Goal: Task Accomplishment & Management: Manage account settings

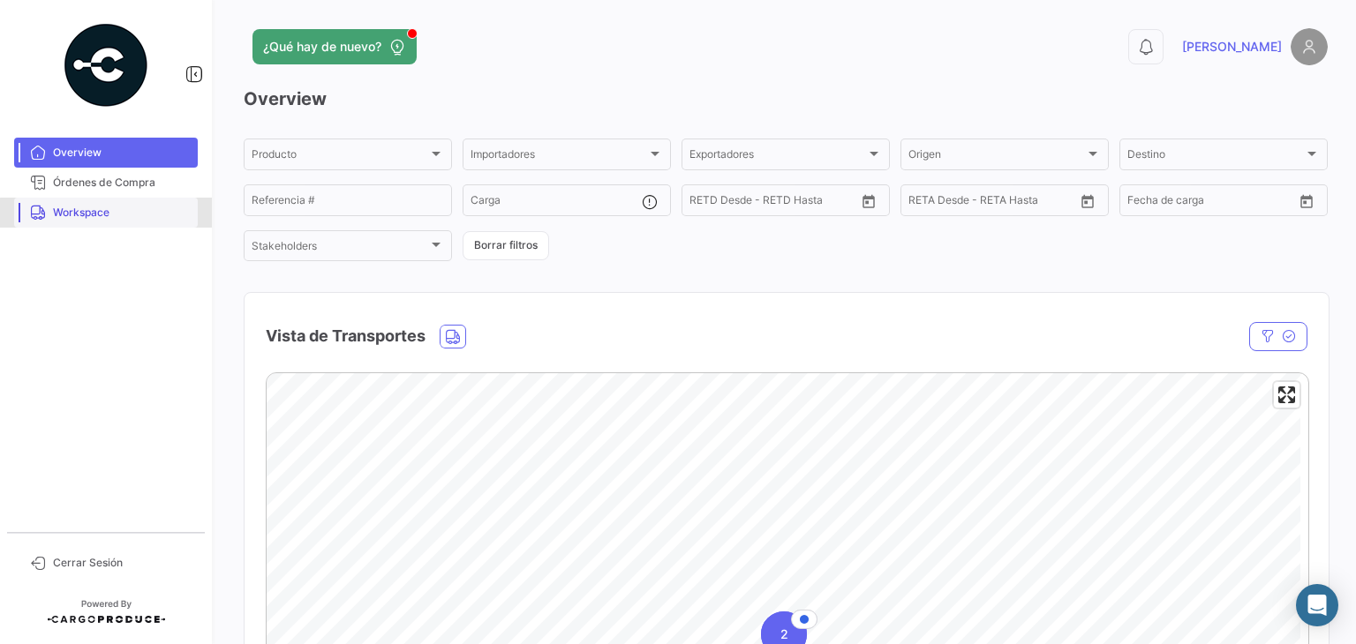
click at [131, 214] on span "Workspace" at bounding box center [122, 213] width 138 height 16
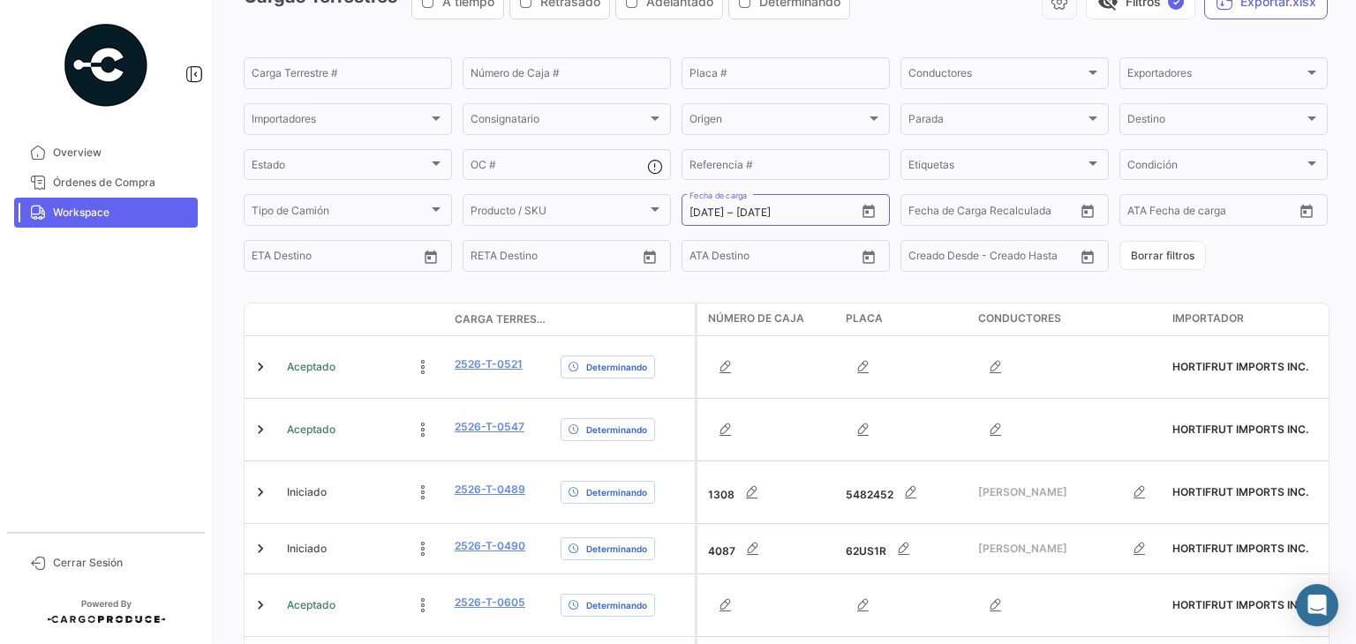
scroll to position [109, 0]
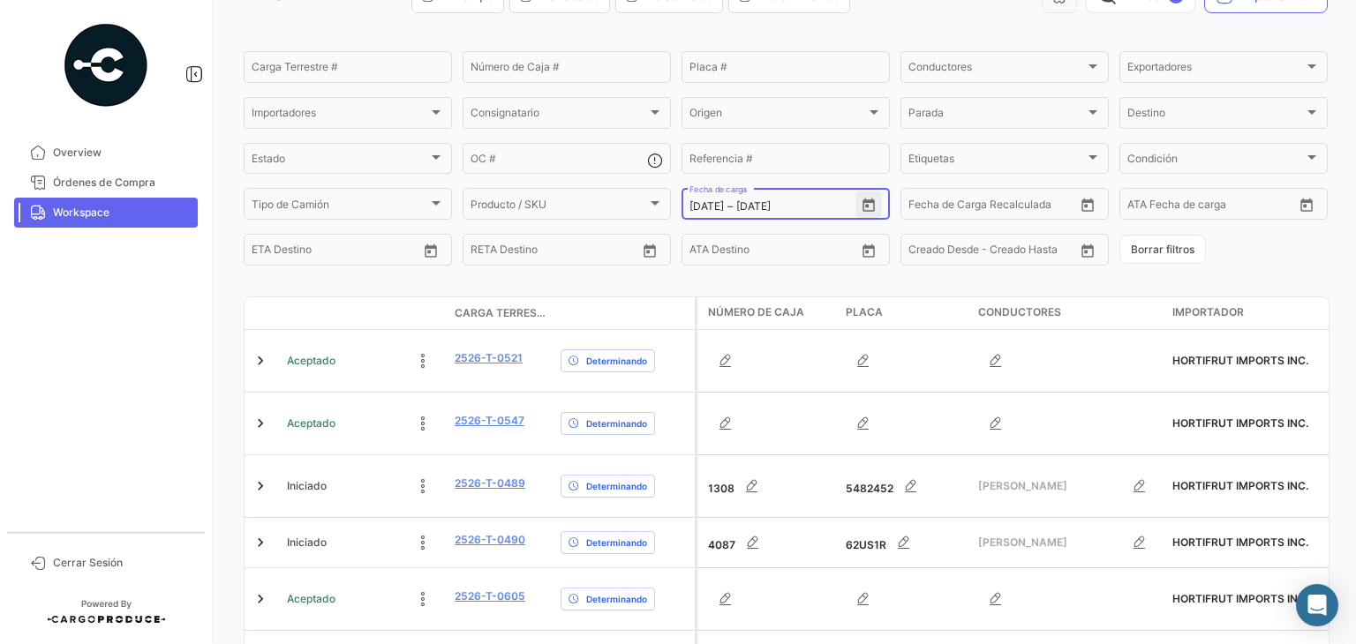
click at [862, 205] on icon "Open calendar" at bounding box center [868, 205] width 12 height 13
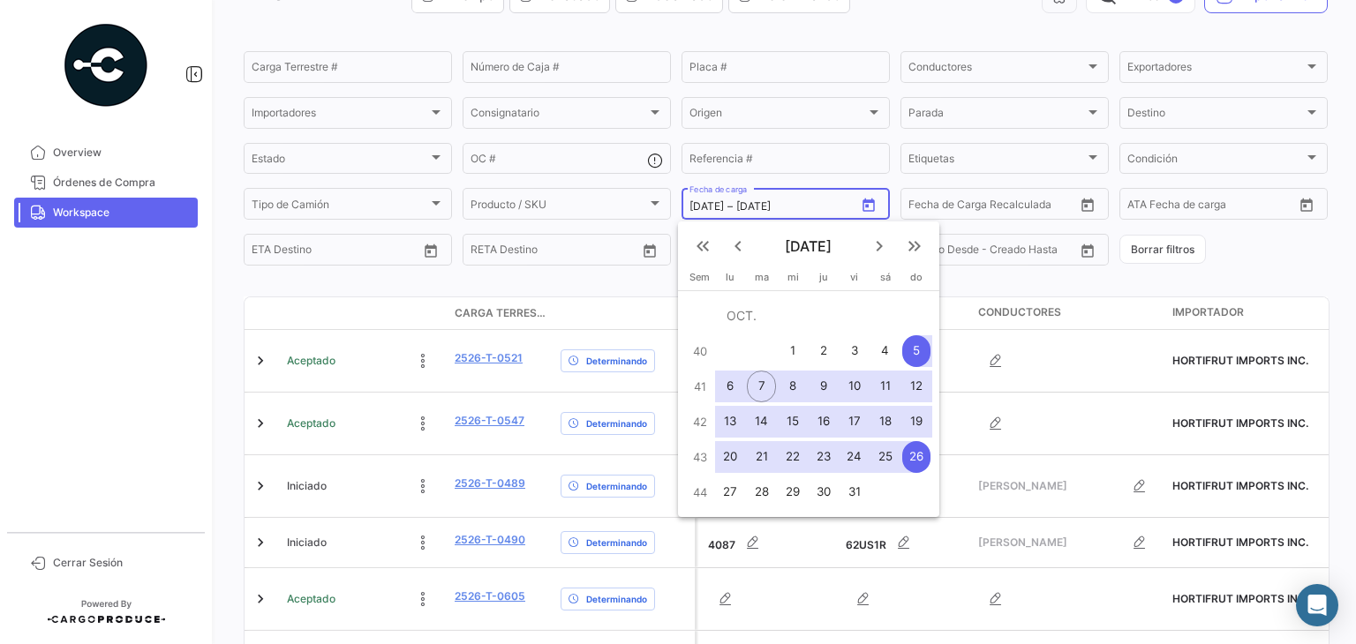
click at [862, 205] on div at bounding box center [678, 322] width 1356 height 644
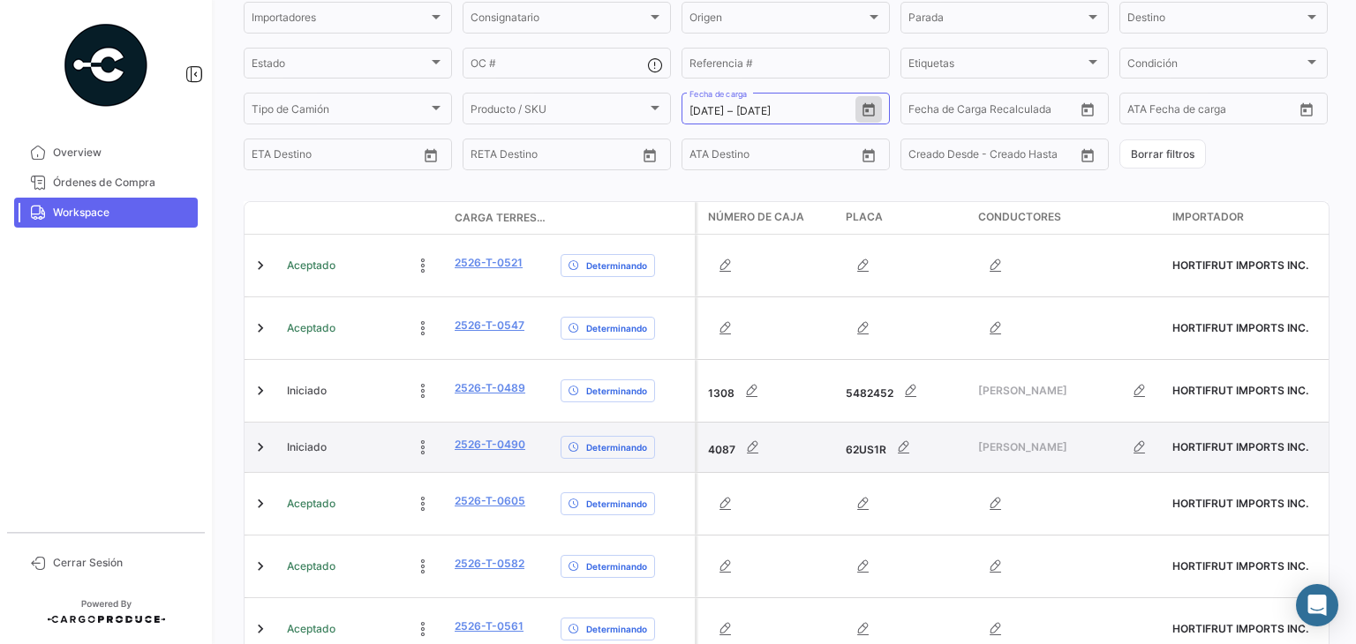
scroll to position [237, 0]
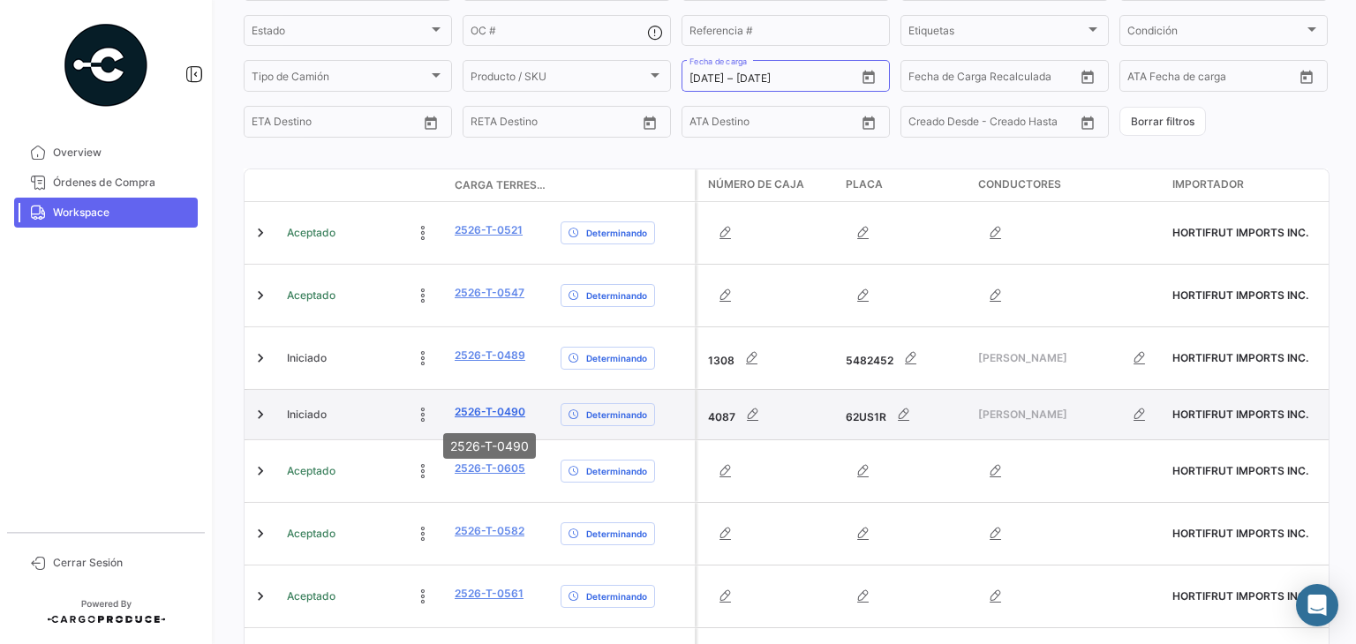
click at [498, 410] on link "2526-T-0490" at bounding box center [490, 412] width 71 height 16
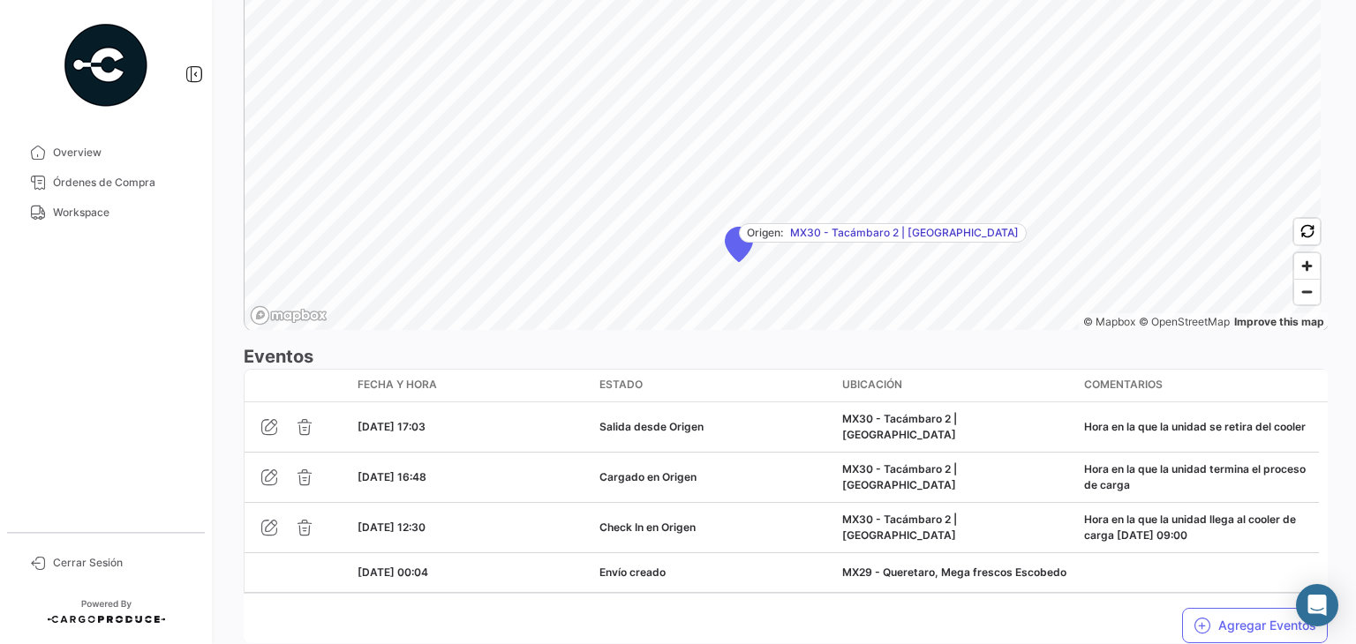
scroll to position [1283, 0]
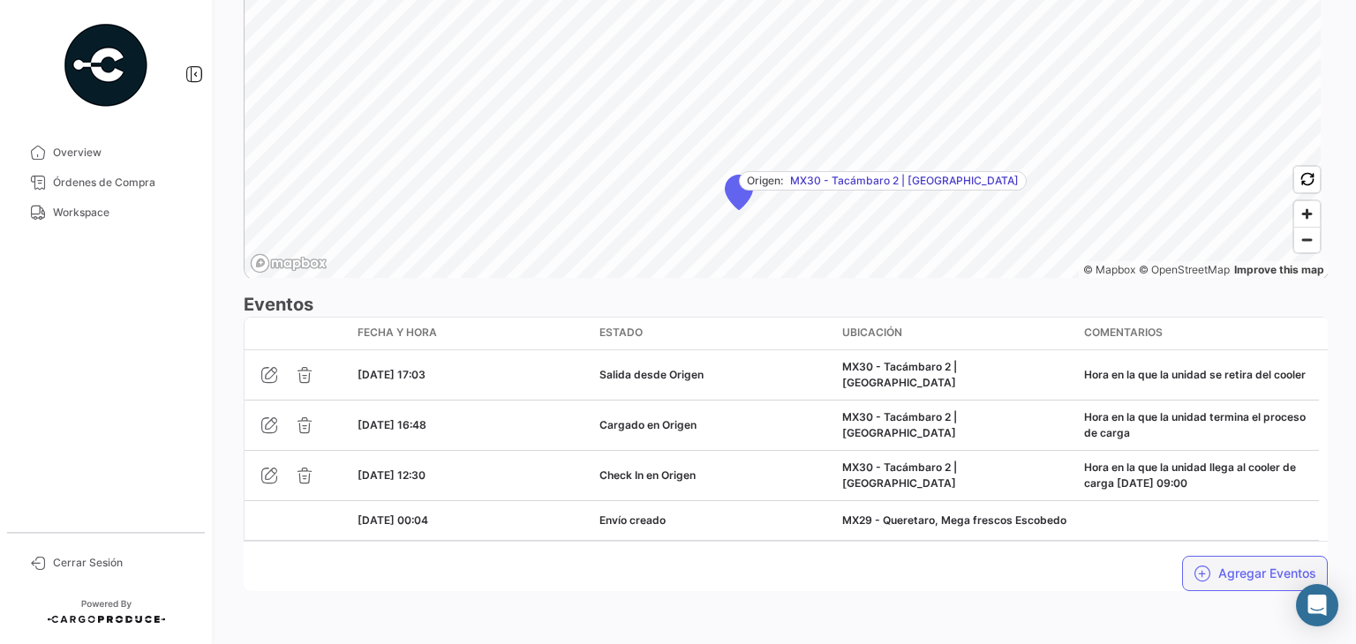
click at [1223, 561] on button "Agregar Eventos" at bounding box center [1255, 573] width 146 height 35
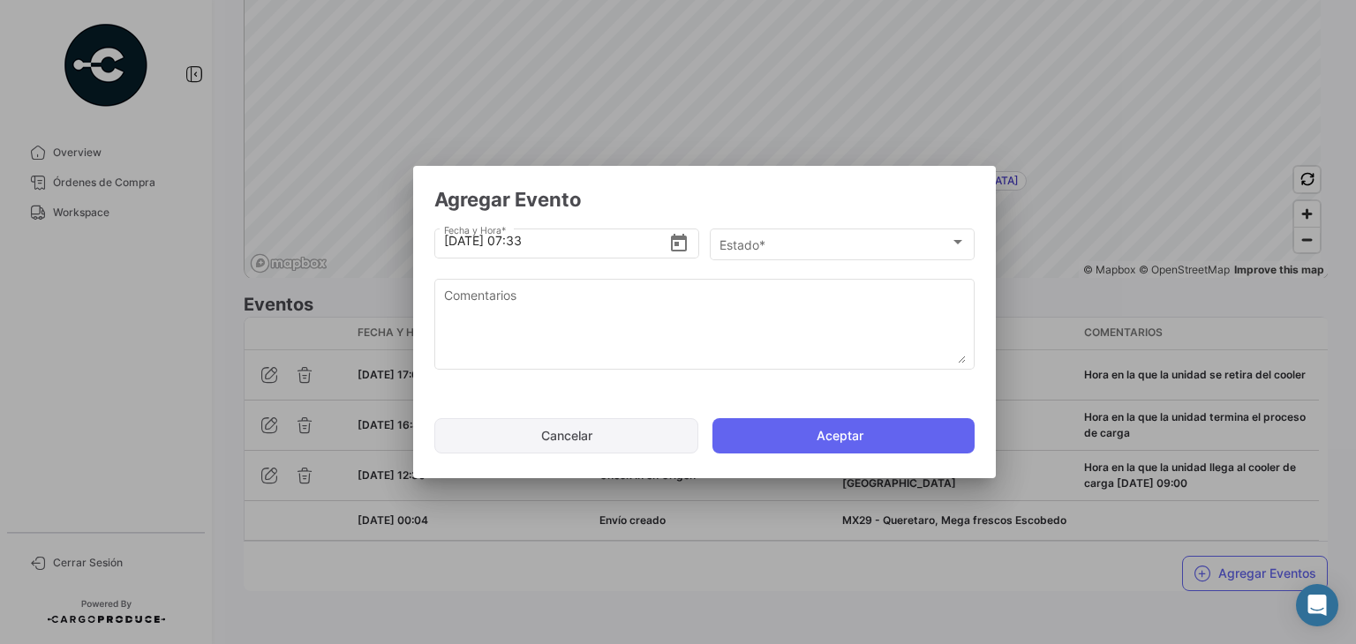
click at [545, 435] on button "Cancelar" at bounding box center [566, 435] width 264 height 35
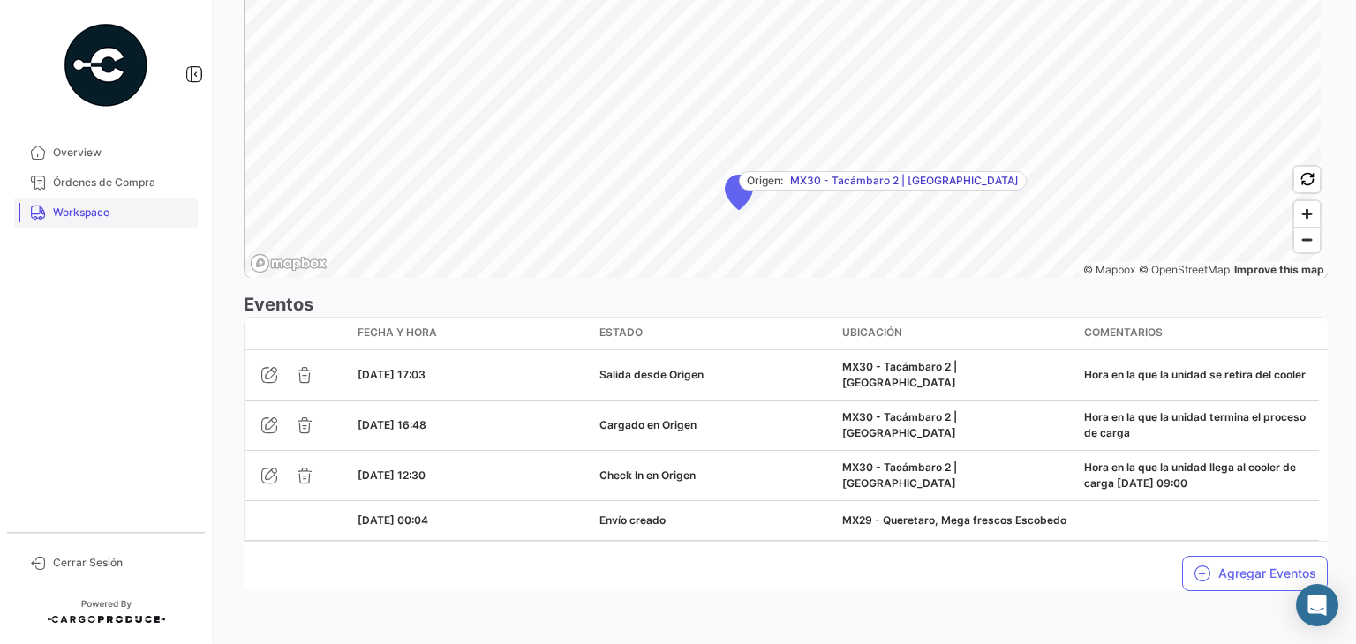
click at [90, 216] on span "Workspace" at bounding box center [122, 213] width 138 height 16
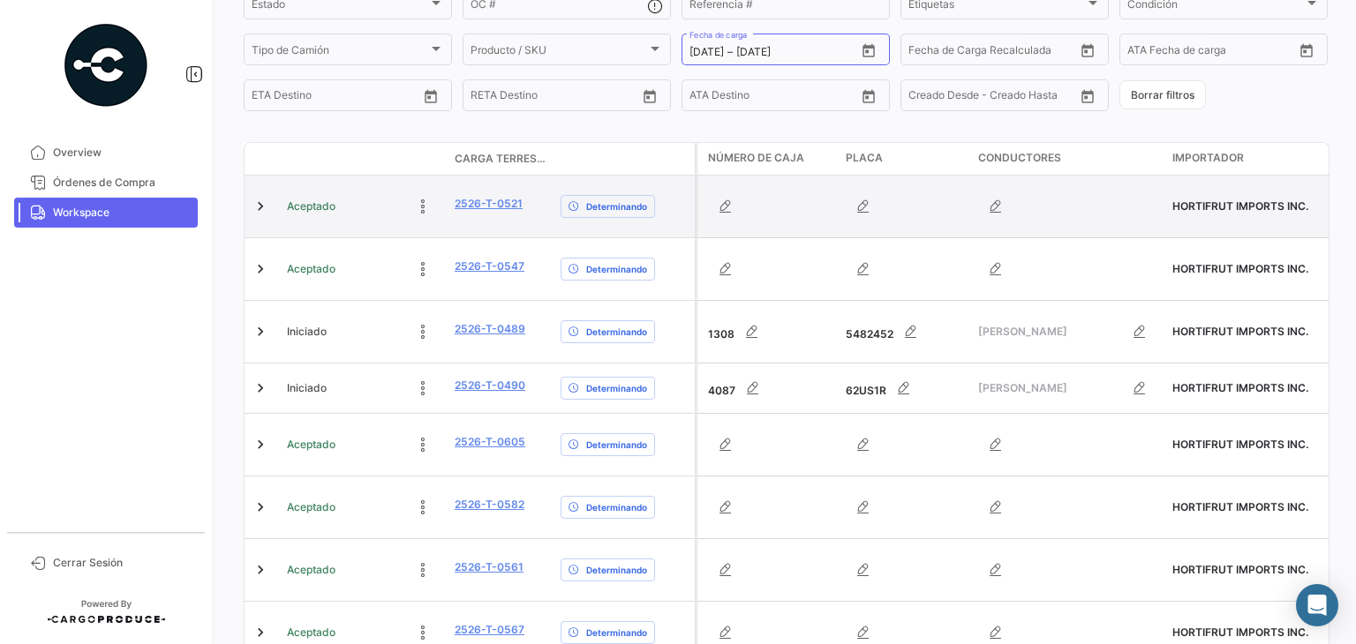
scroll to position [438, 0]
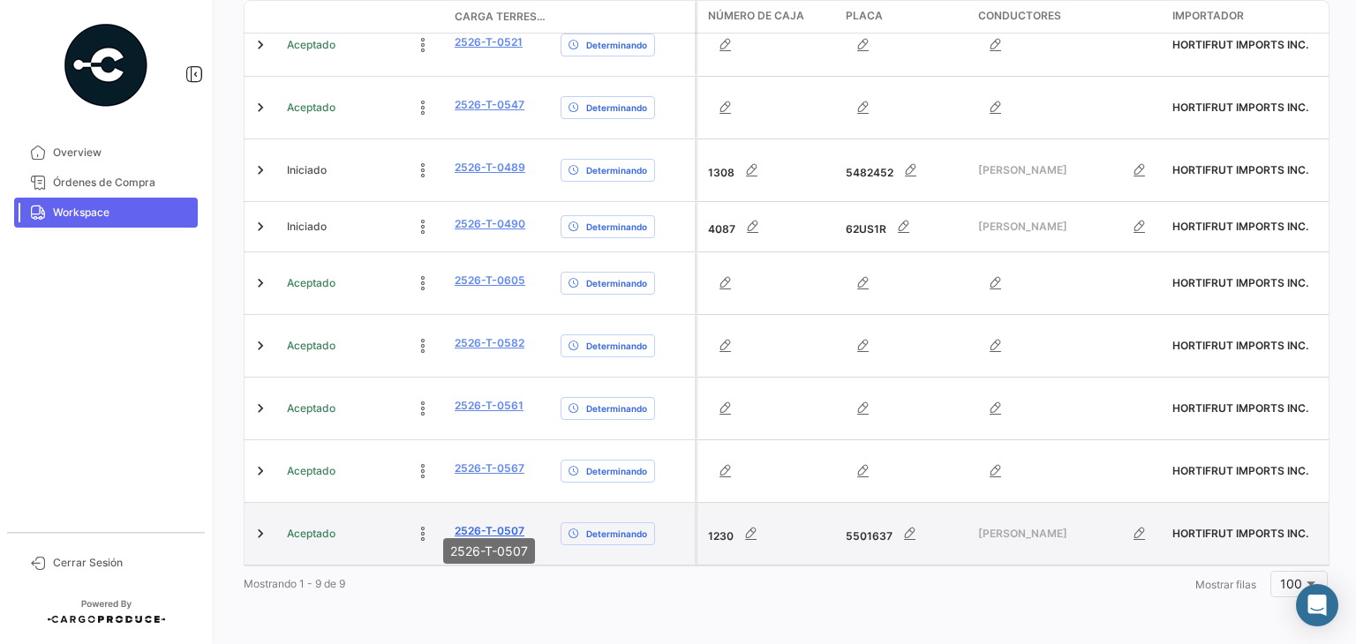
click at [485, 523] on link "2526-T-0507" at bounding box center [490, 531] width 70 height 16
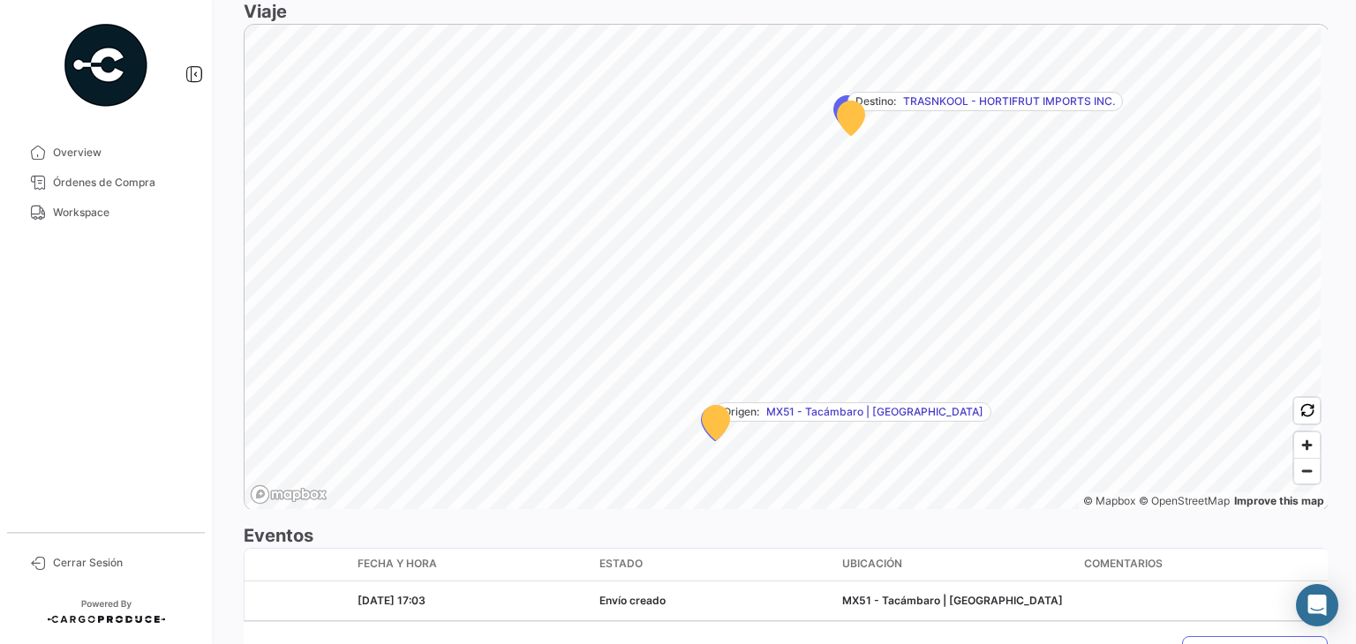
scroll to position [1109, 0]
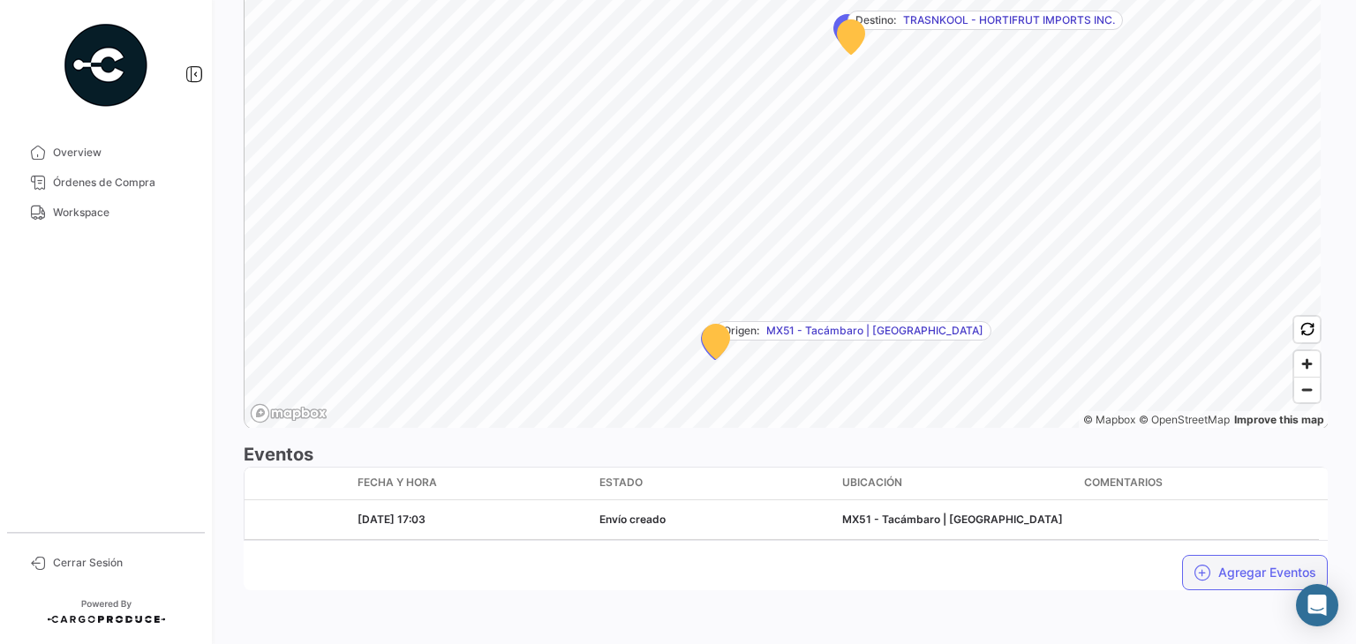
click at [1234, 570] on button "Agregar Eventos" at bounding box center [1255, 572] width 146 height 35
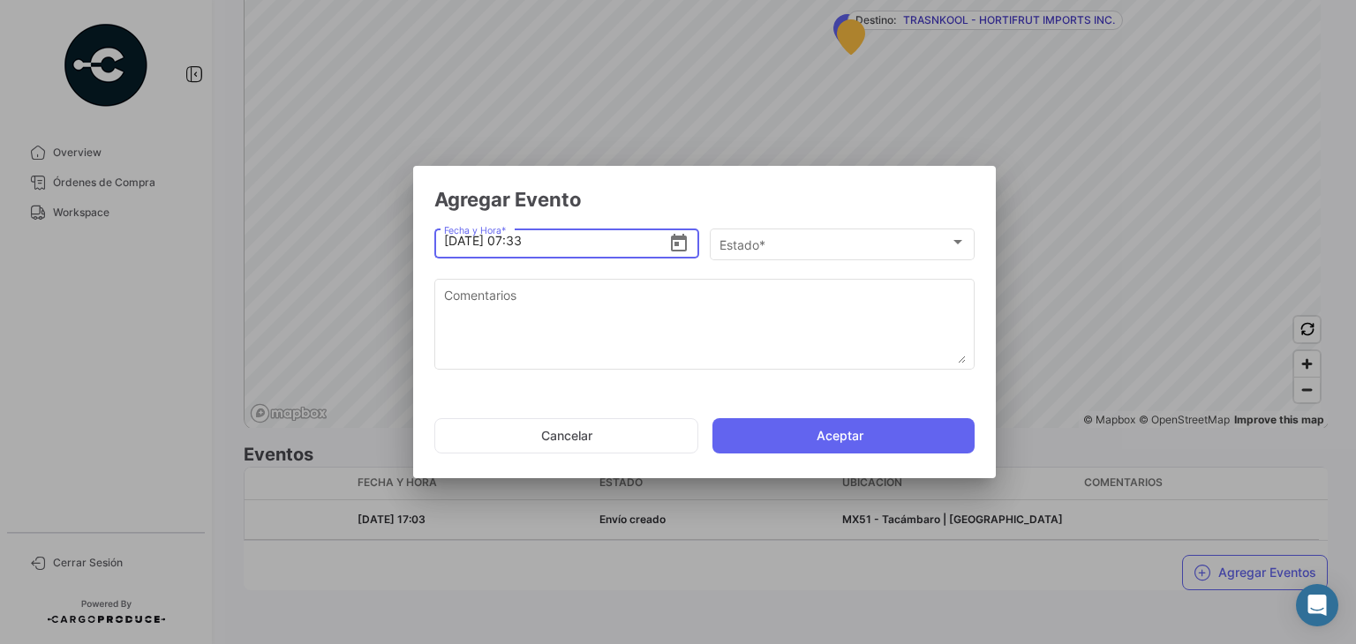
click at [519, 240] on input "[DATE] 07:33" at bounding box center [556, 241] width 225 height 62
click at [583, 245] on input "[DATE] 06:33" at bounding box center [556, 241] width 225 height 62
type input "[DATE] 06:43"
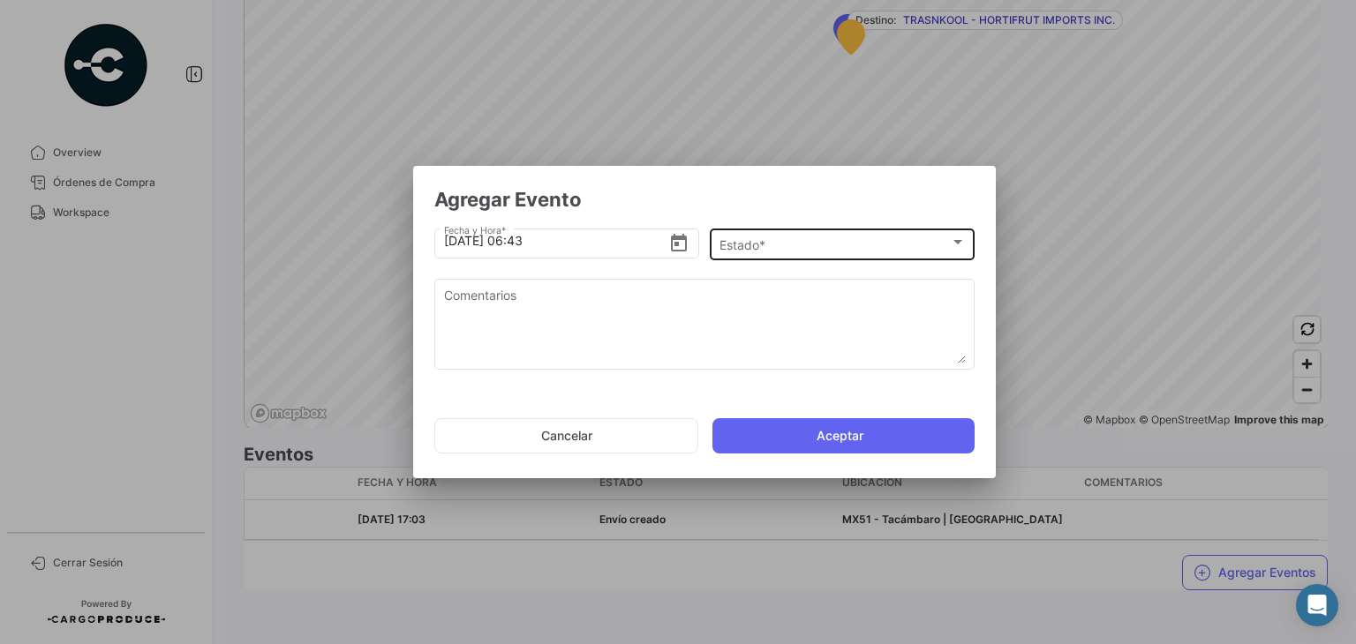
click at [790, 234] on div "Estado * Estado *" at bounding box center [842, 243] width 246 height 34
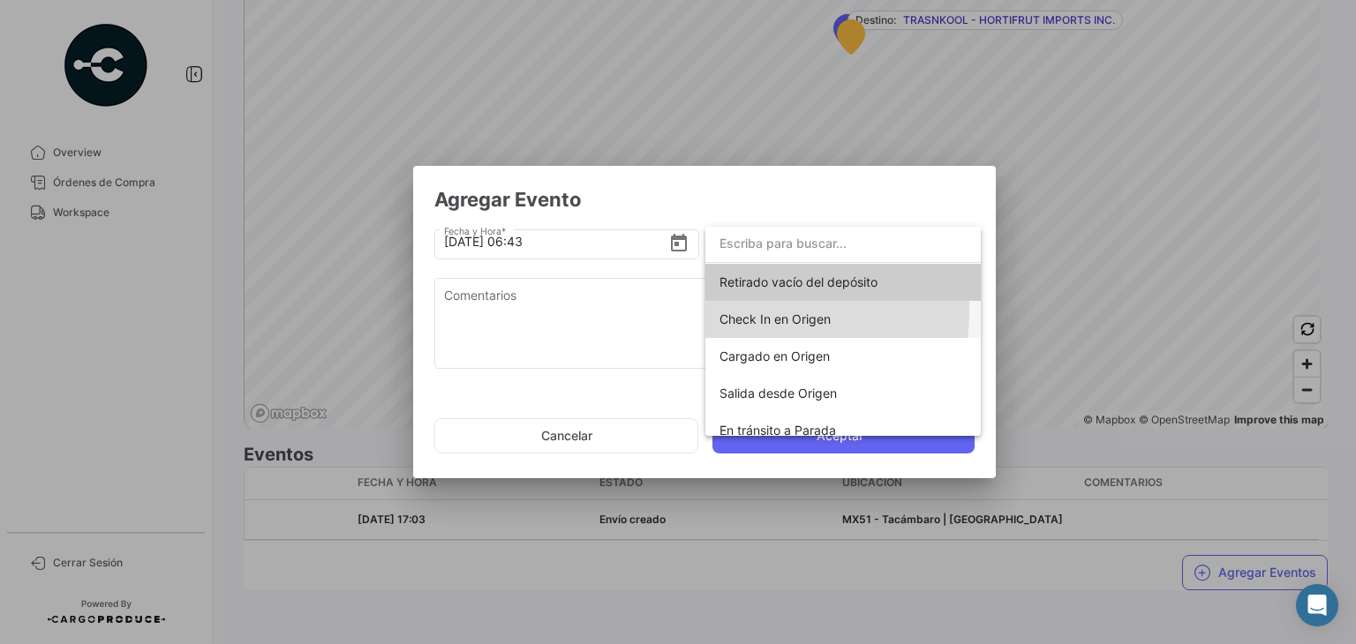
click at [779, 312] on span "Check In en Origen" at bounding box center [774, 319] width 111 height 15
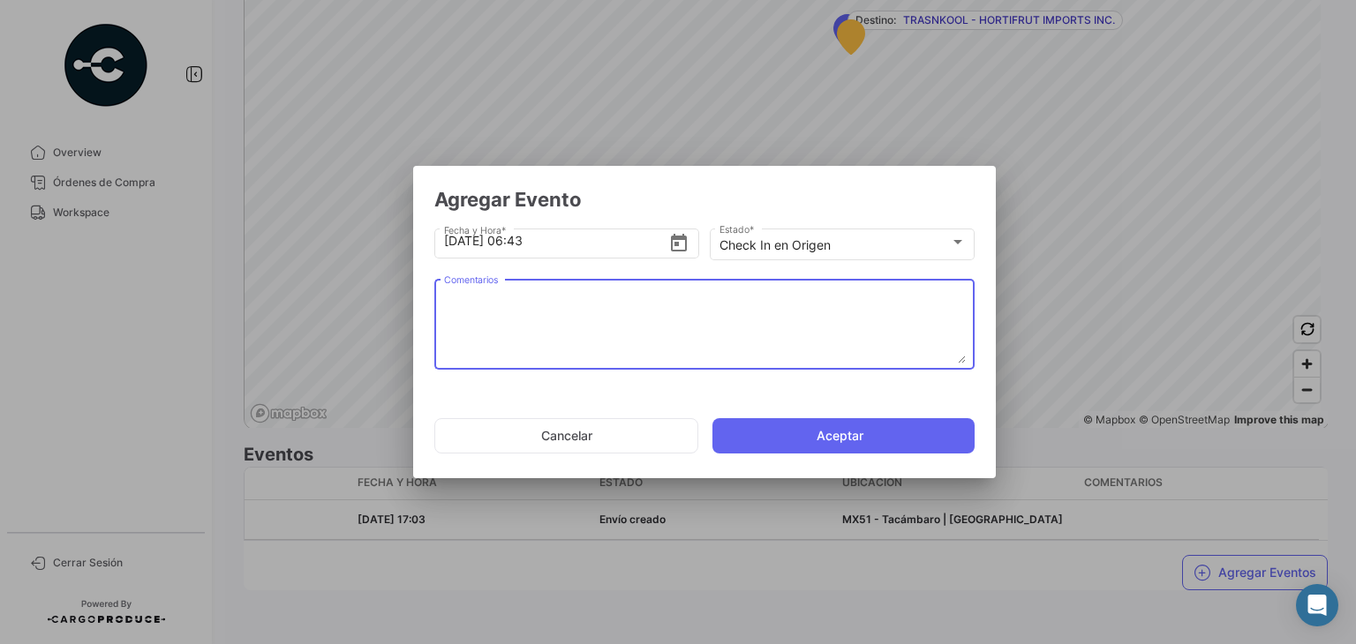
click at [592, 313] on textarea "Comentarios" at bounding box center [705, 325] width 522 height 78
paste textarea "Hora en la que la unidad llega al cooler de carga"
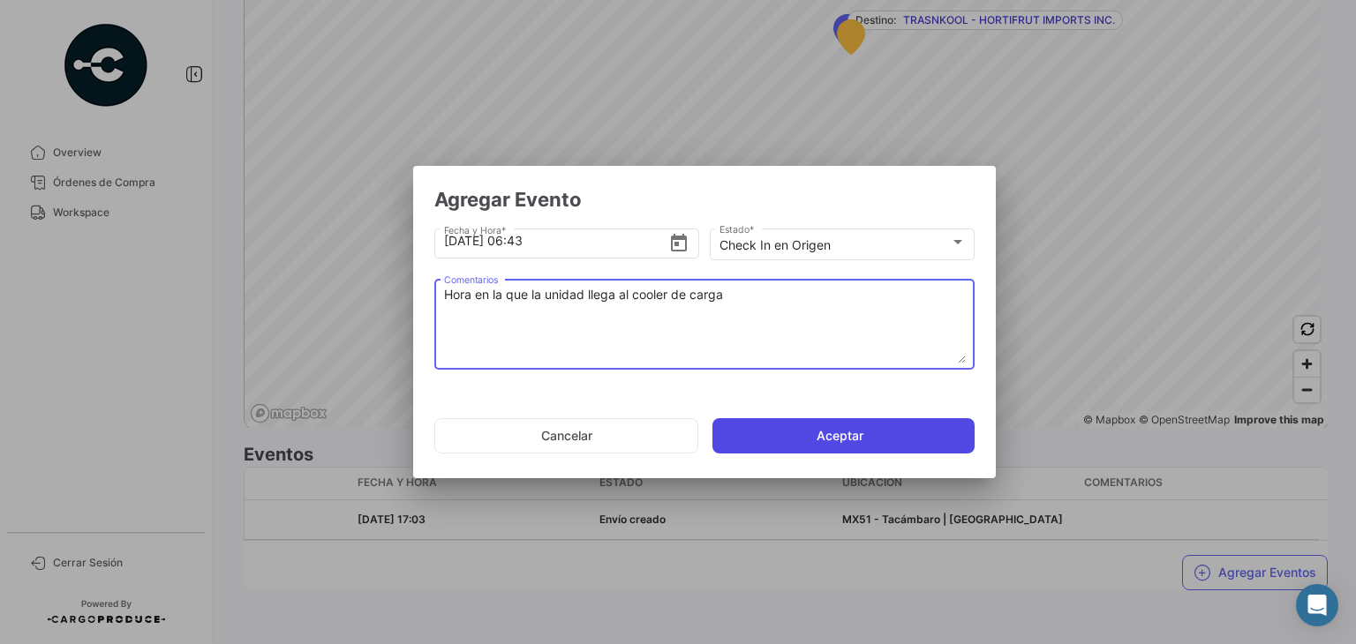
type textarea "Hora en la que la unidad llega al cooler de carga"
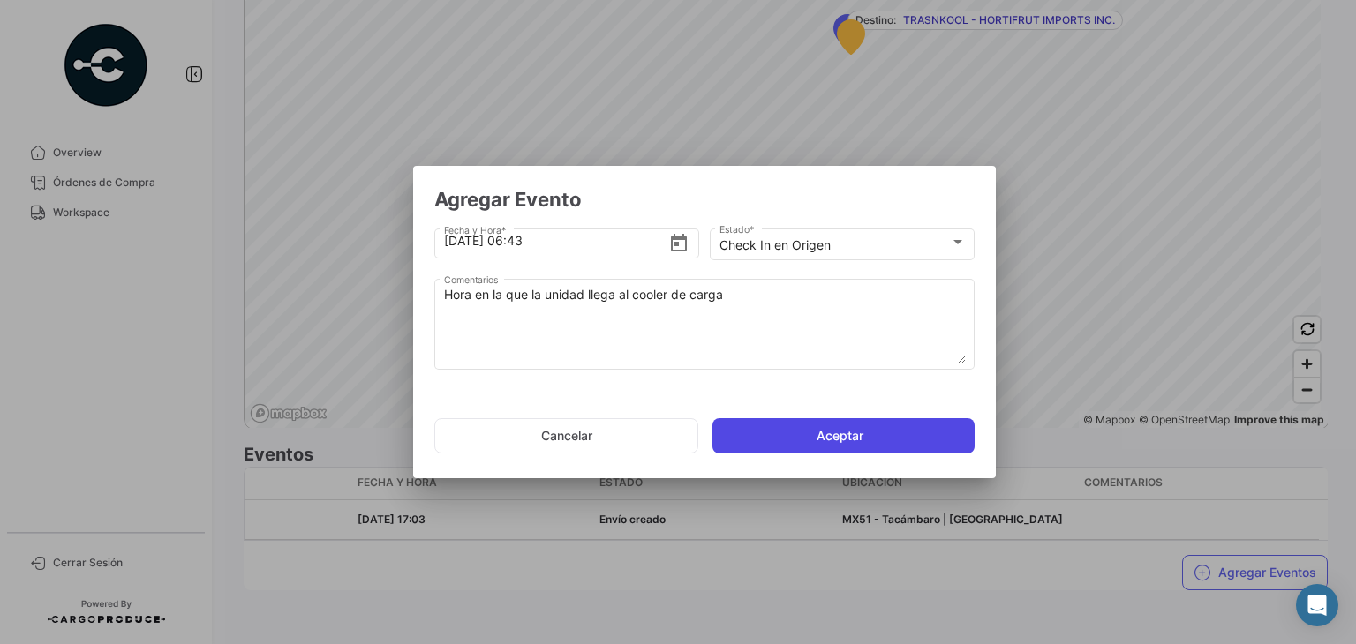
click at [836, 440] on button "Aceptar" at bounding box center [843, 435] width 262 height 35
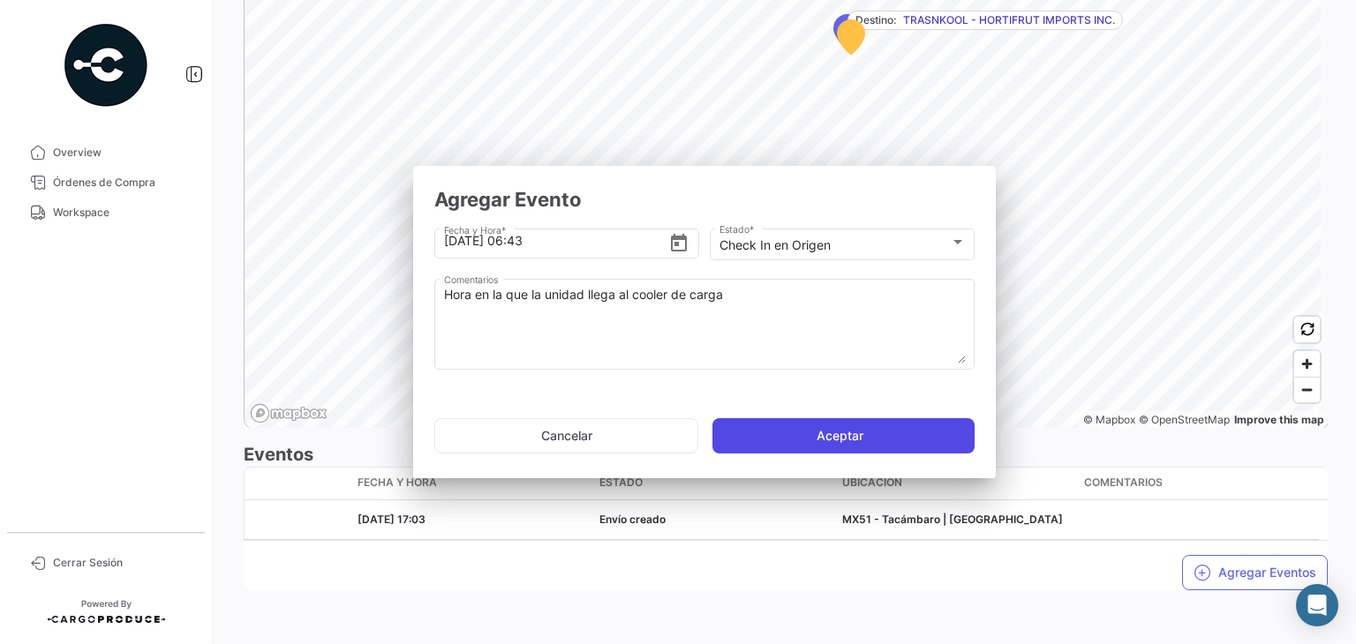
scroll to position [0, 0]
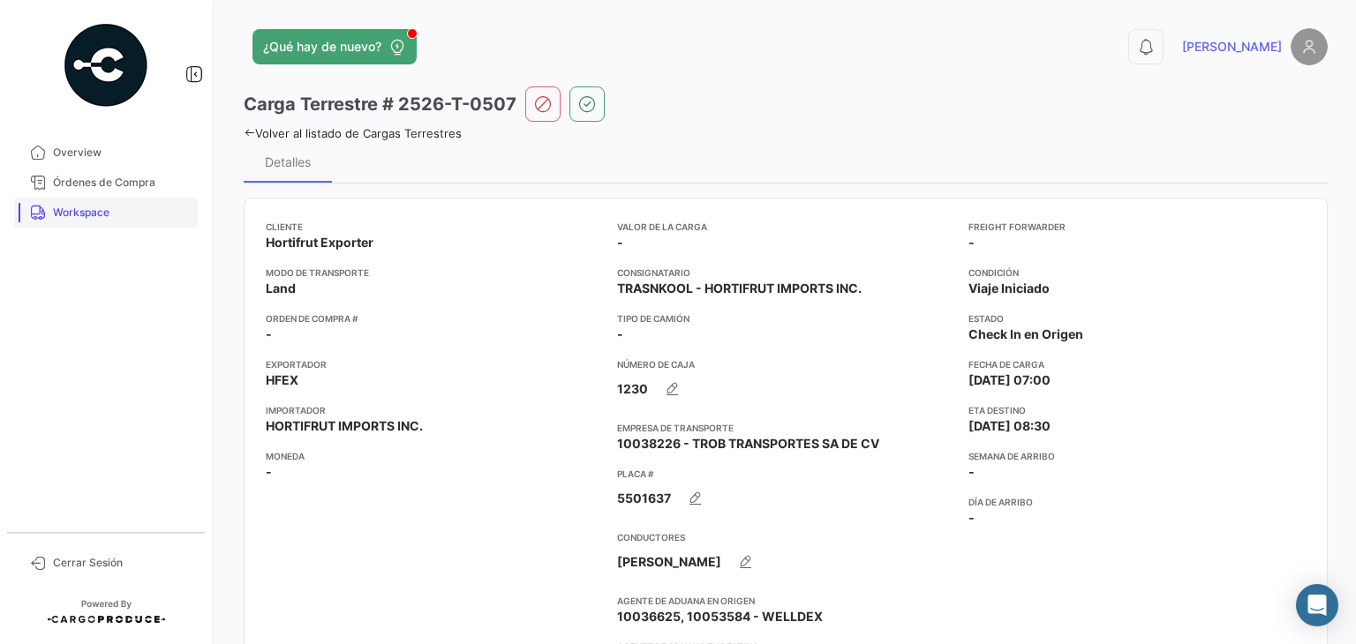
click at [148, 216] on span "Workspace" at bounding box center [122, 213] width 138 height 16
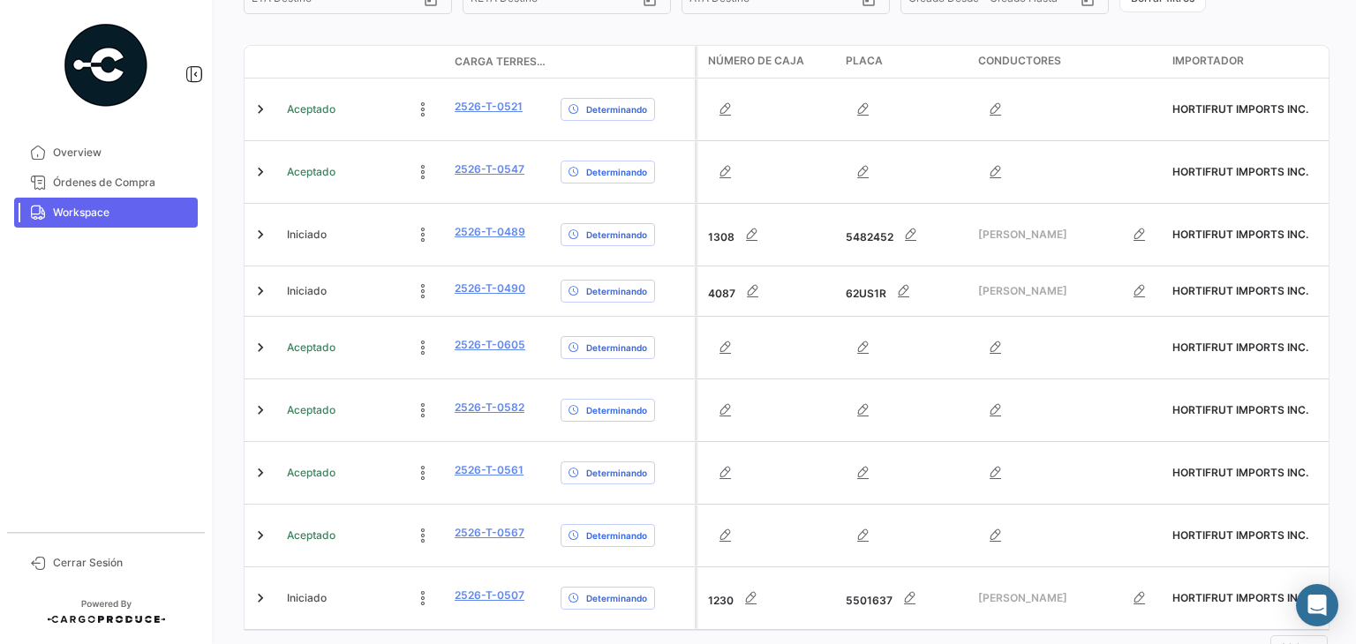
scroll to position [438, 0]
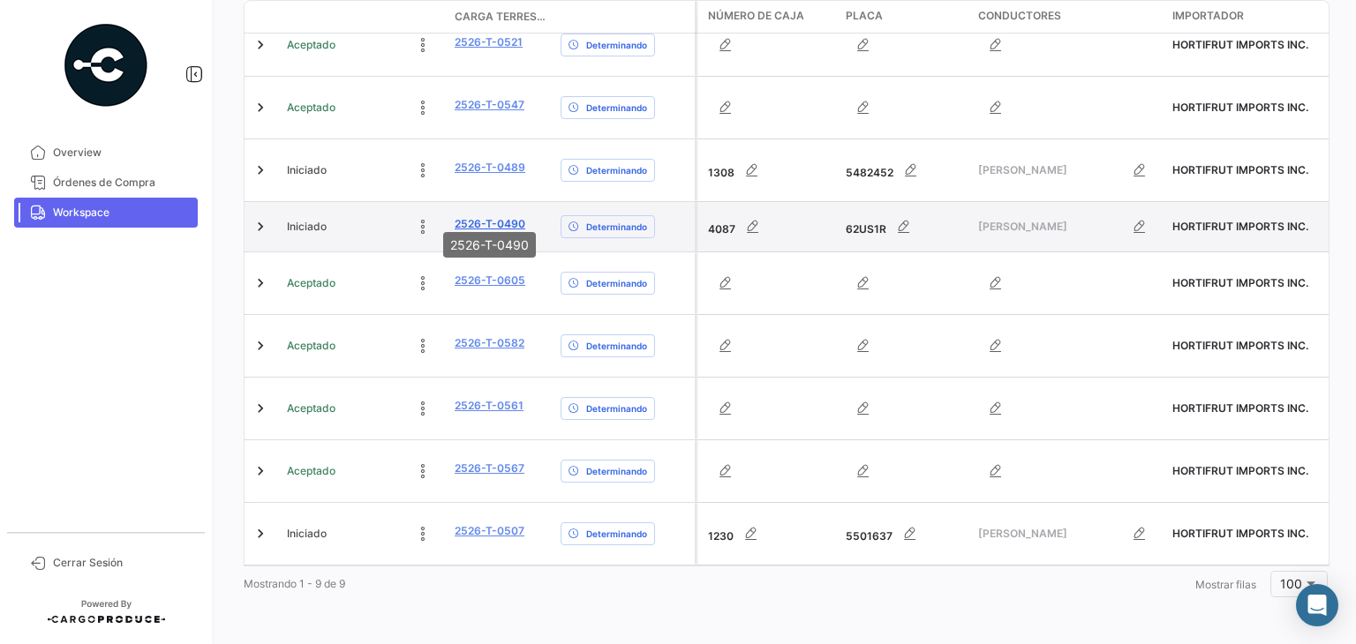
click at [470, 216] on link "2526-T-0490" at bounding box center [490, 224] width 71 height 16
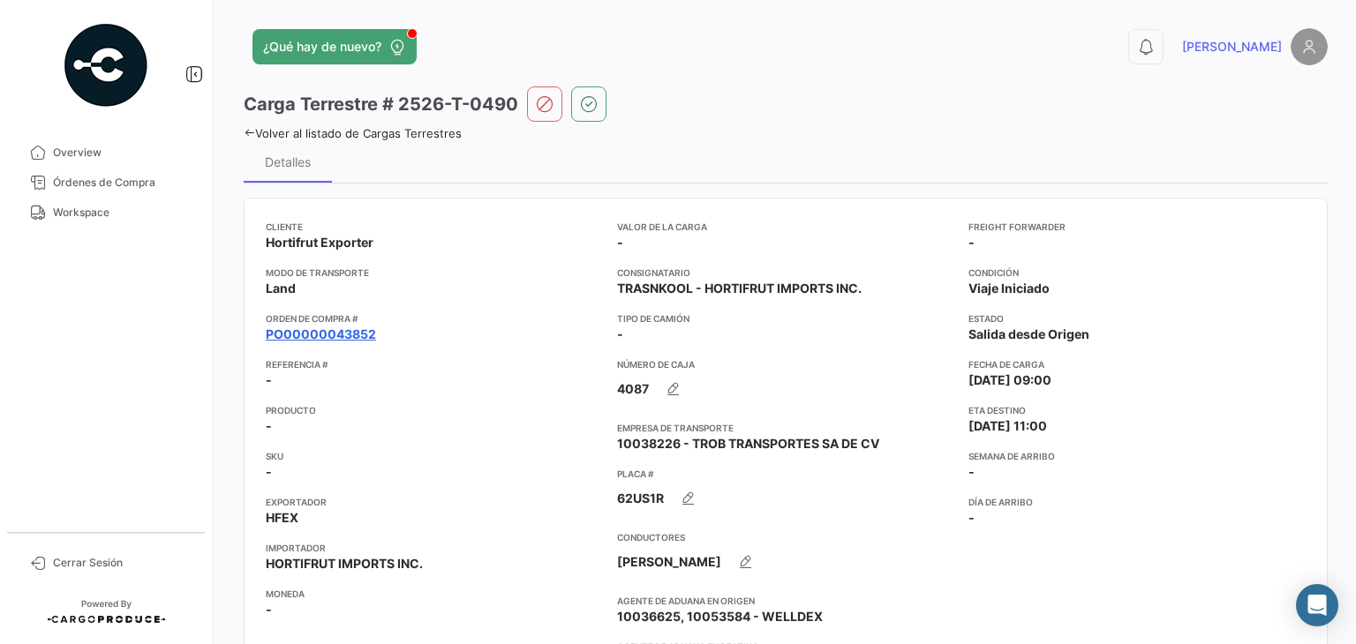
click at [342, 336] on link "PO00000043852" at bounding box center [321, 335] width 110 height 18
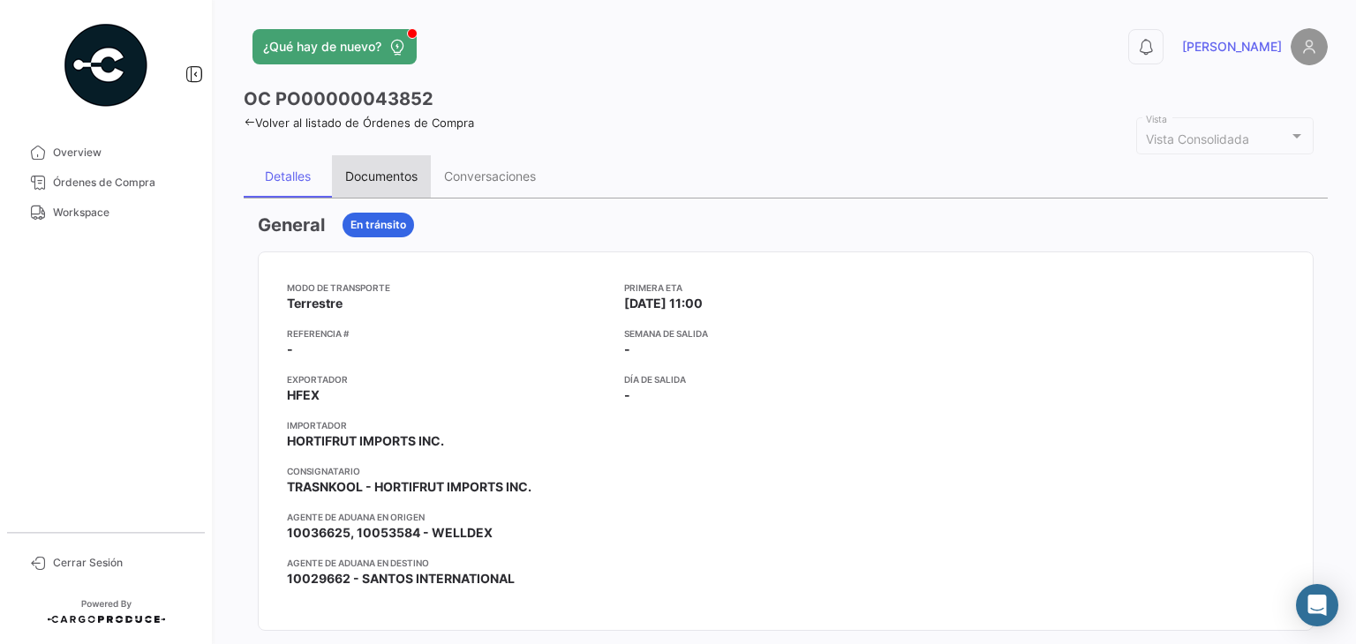
click at [381, 169] on div "Documentos" at bounding box center [381, 176] width 72 height 15
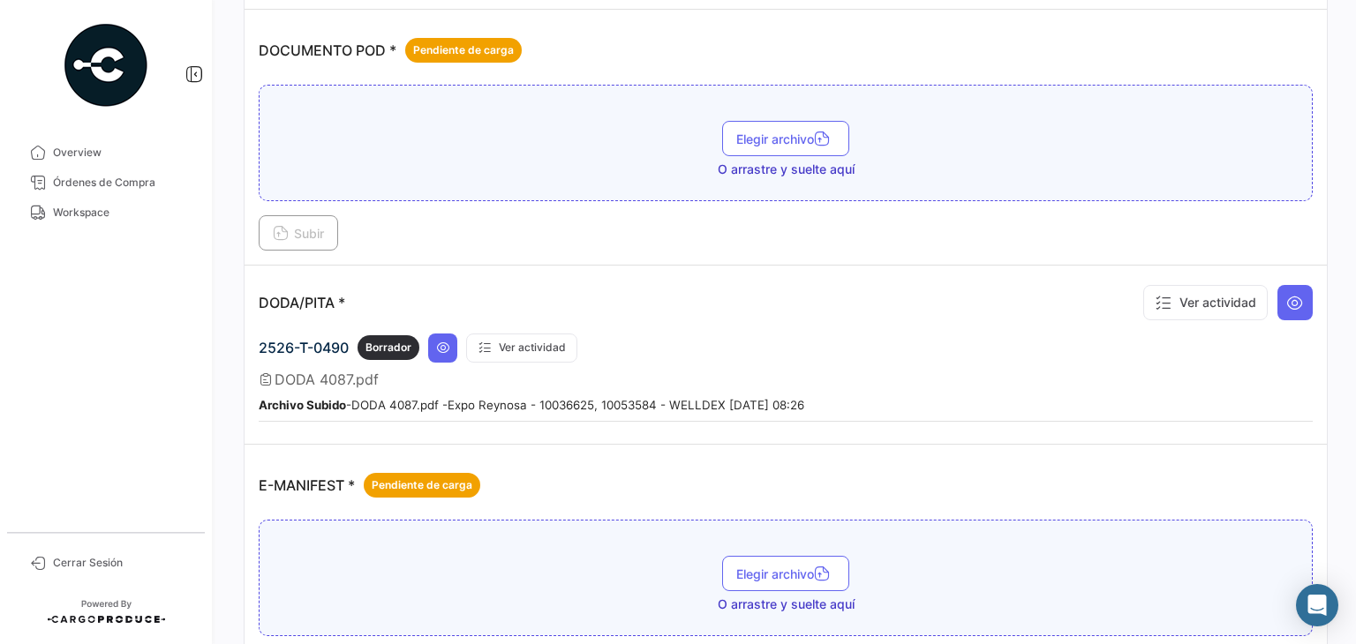
scroll to position [922, 0]
click at [1277, 294] on button at bounding box center [1294, 301] width 35 height 35
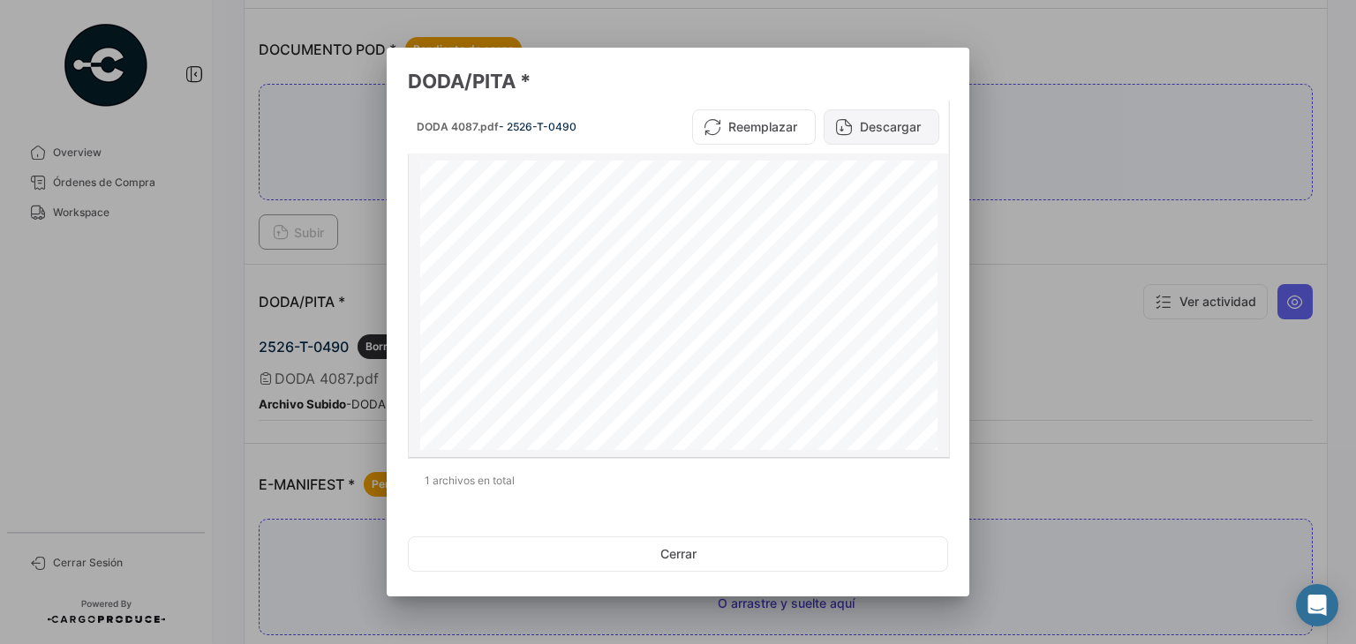
click at [900, 132] on button "Descargar" at bounding box center [882, 126] width 116 height 35
click at [1018, 224] on div at bounding box center [678, 322] width 1356 height 644
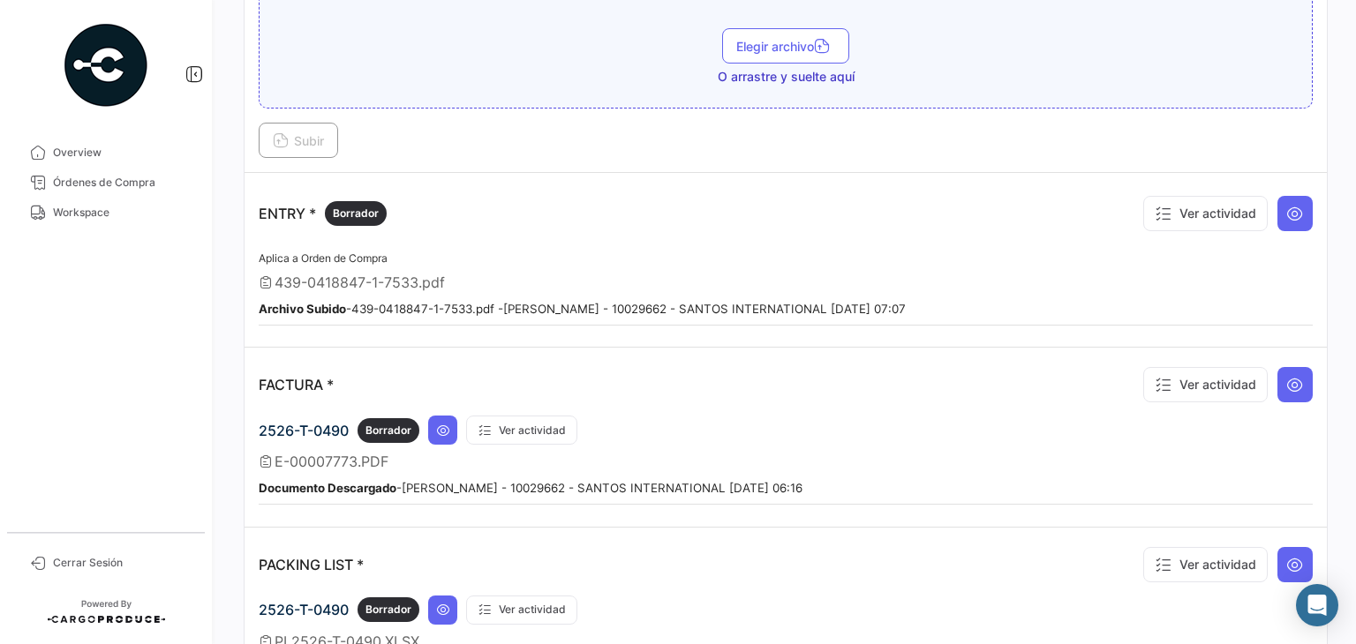
scroll to position [1448, 0]
click at [1292, 209] on icon at bounding box center [1295, 214] width 18 height 18
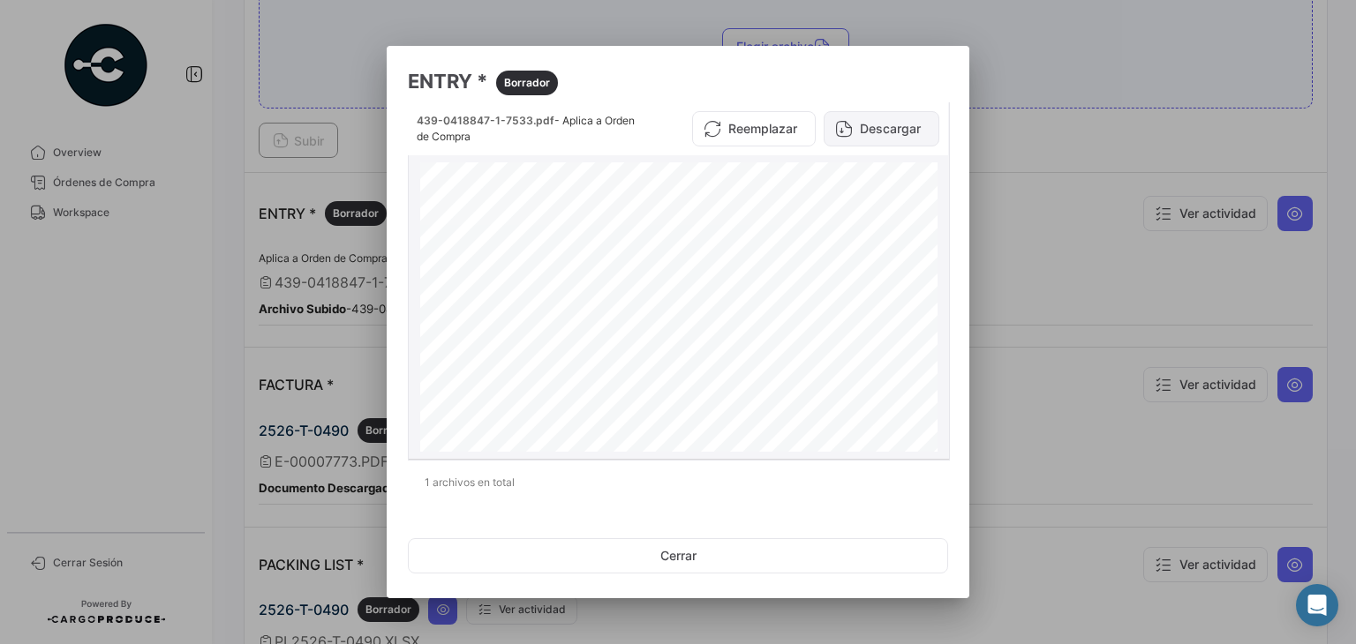
click at [890, 138] on button "Descargar" at bounding box center [882, 128] width 116 height 35
click at [1080, 265] on div at bounding box center [678, 322] width 1356 height 644
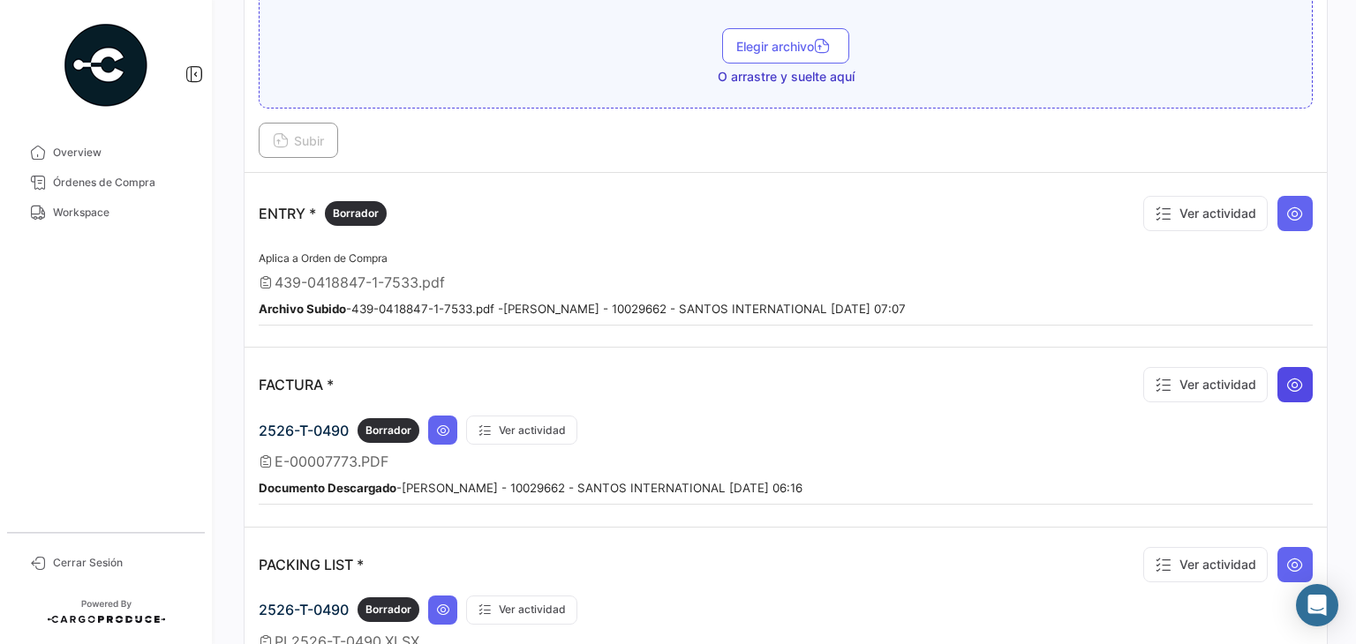
click at [1286, 378] on icon at bounding box center [1295, 385] width 18 height 18
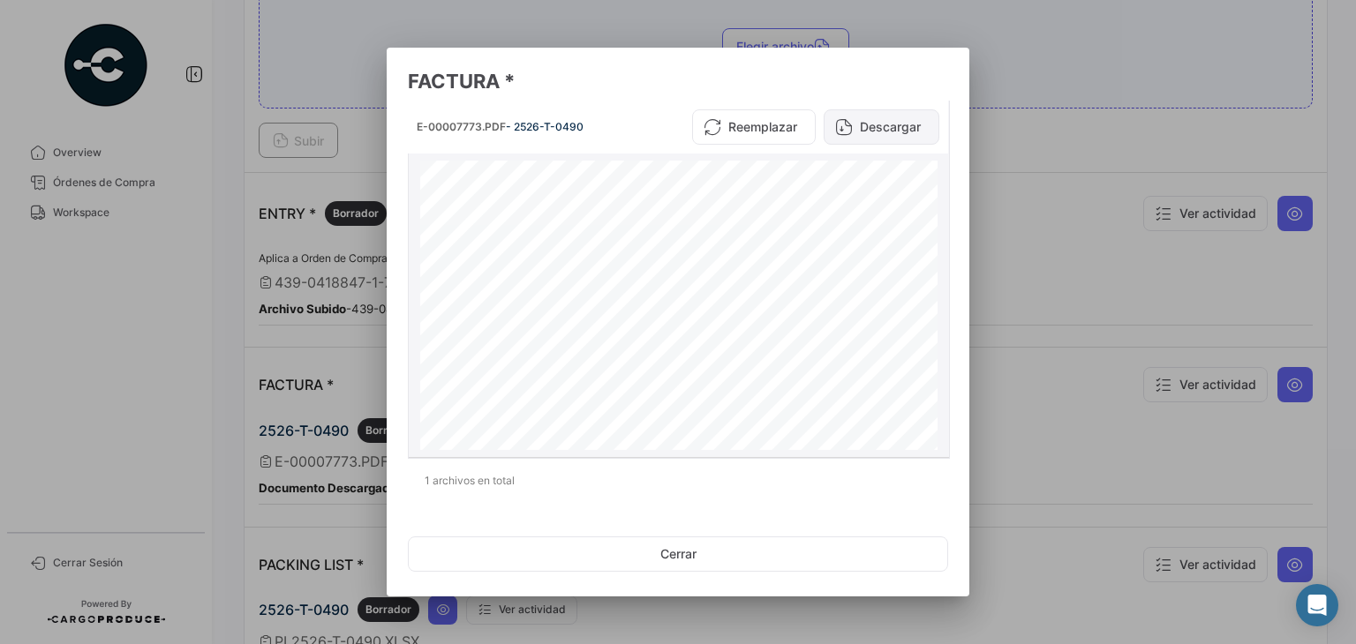
click at [869, 119] on button "Descargar" at bounding box center [882, 126] width 116 height 35
click at [1058, 267] on div at bounding box center [678, 322] width 1356 height 644
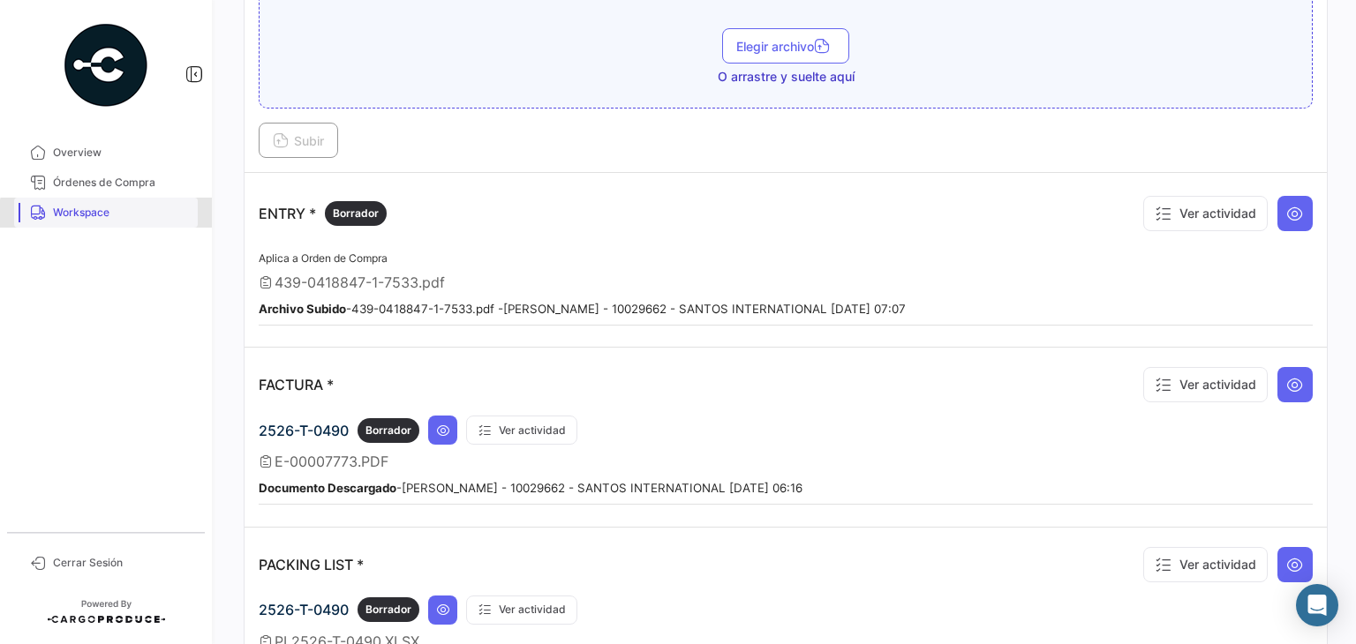
click at [120, 225] on link "Workspace" at bounding box center [106, 213] width 184 height 30
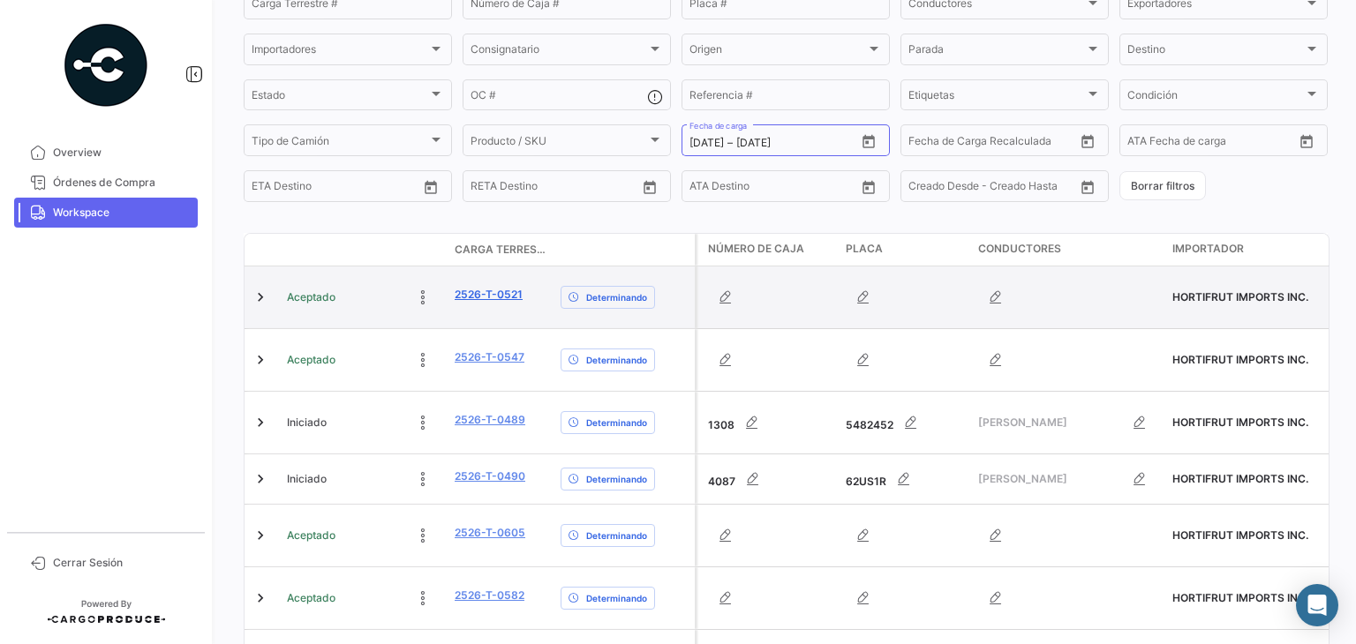
scroll to position [173, 0]
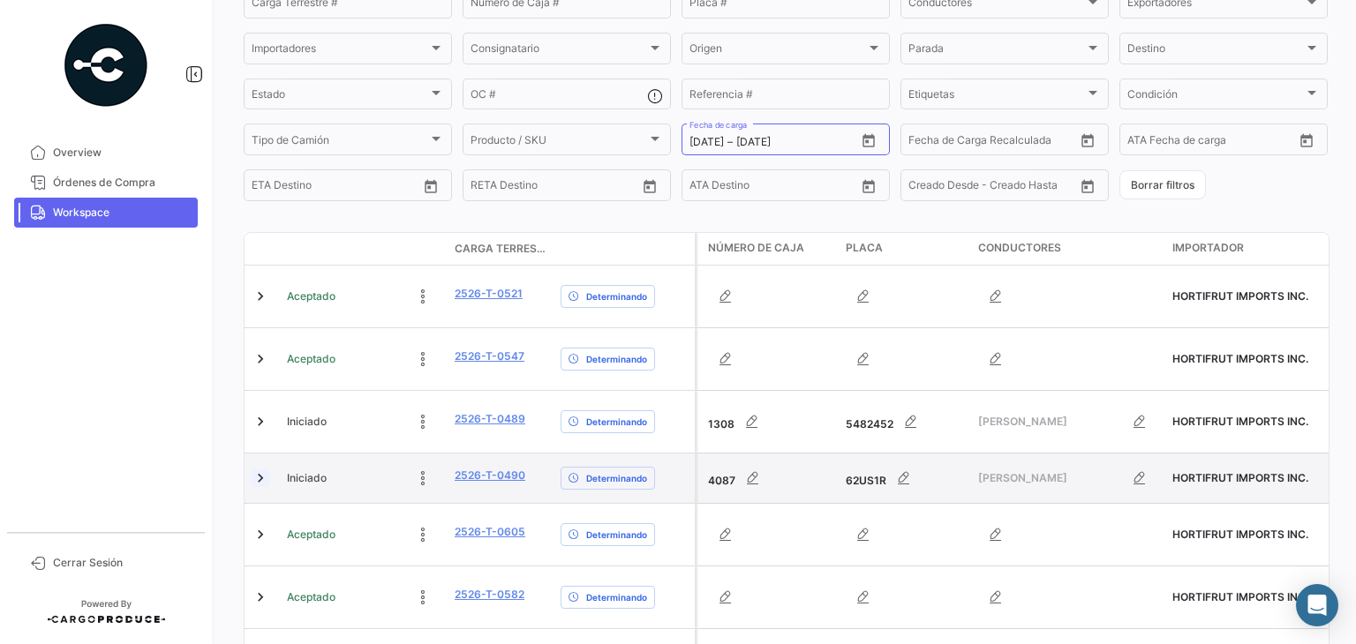
click at [265, 478] on link at bounding box center [261, 479] width 18 height 18
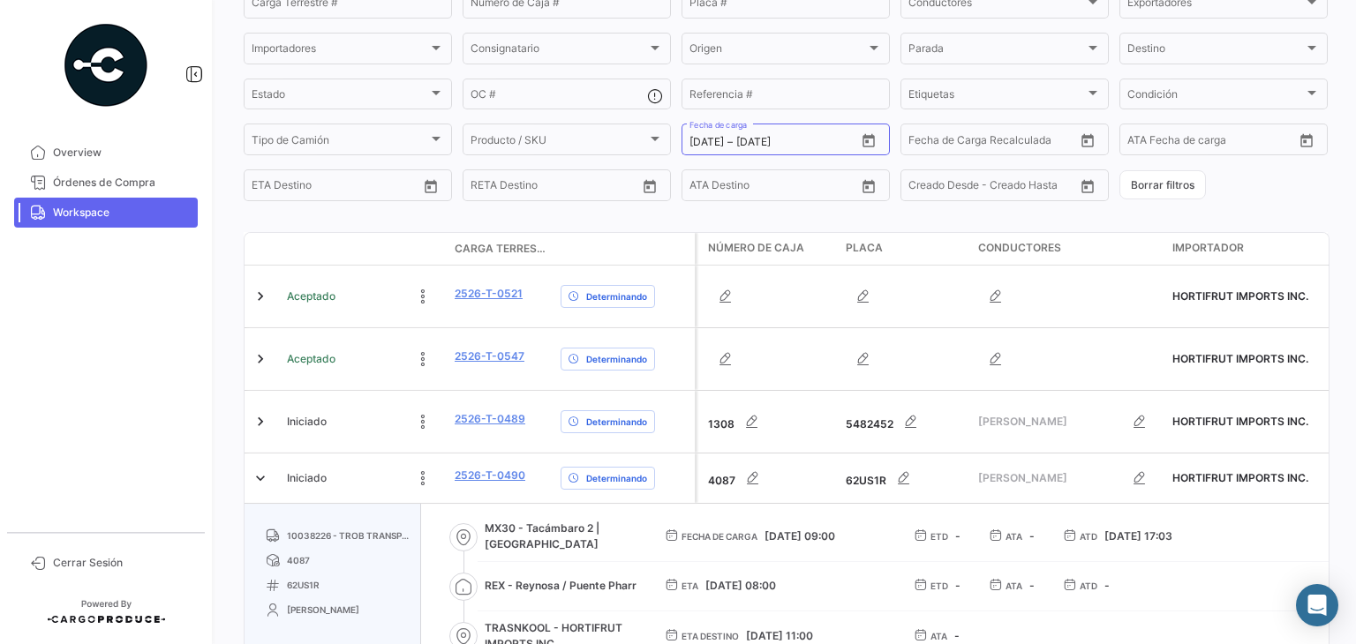
click at [127, 210] on span "Workspace" at bounding box center [122, 213] width 138 height 16
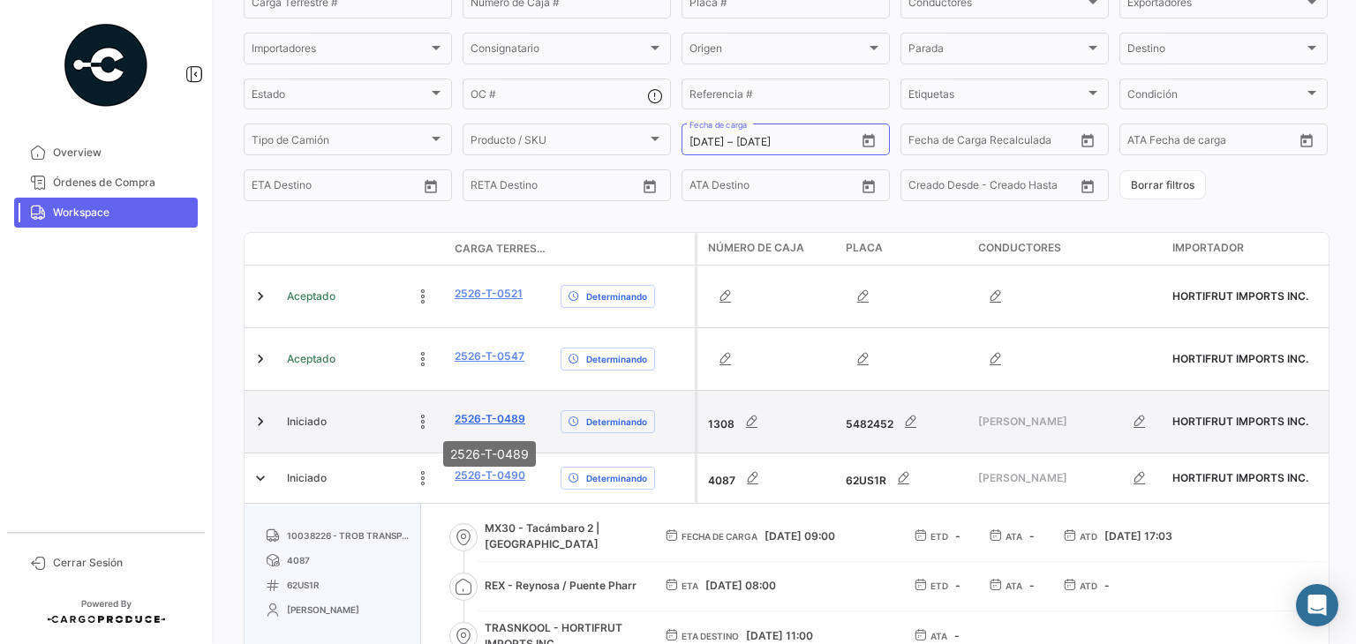
click at [476, 423] on link "2526-T-0489" at bounding box center [490, 419] width 71 height 16
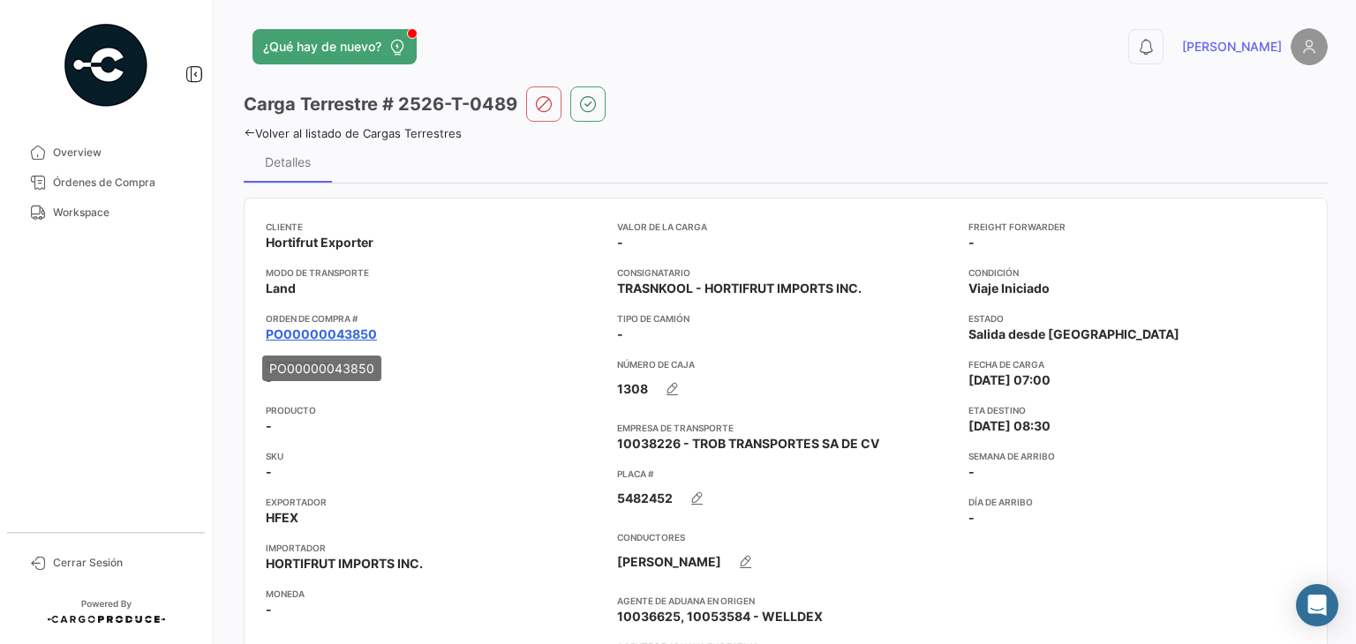
click at [342, 342] on link "PO00000043850" at bounding box center [321, 335] width 111 height 18
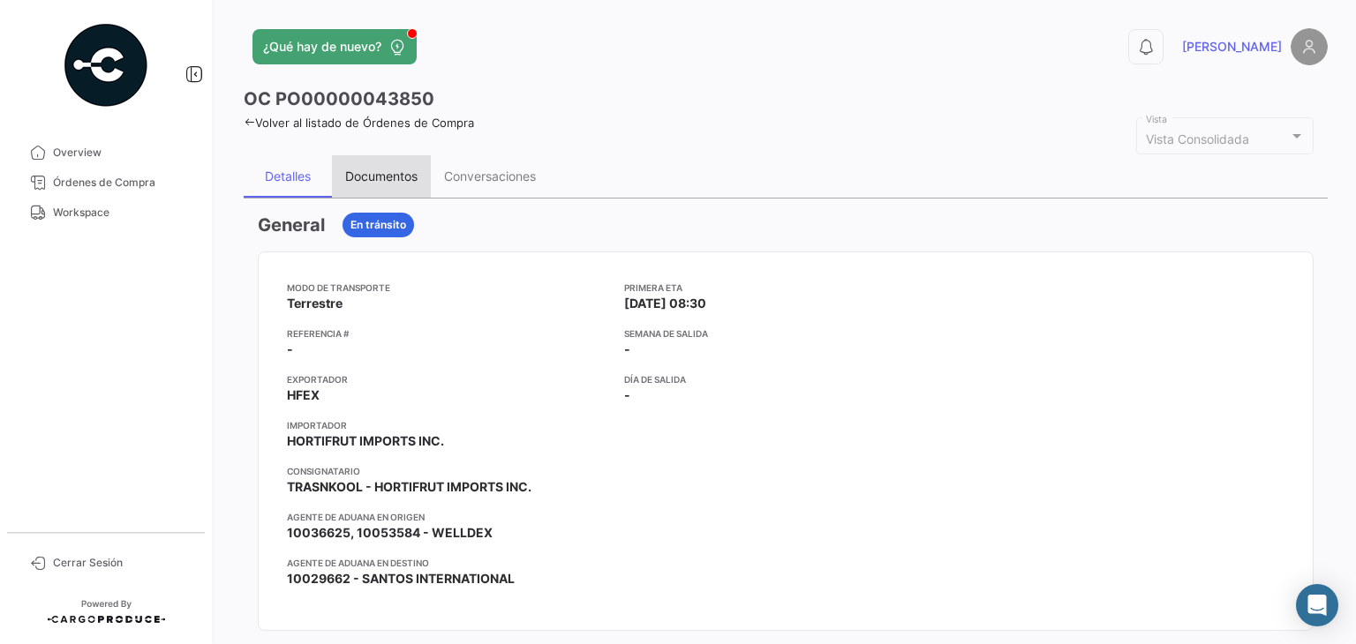
click at [373, 177] on div "Documentos" at bounding box center [381, 176] width 72 height 15
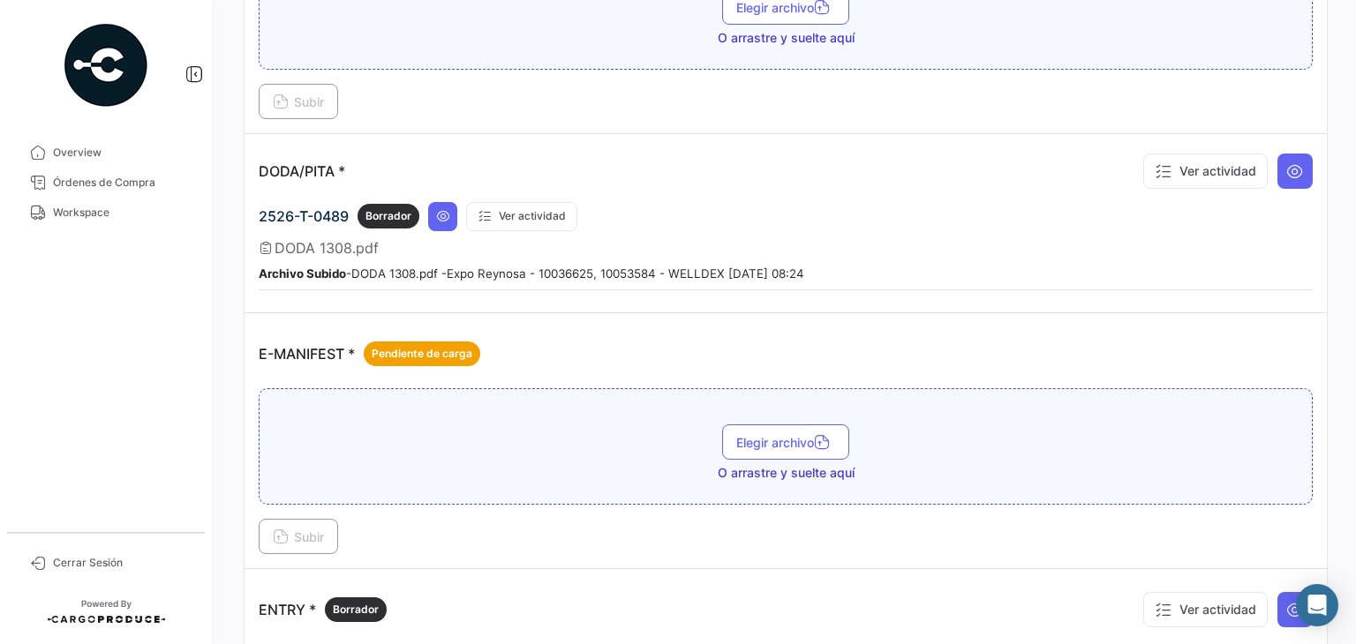
scroll to position [1056, 0]
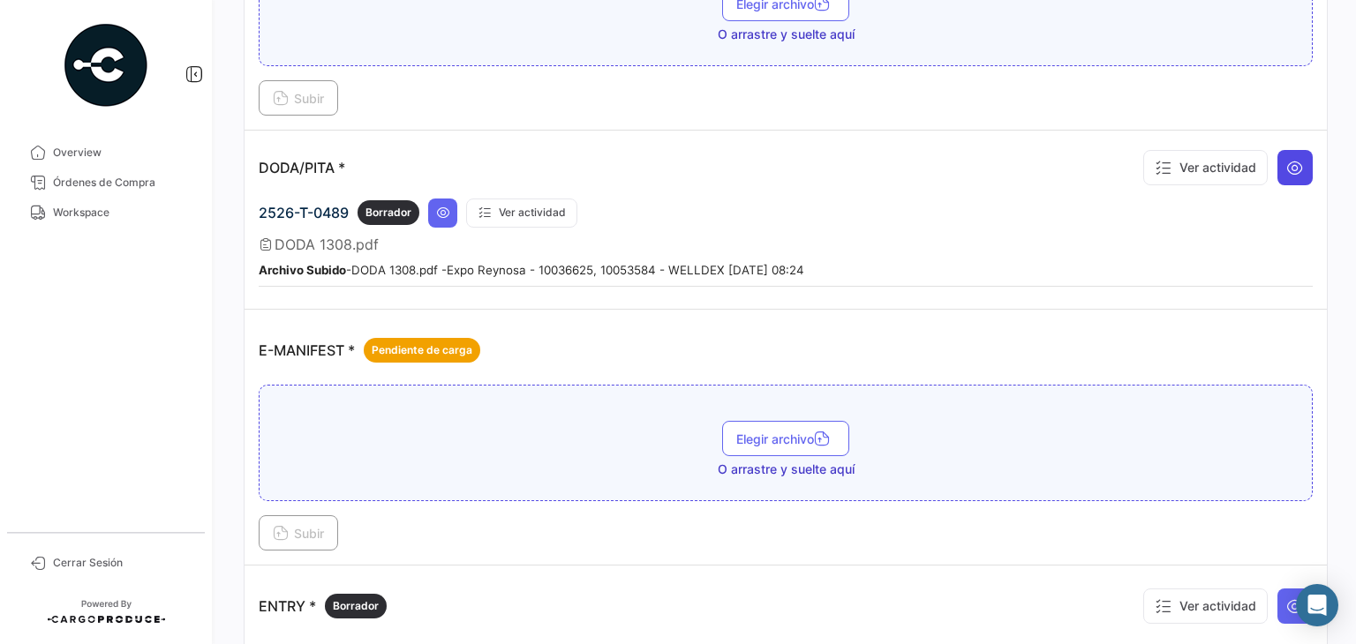
click at [1290, 164] on icon at bounding box center [1295, 168] width 18 height 18
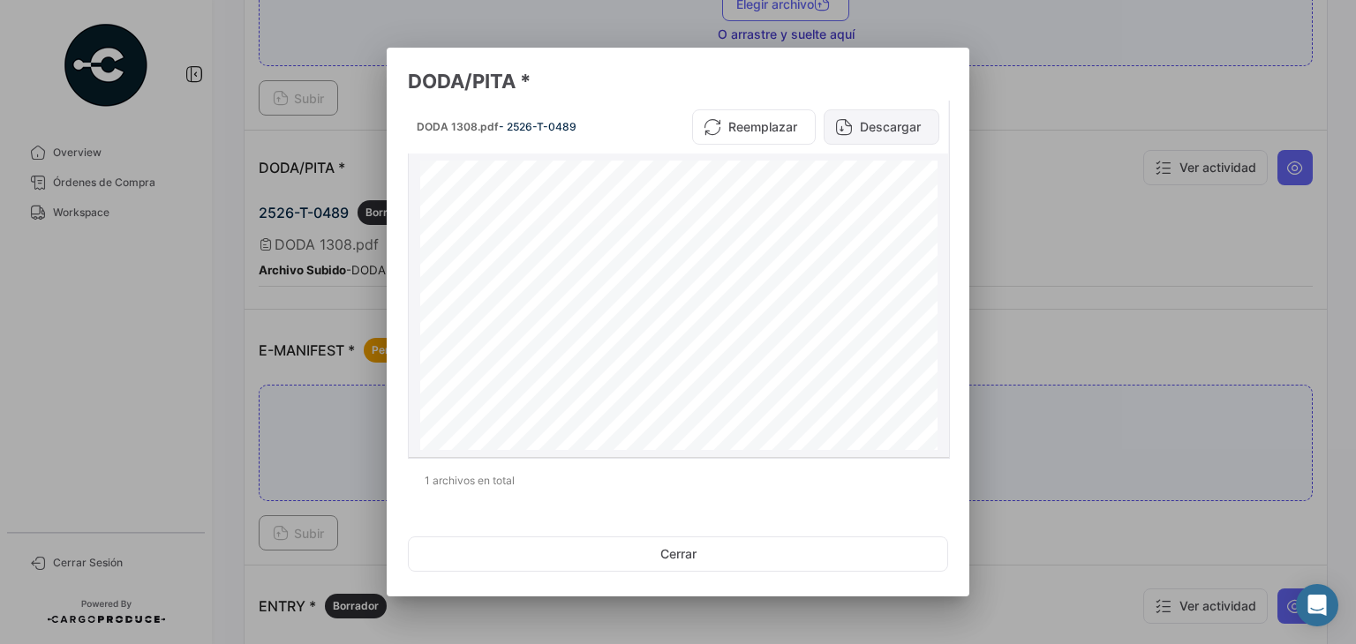
click at [902, 128] on button "Descargar" at bounding box center [882, 126] width 116 height 35
click at [1073, 243] on div at bounding box center [678, 322] width 1356 height 644
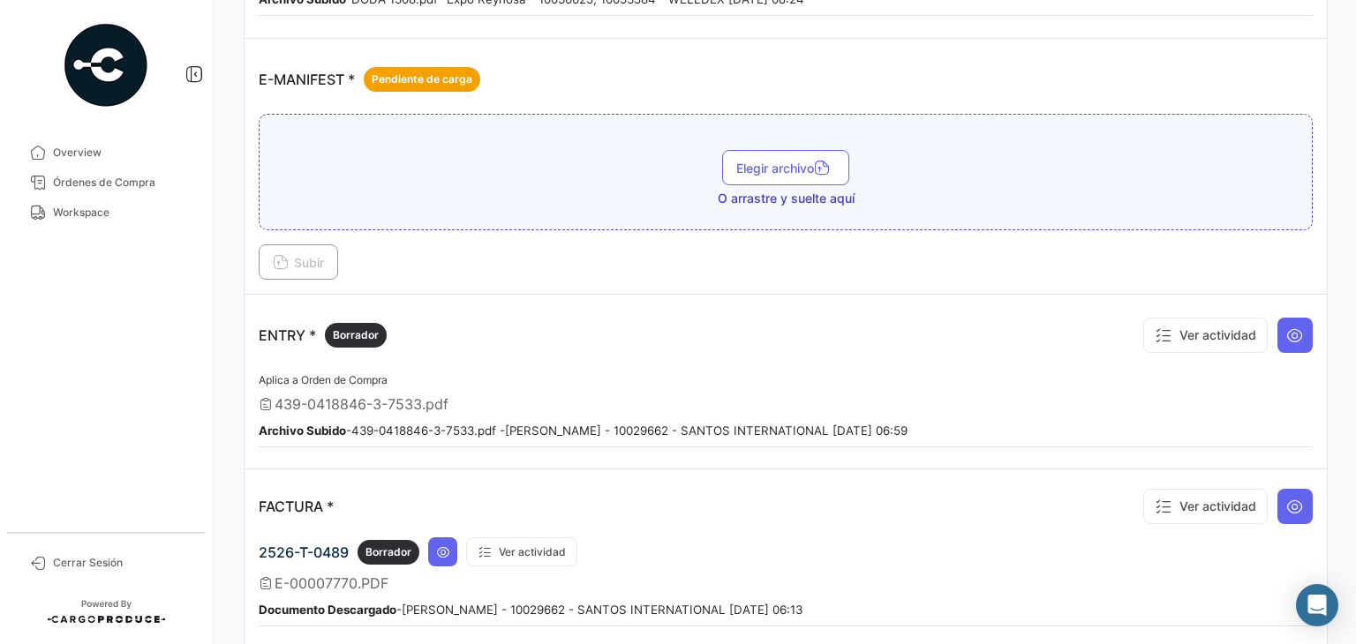
scroll to position [1335, 0]
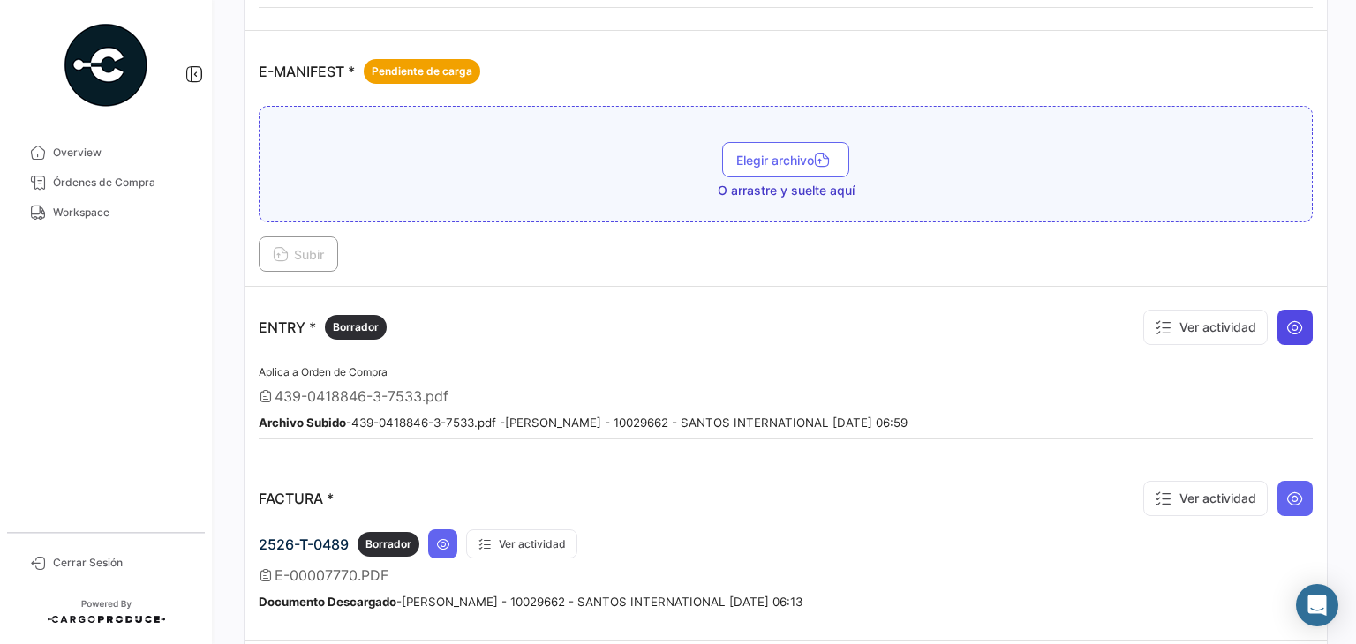
click at [1279, 325] on button at bounding box center [1294, 327] width 35 height 35
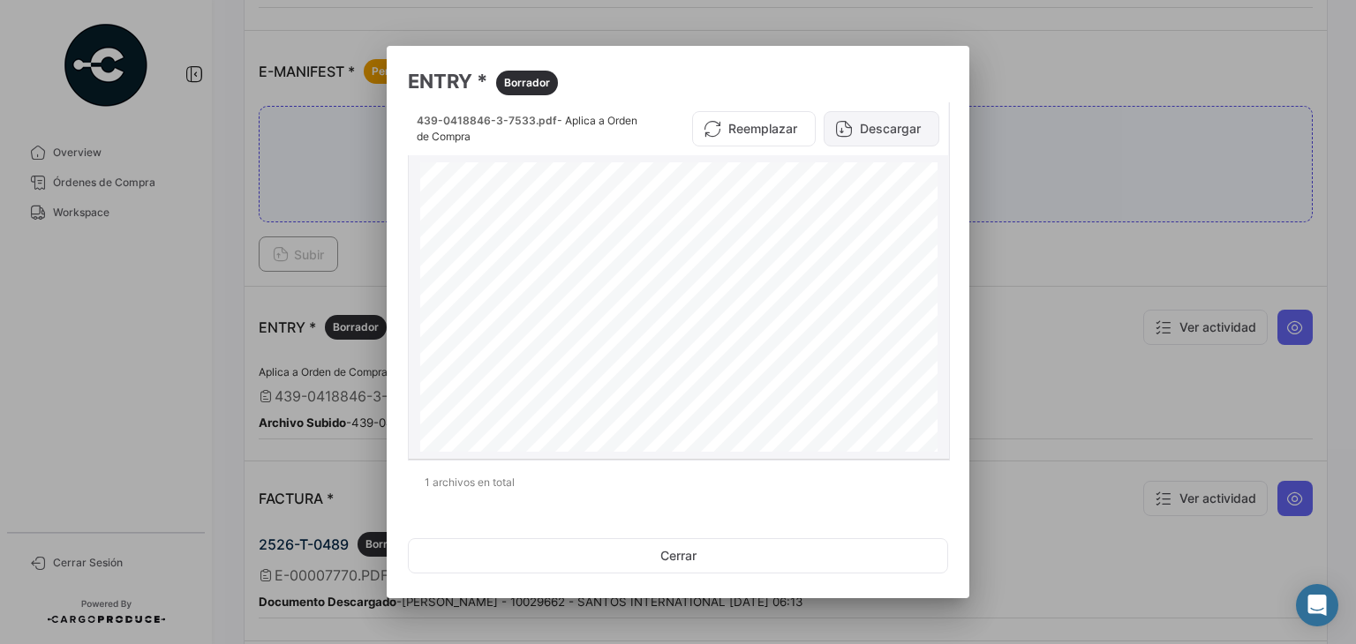
click at [859, 137] on button "Descargar" at bounding box center [882, 128] width 116 height 35
click at [1004, 231] on div at bounding box center [678, 322] width 1356 height 644
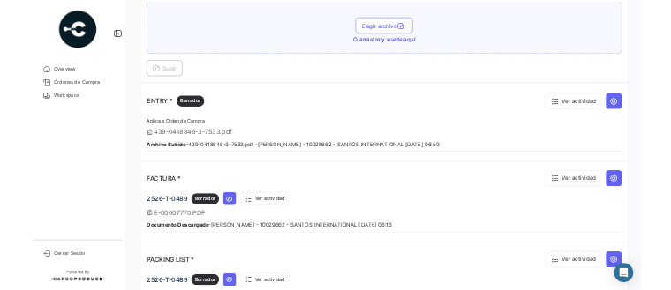
scroll to position [1437, 0]
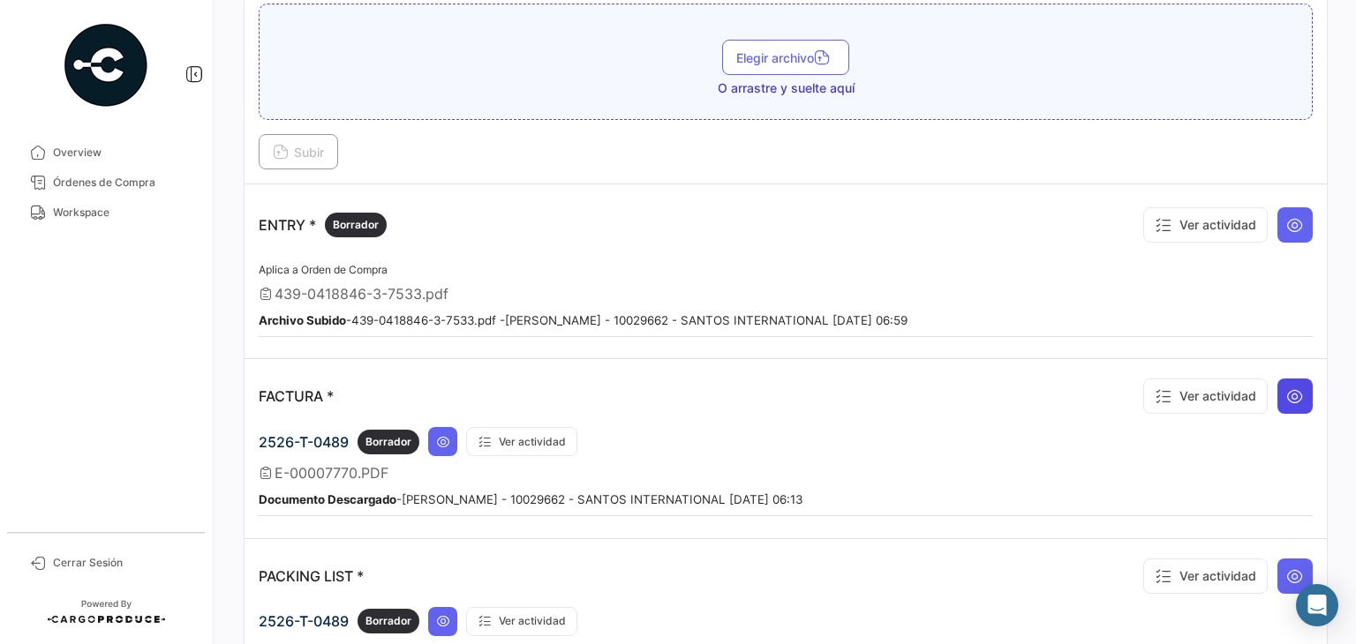
click at [1286, 387] on icon at bounding box center [1295, 396] width 18 height 18
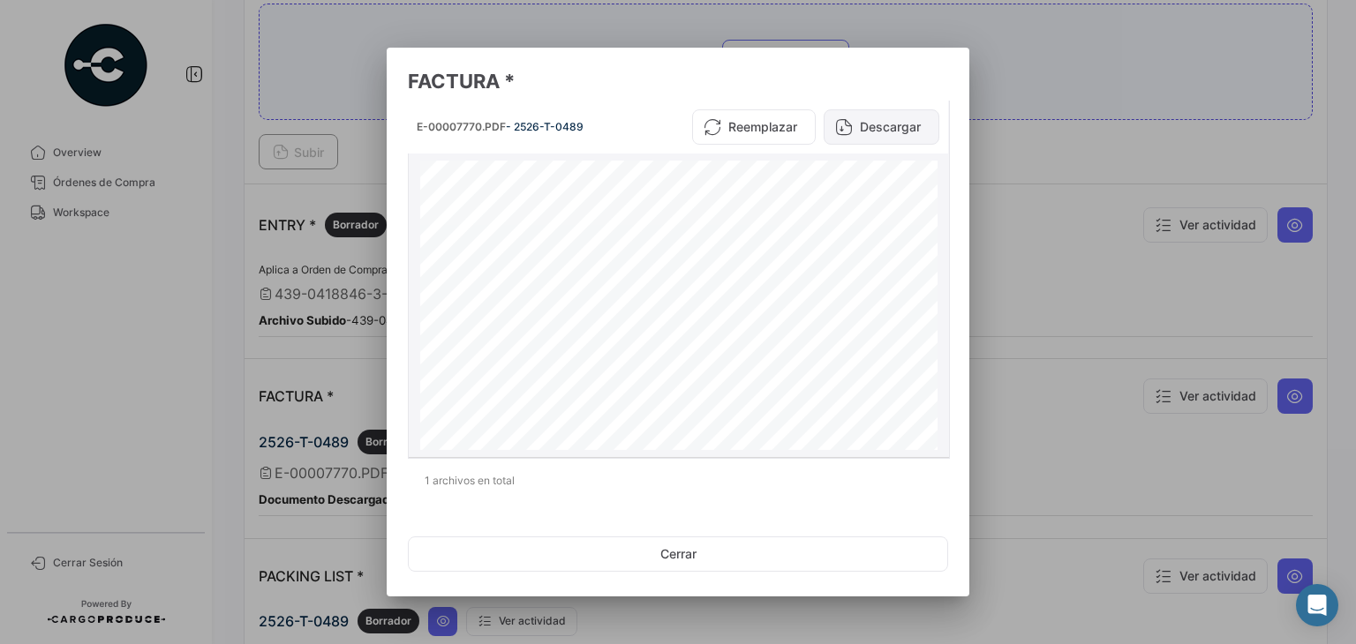
click at [898, 122] on button "Descargar" at bounding box center [882, 126] width 116 height 35
click at [1034, 154] on div at bounding box center [678, 322] width 1356 height 644
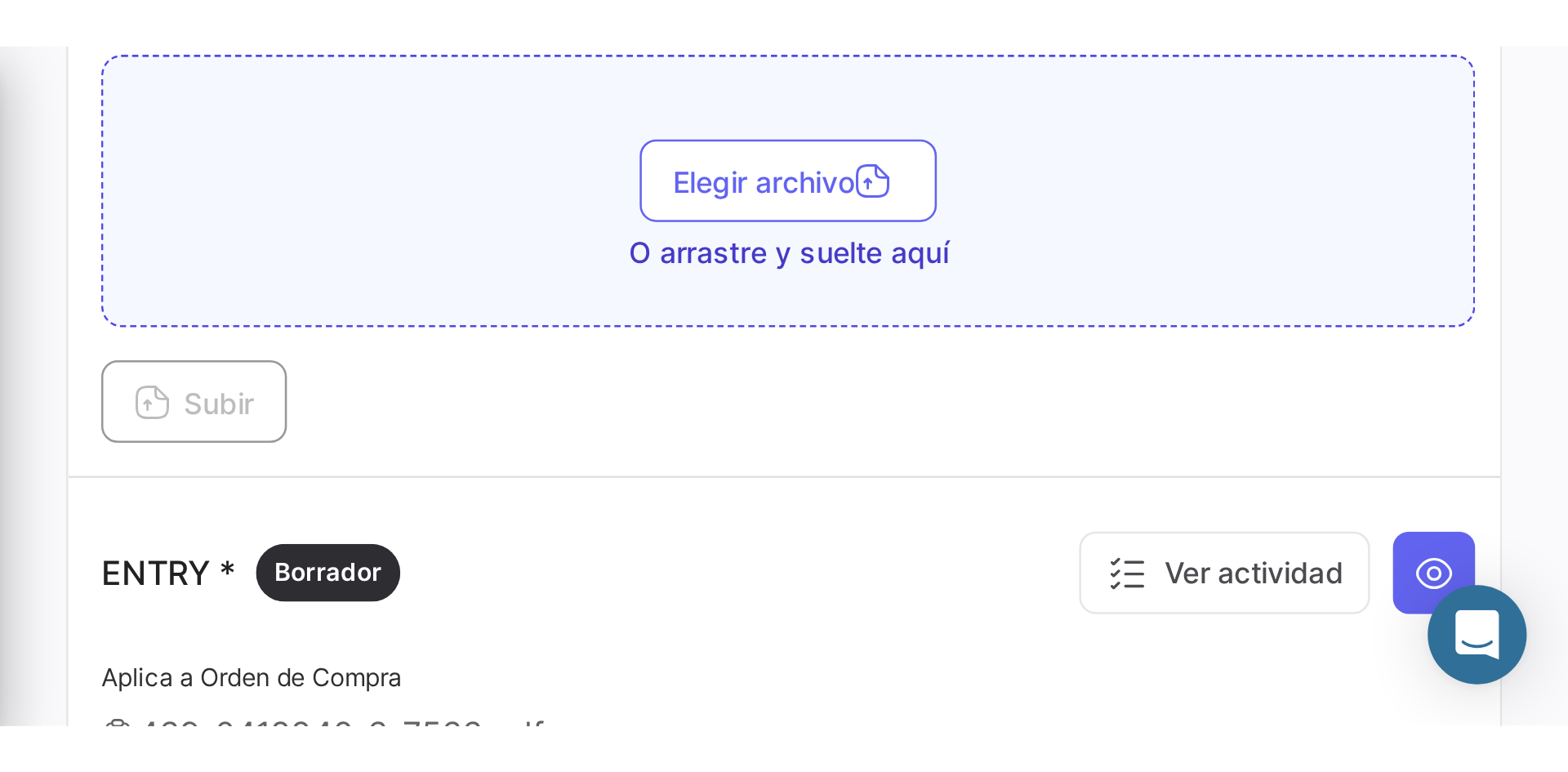
scroll to position [1331, 0]
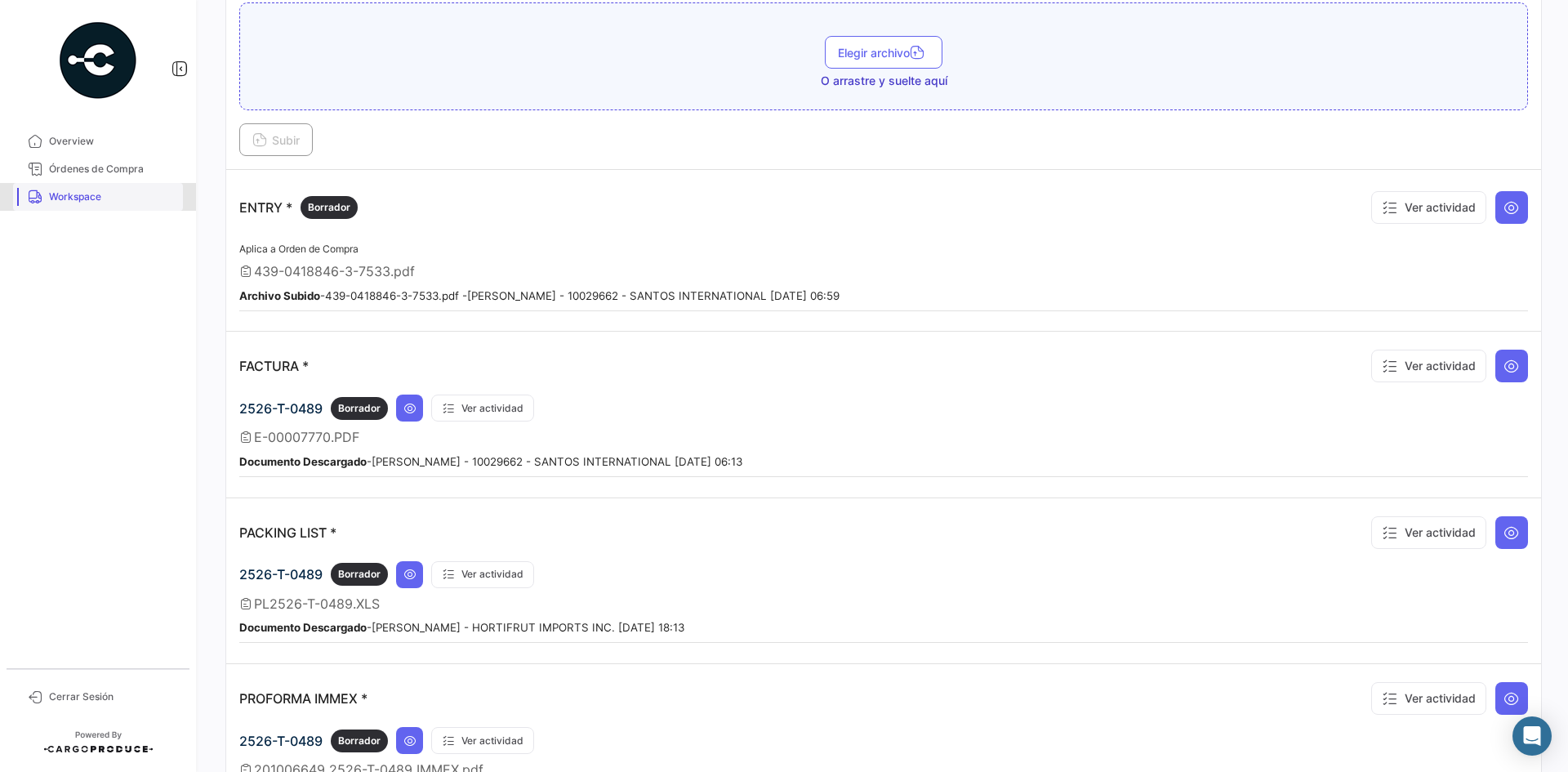
click at [114, 205] on link "Workspace" at bounding box center [98, 197] width 170 height 28
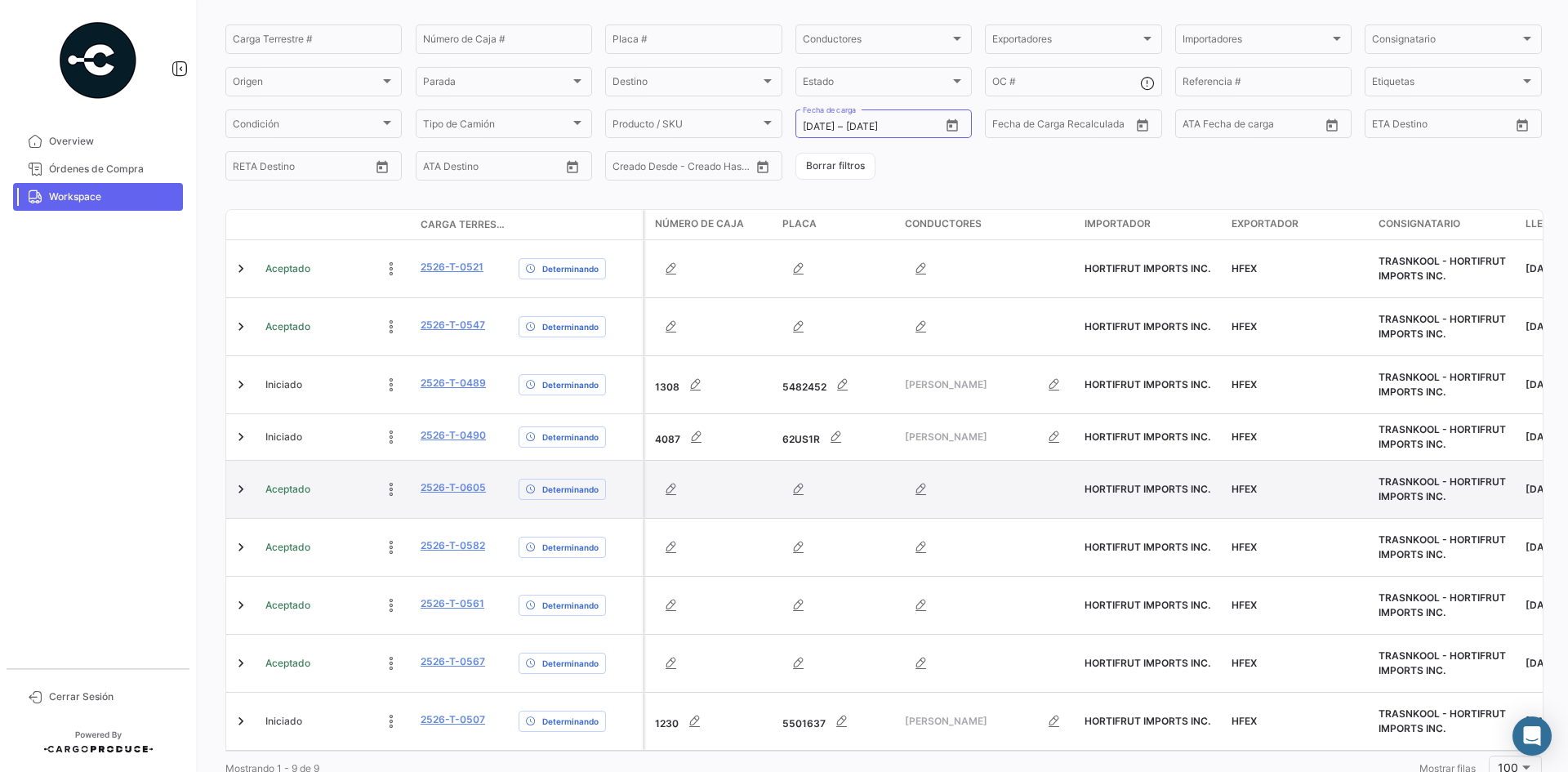
scroll to position [164, 0]
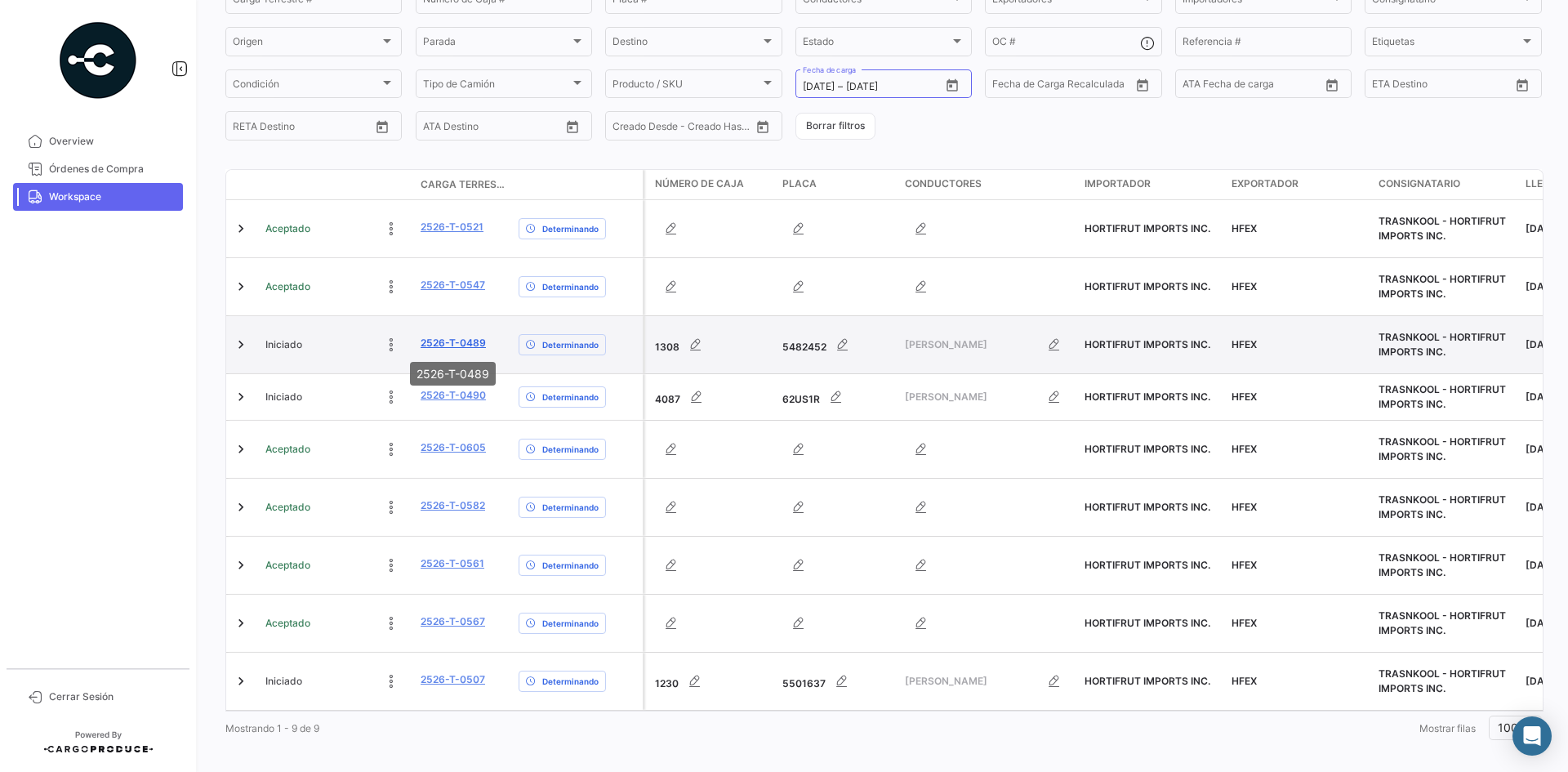
click at [447, 343] on link "2526-T-0489" at bounding box center [453, 343] width 66 height 15
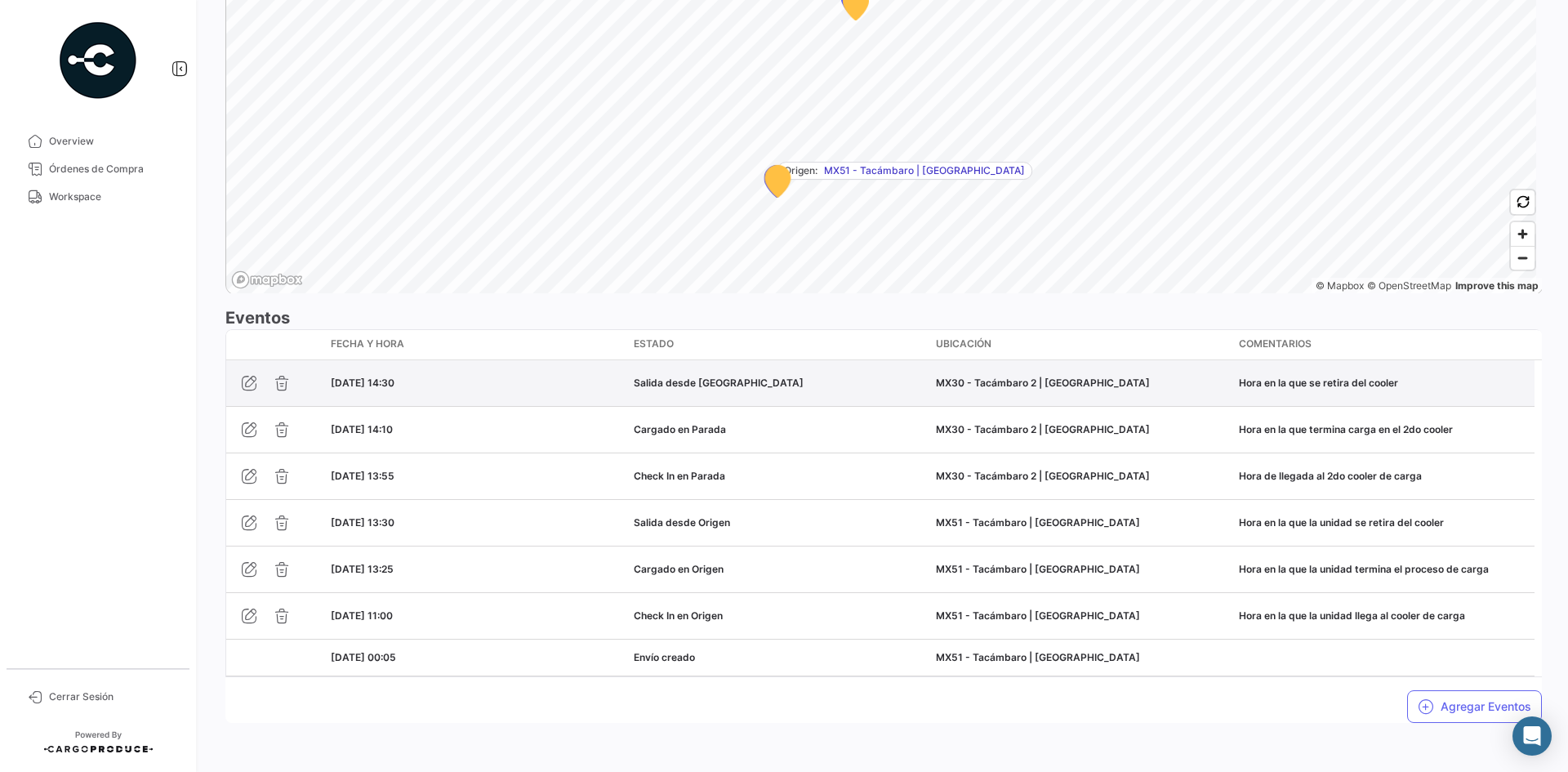
scroll to position [1155, 0]
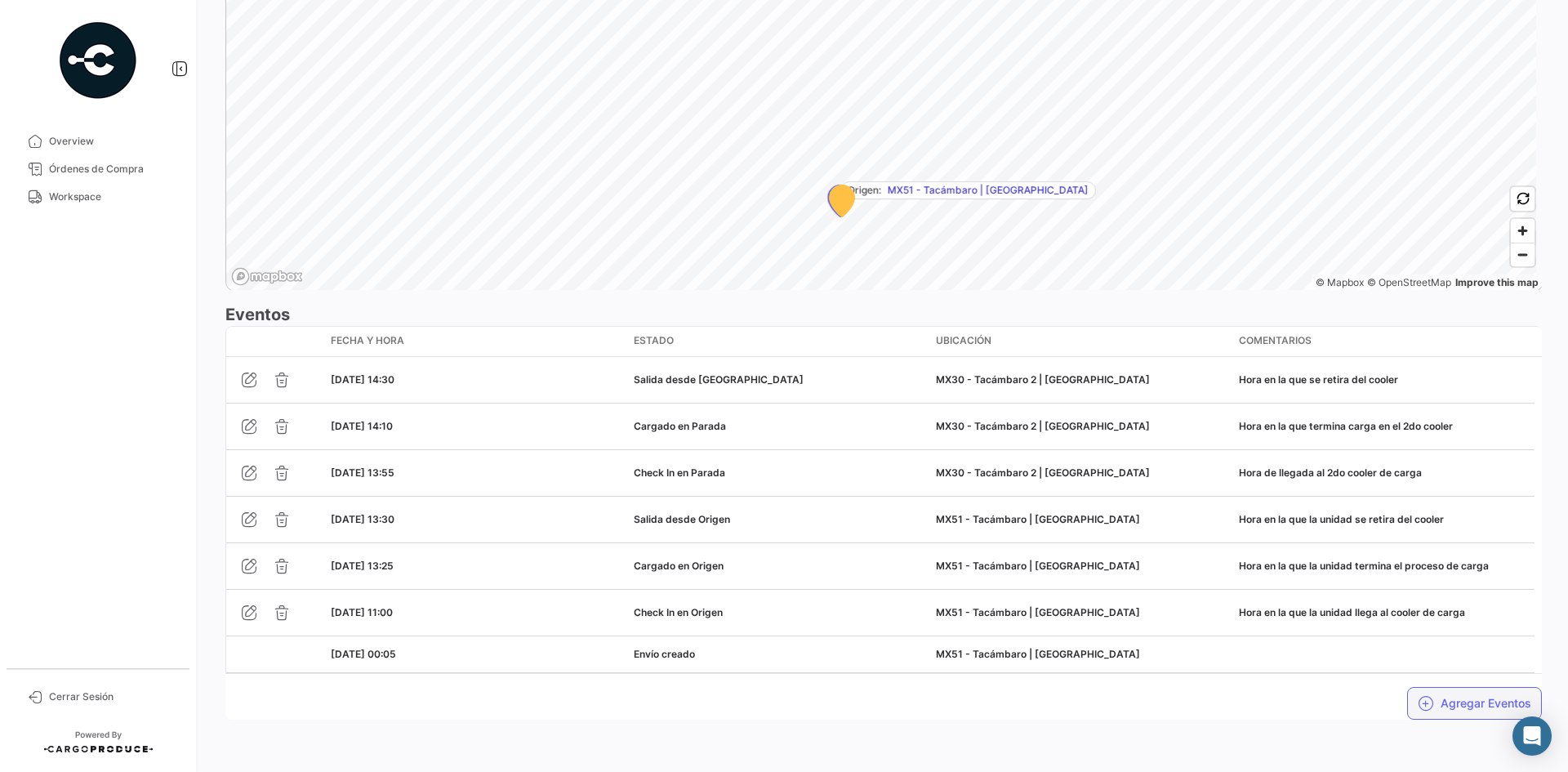
click at [1253, 595] on button "Agregar Eventos" at bounding box center [1475, 703] width 135 height 32
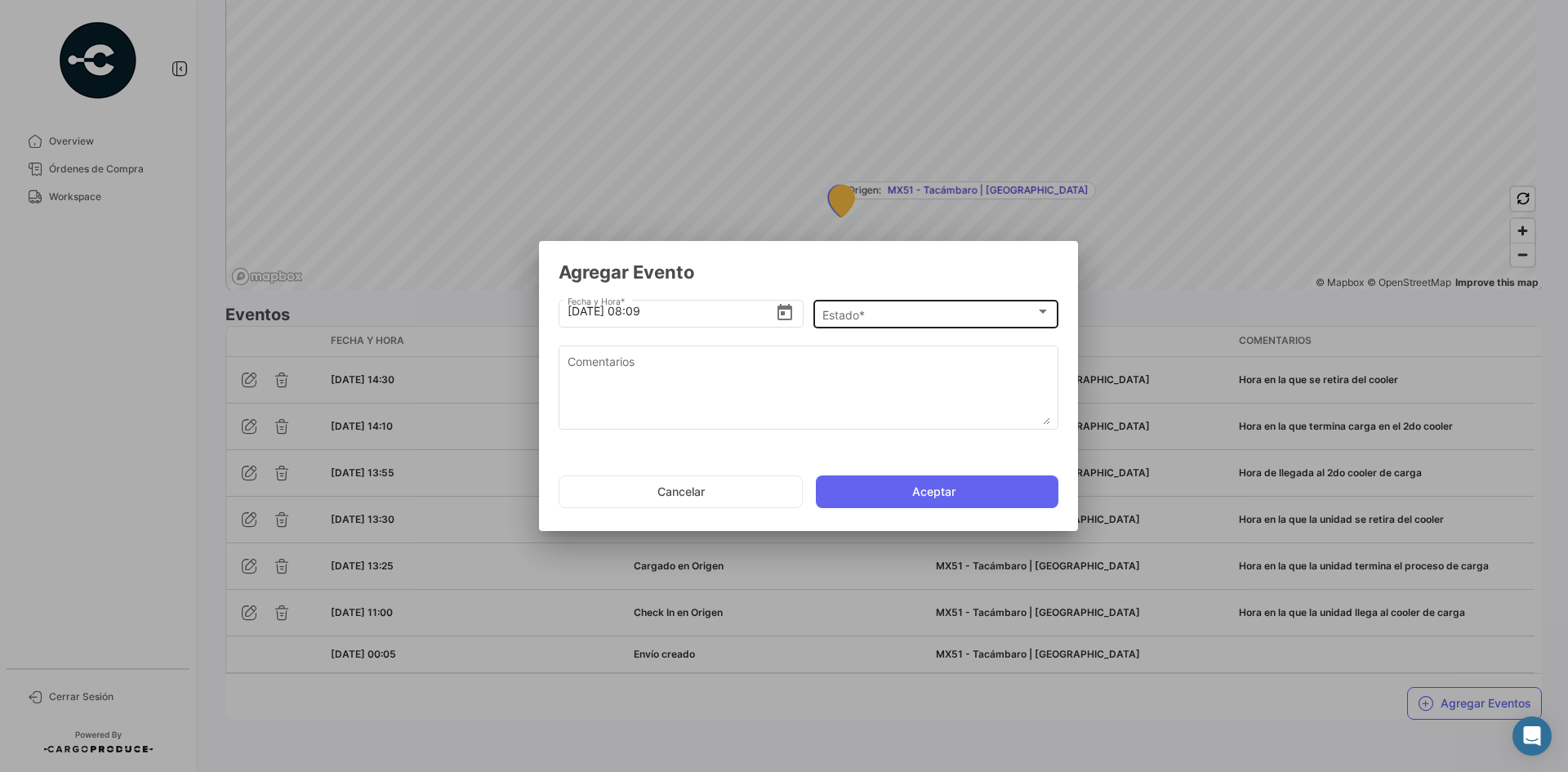
click at [878, 312] on div "Estado *" at bounding box center [929, 315] width 213 height 14
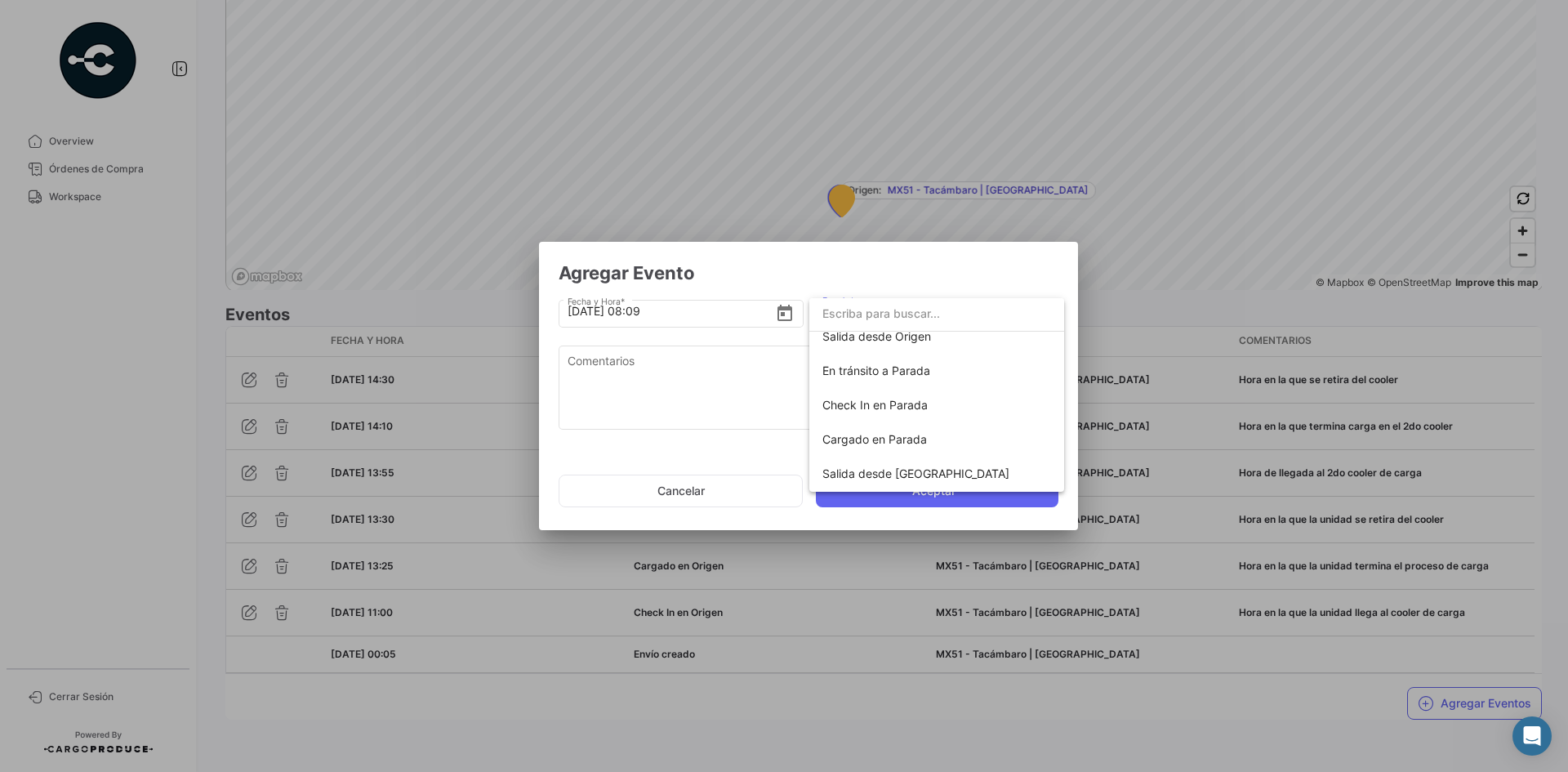
scroll to position [164, 0]
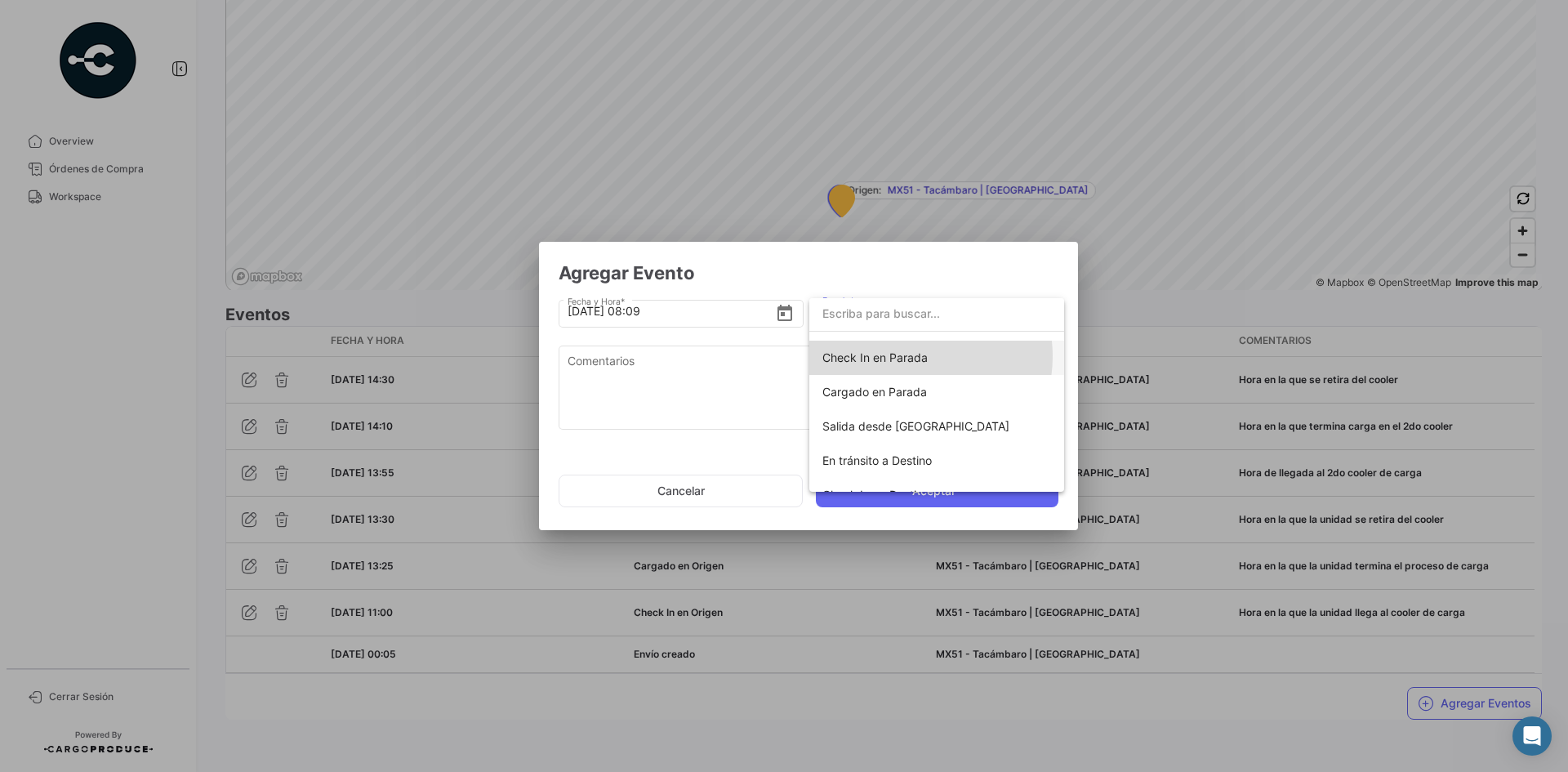
click at [908, 356] on span "Check In en Parada" at bounding box center [875, 357] width 105 height 14
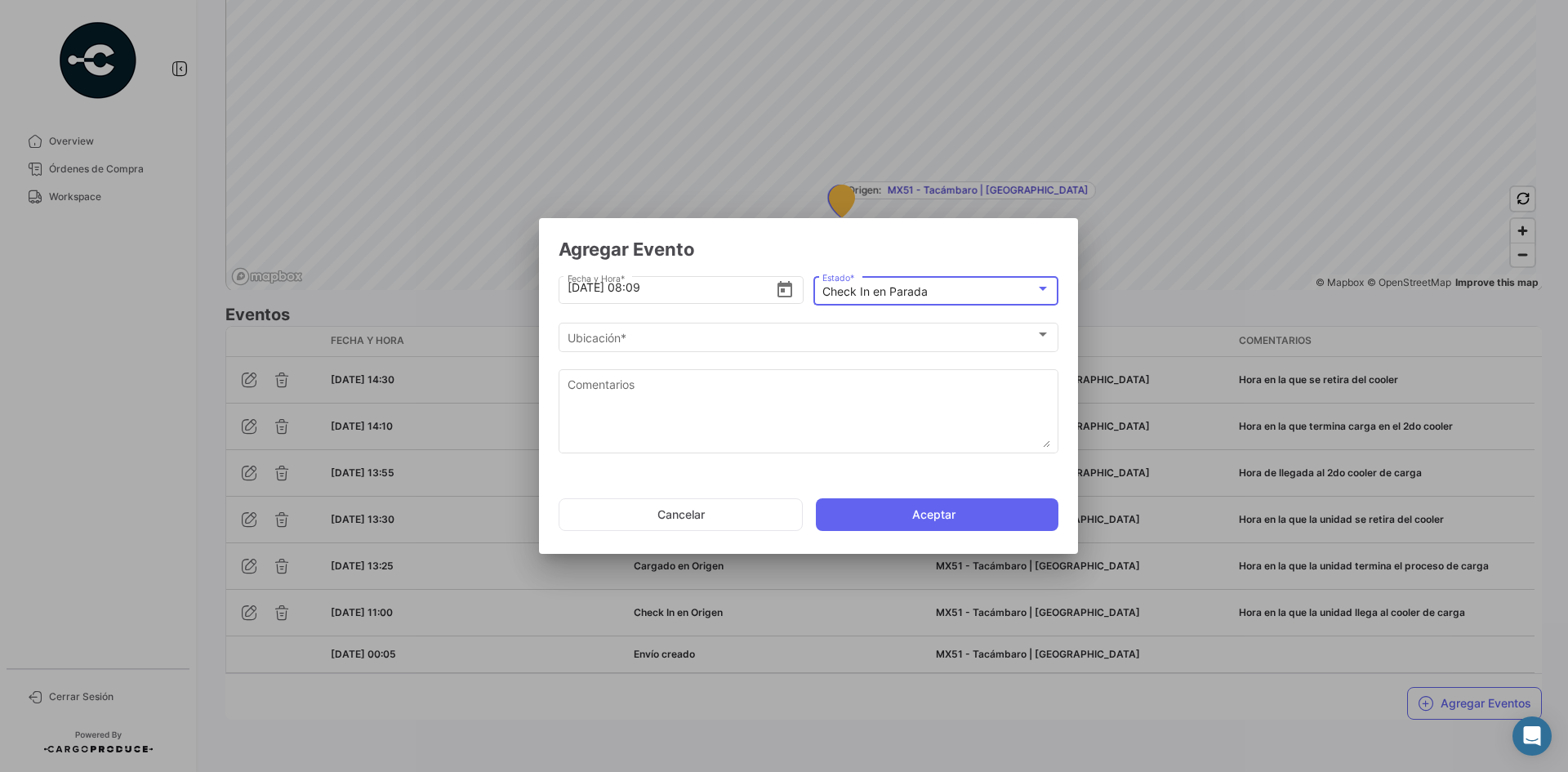
click at [728, 360] on div "Ubicación * Ubicación *" at bounding box center [809, 343] width 500 height 41
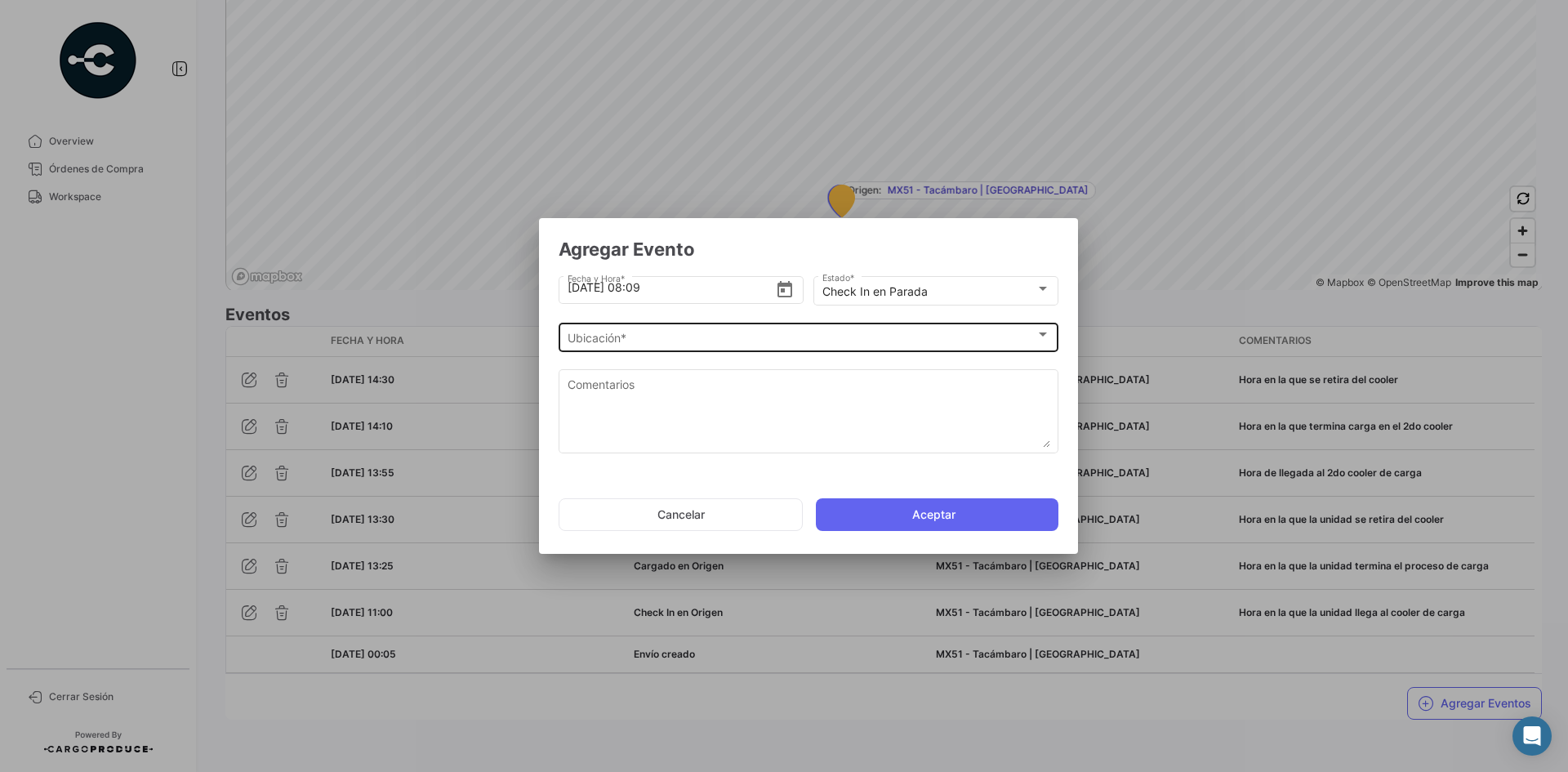
click at [724, 342] on div "Ubicación *" at bounding box center [801, 338] width 468 height 14
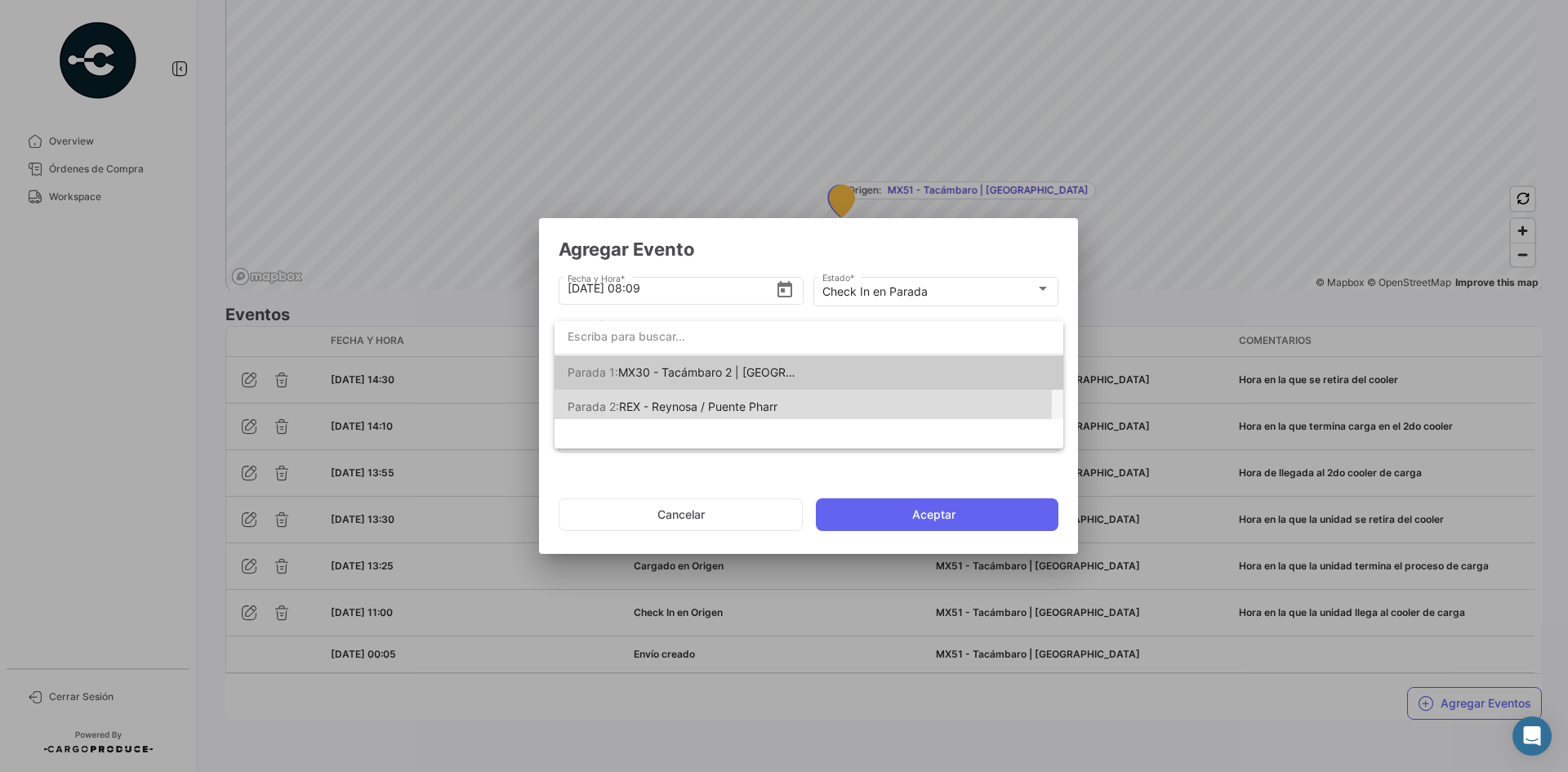
click at [714, 403] on span "REX - Reynosa / Puente Pharr" at bounding box center [698, 406] width 158 height 14
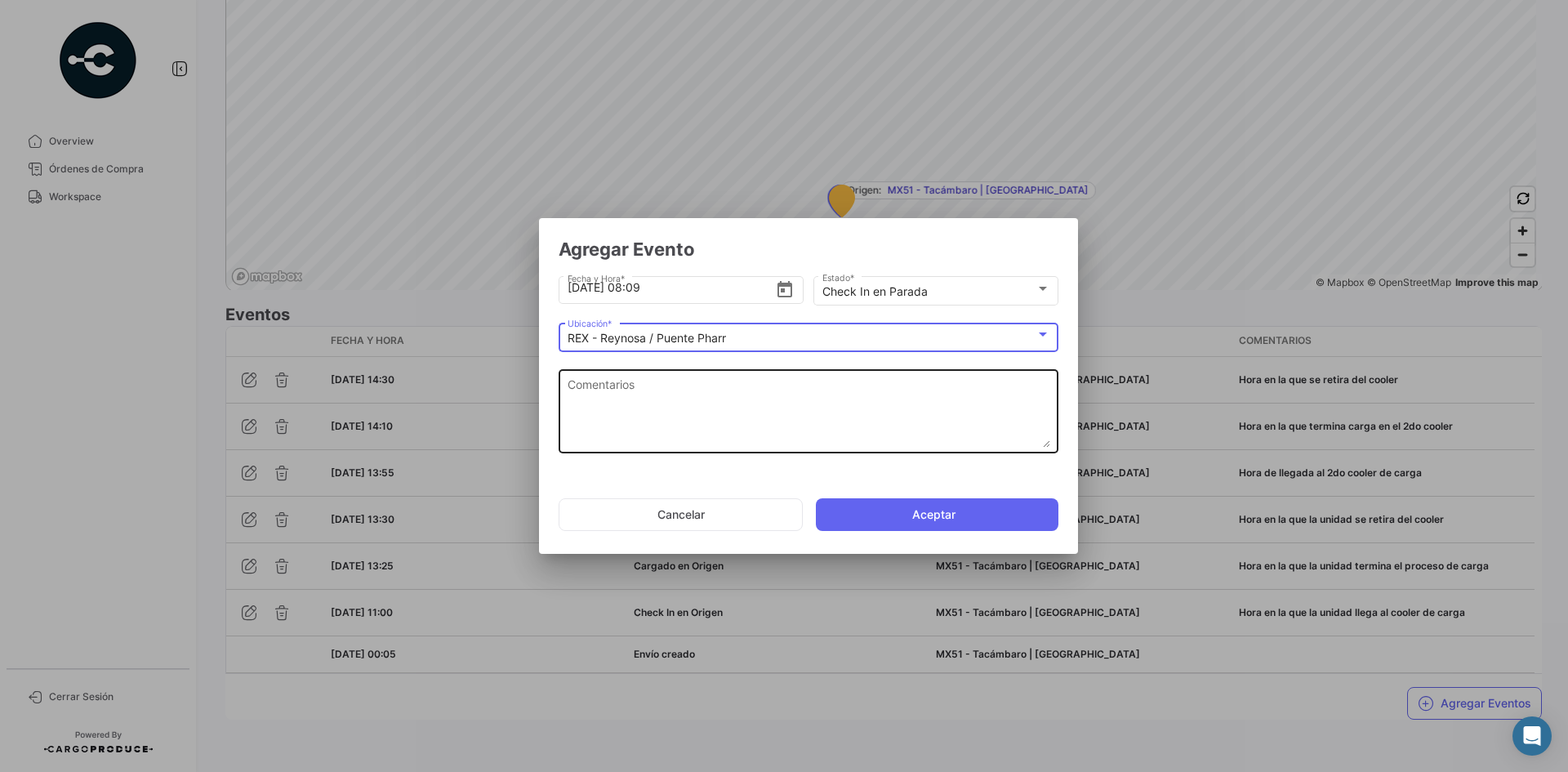
click at [656, 384] on textarea "Comentarios" at bounding box center [809, 412] width 483 height 72
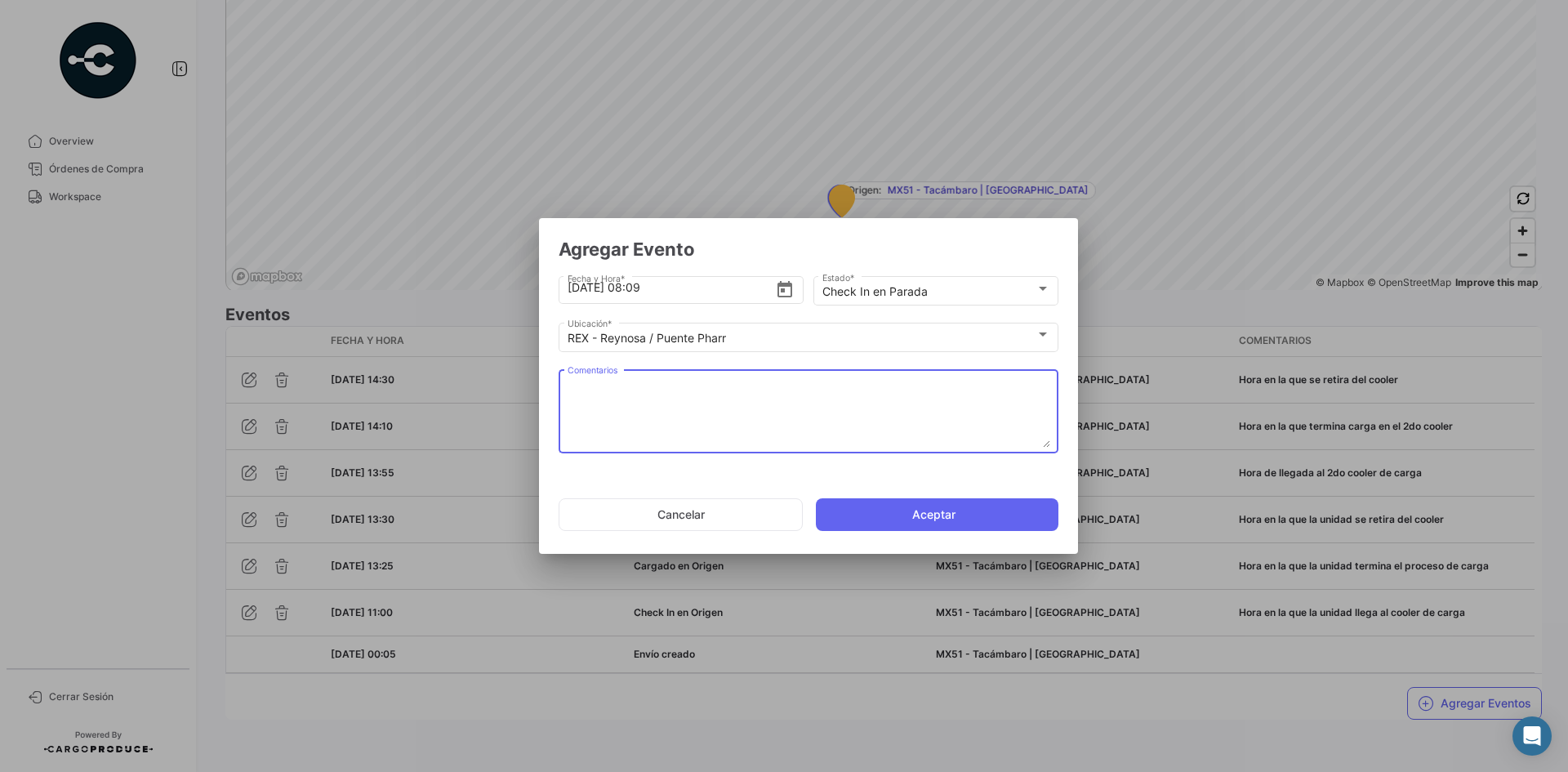
paste textarea "Hora de llegada a frontera"
type textarea "Hora de llegada a frontera"
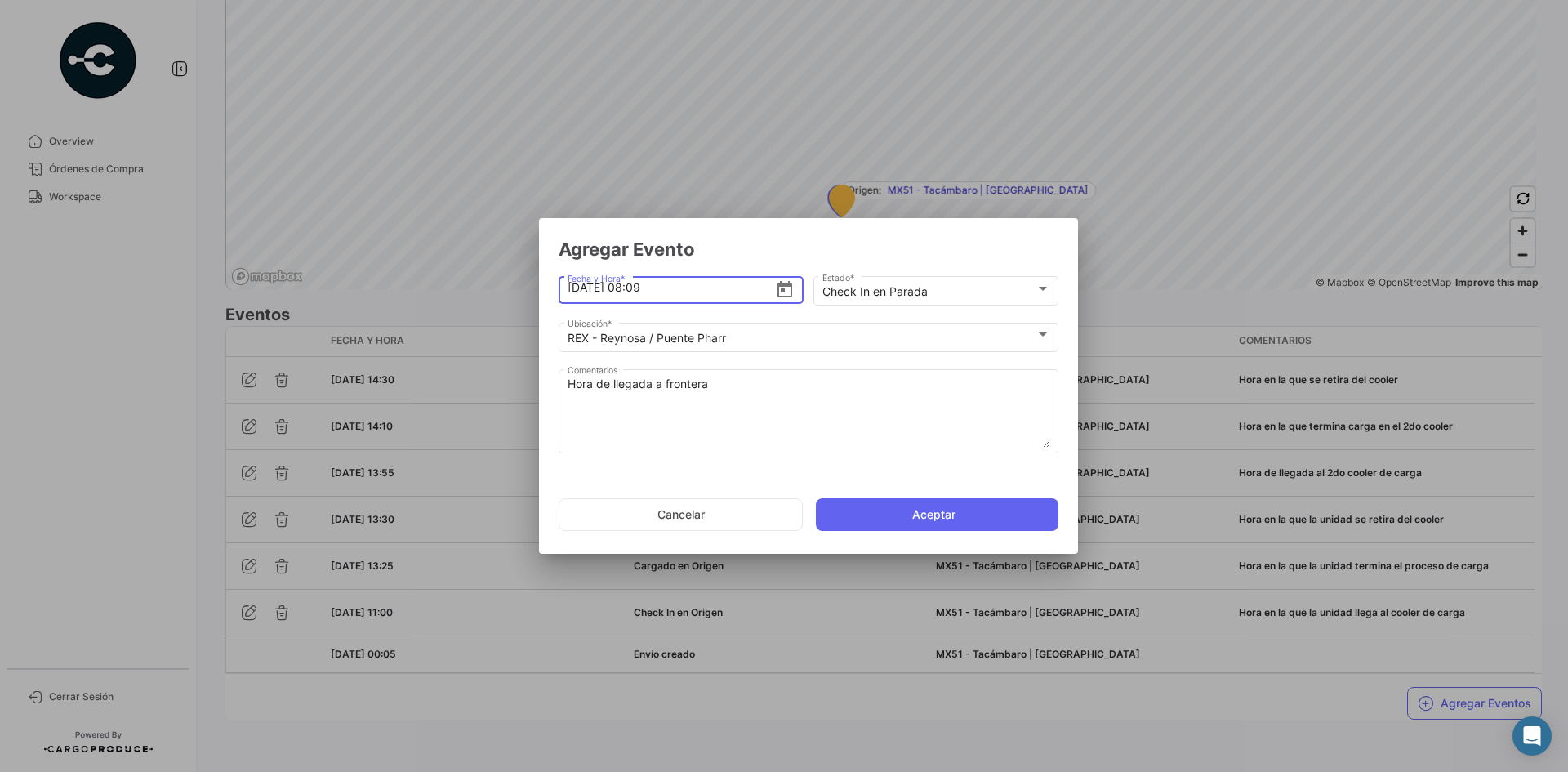
click at [642, 285] on input "[DATE] 08:09" at bounding box center [671, 288] width 208 height 57
click at [674, 284] on input "[DATE] 07:09" at bounding box center [671, 288] width 208 height 57
type input "[DATE] 07:11"
click at [735, 402] on textarea "Hora de llegada a frontera" at bounding box center [809, 412] width 483 height 72
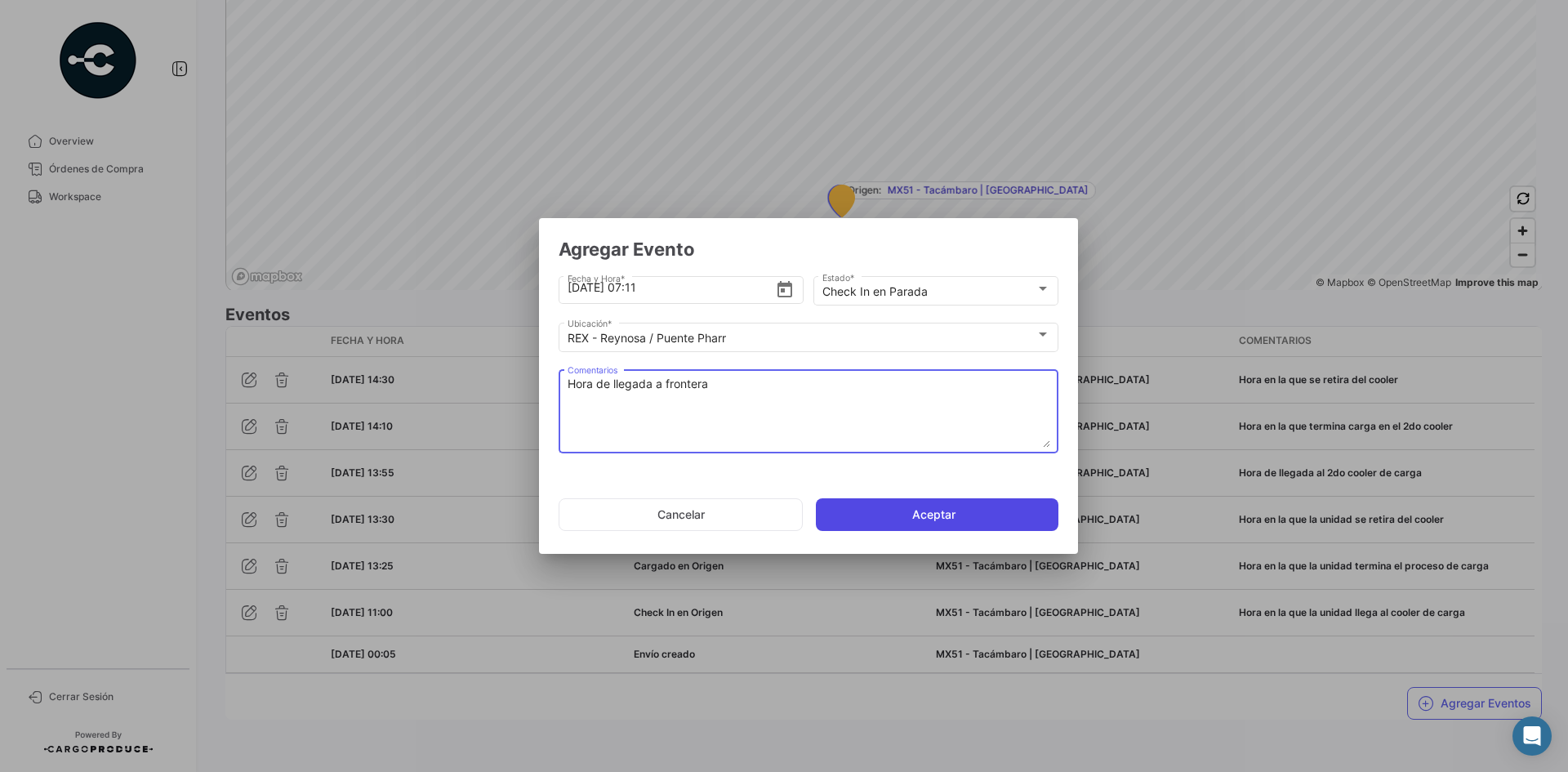
type textarea "Hora de llegada a frontera"
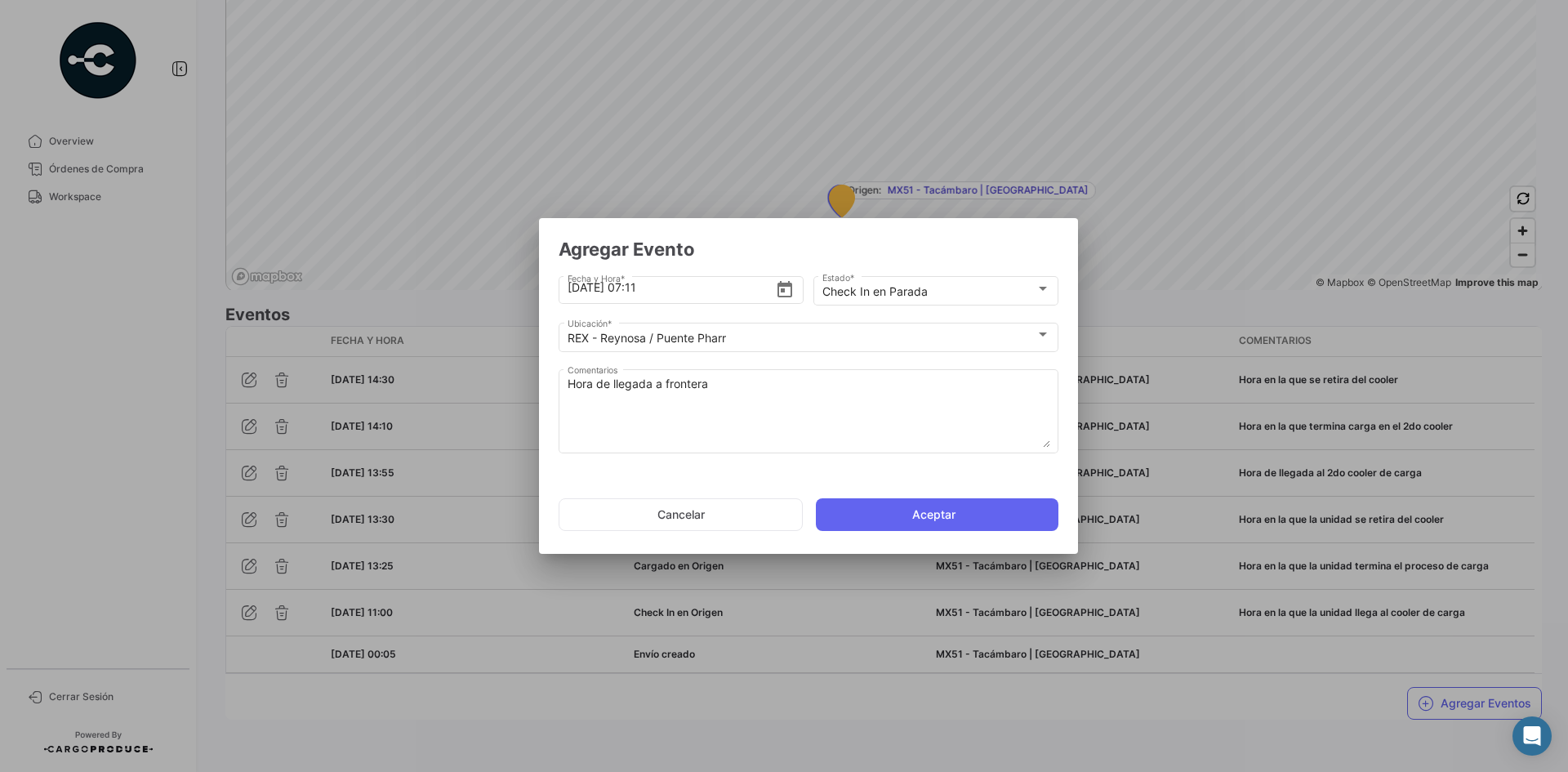
click at [928, 515] on button "Aceptar" at bounding box center [937, 514] width 242 height 32
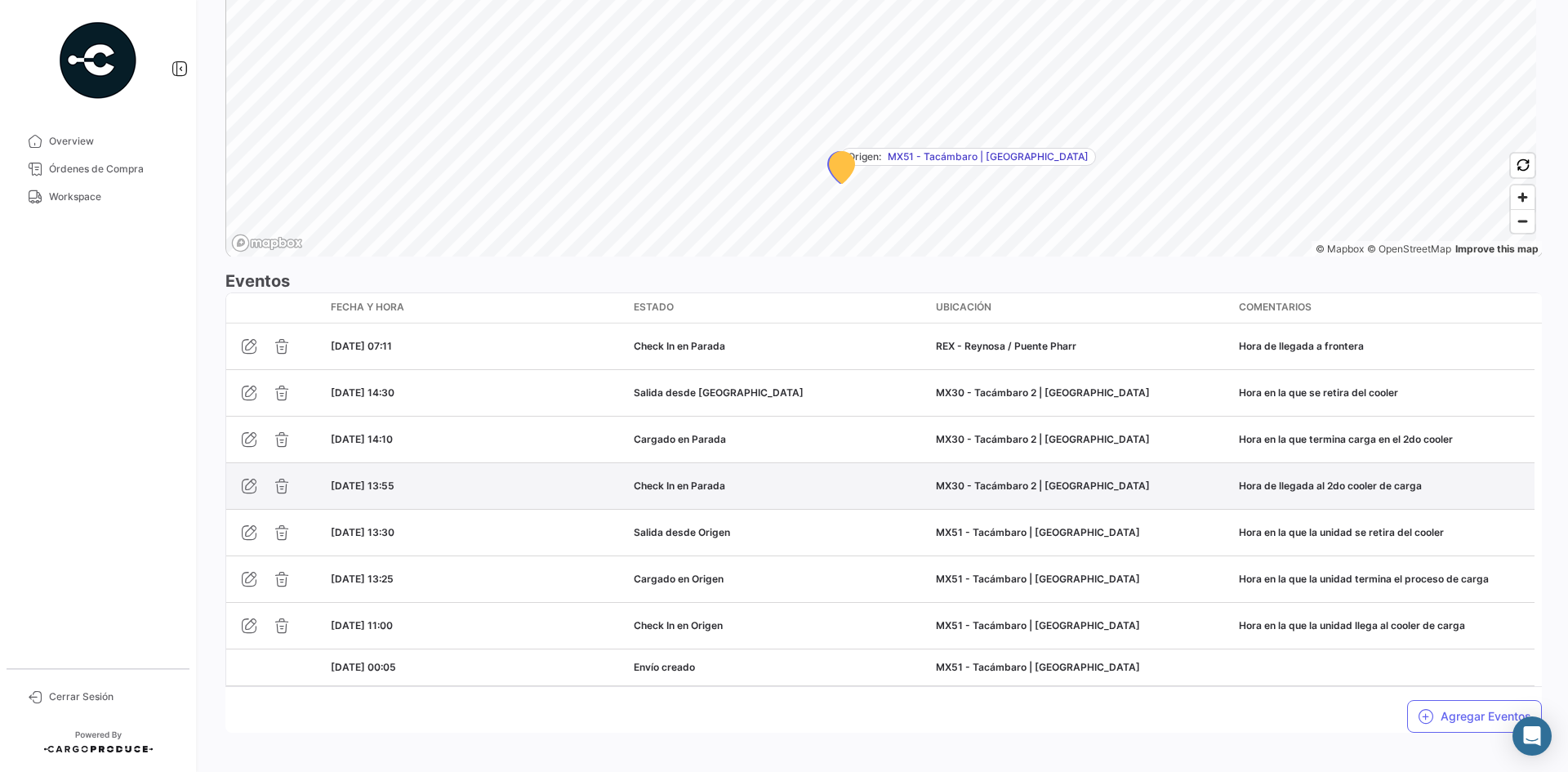
scroll to position [1202, 0]
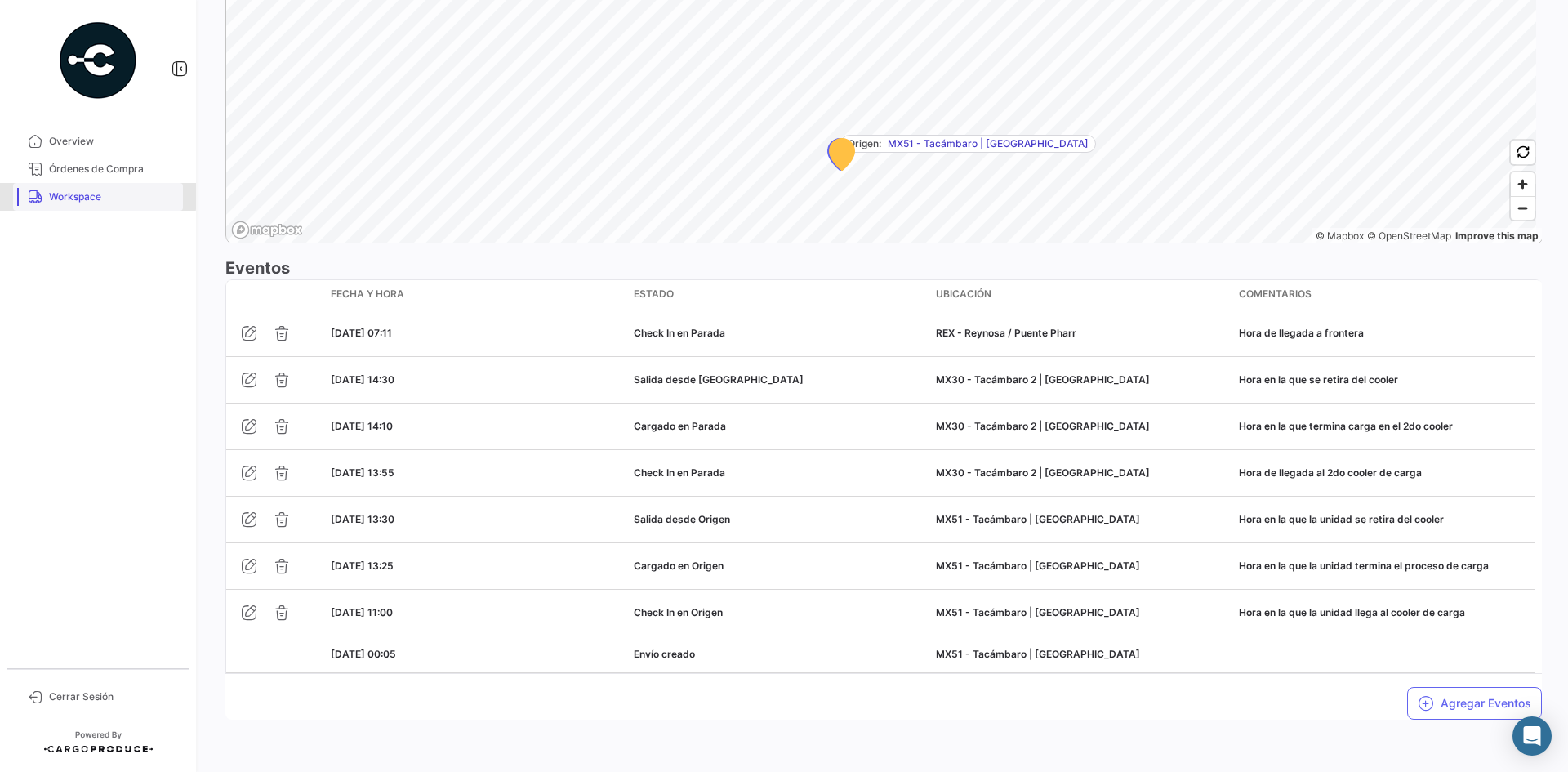
click at [88, 196] on span "Workspace" at bounding box center [113, 197] width 128 height 15
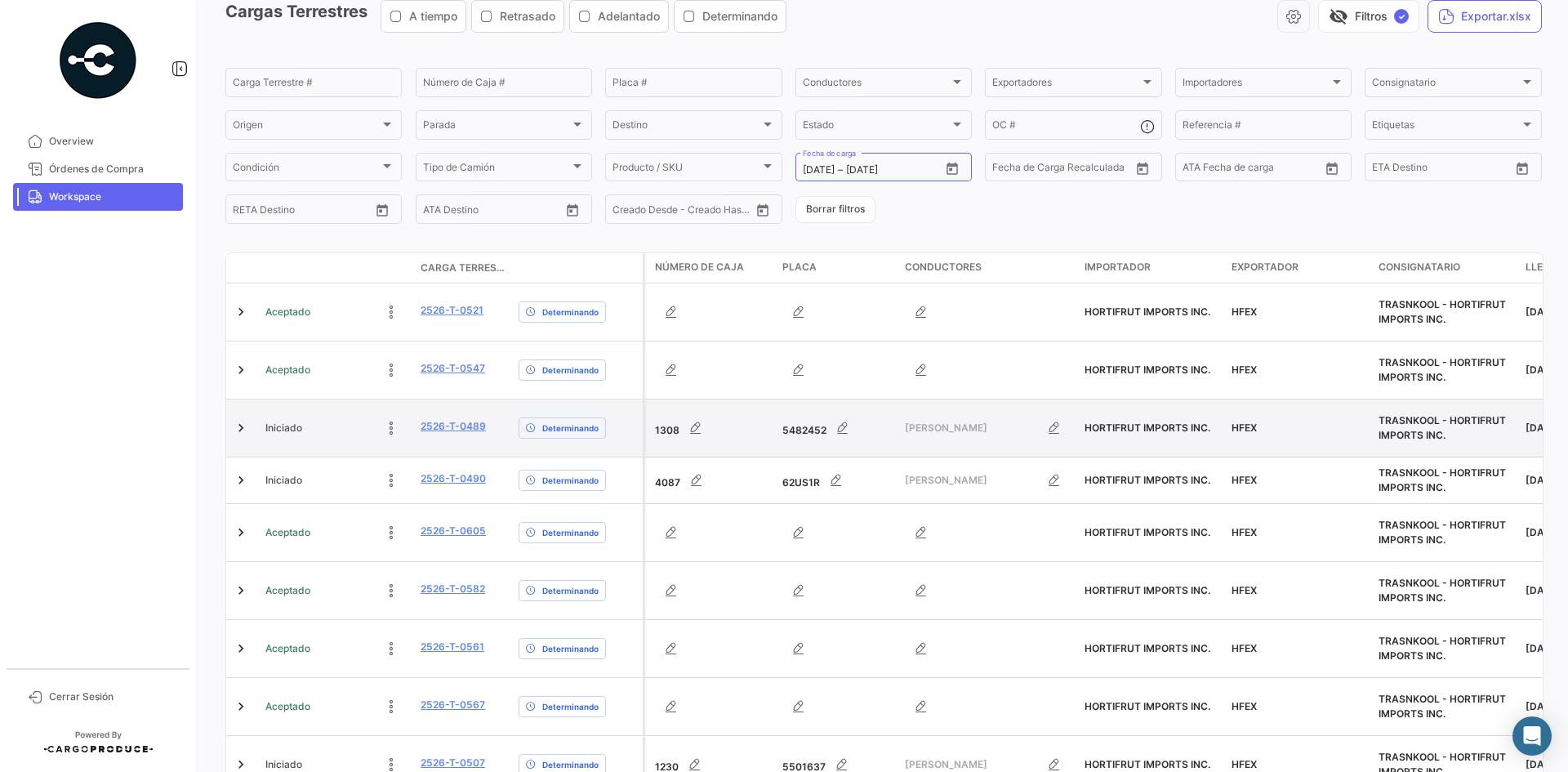
scroll to position [81, 0]
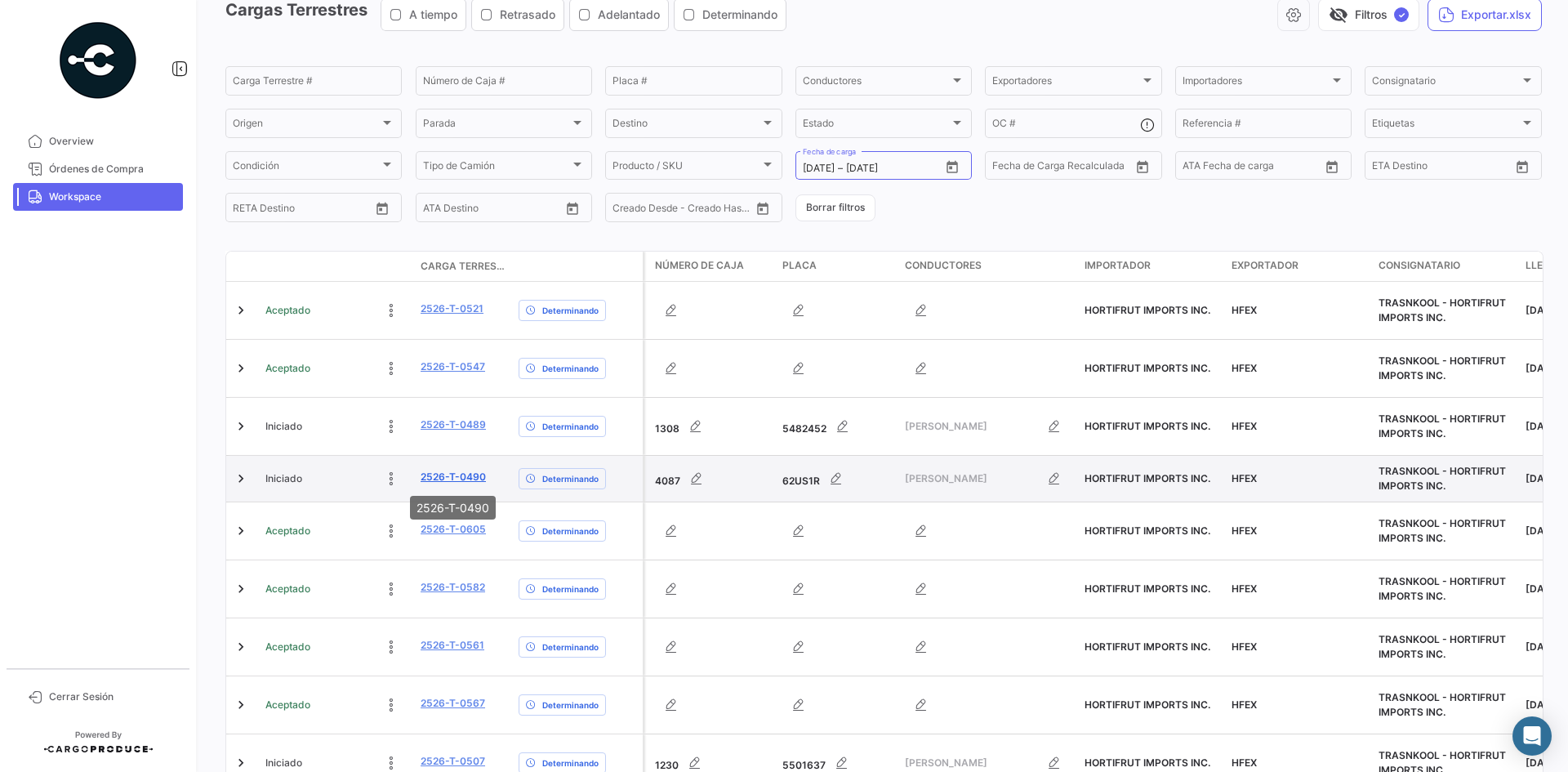
click at [463, 472] on link "2526-T-0490" at bounding box center [453, 478] width 66 height 15
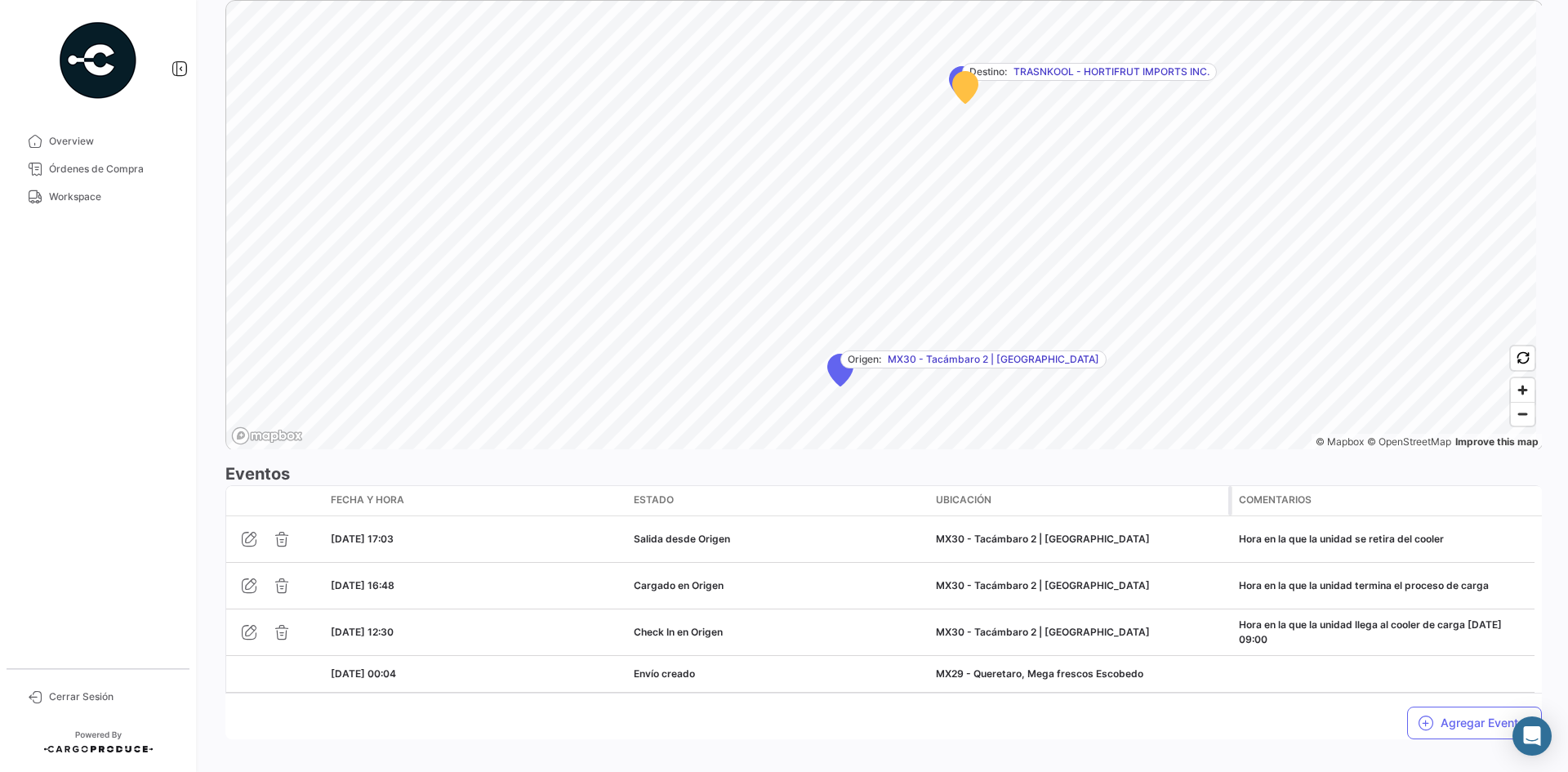
scroll to position [1015, 0]
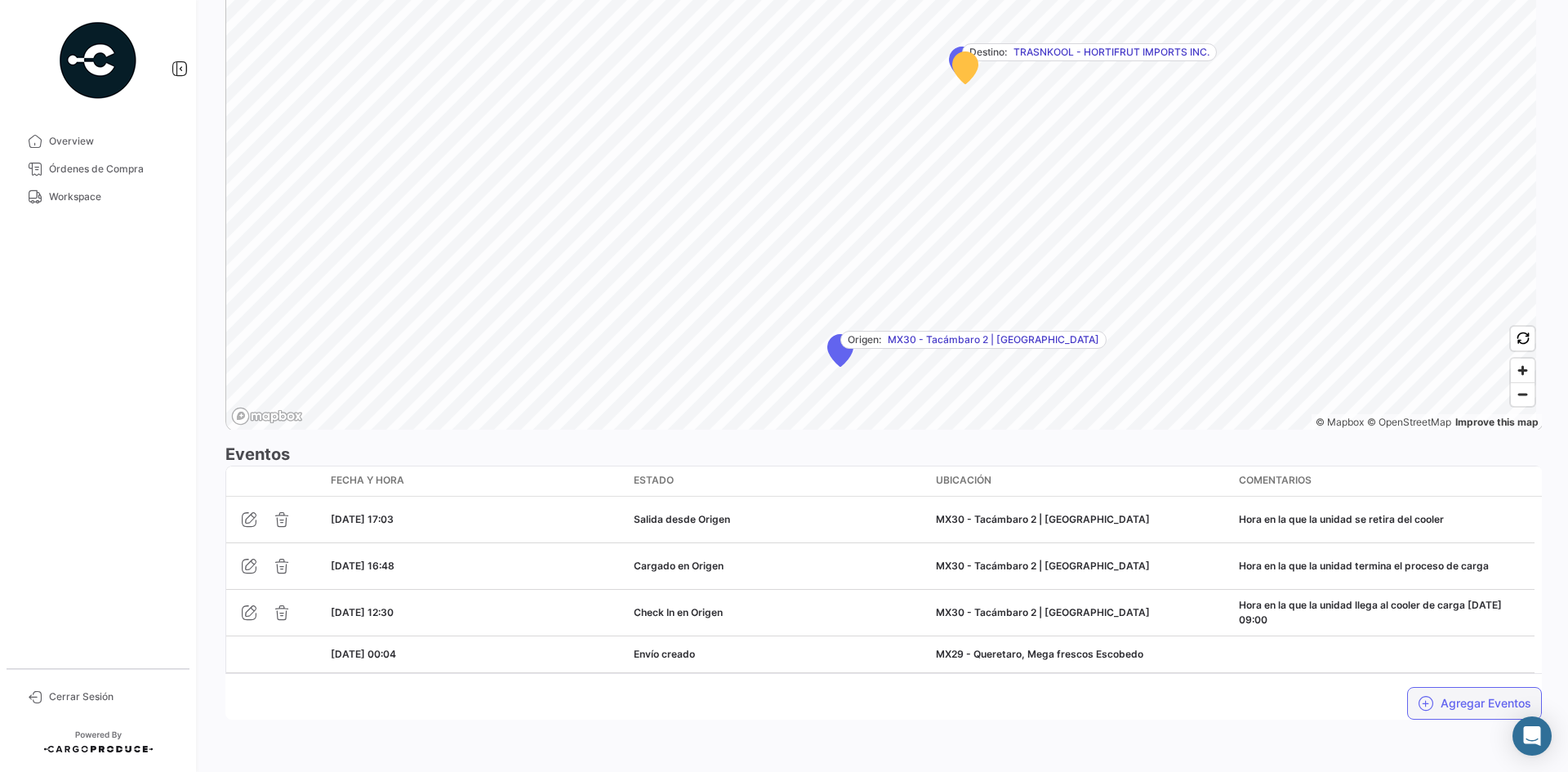
click at [1253, 595] on button "Agregar Eventos" at bounding box center [1475, 703] width 135 height 32
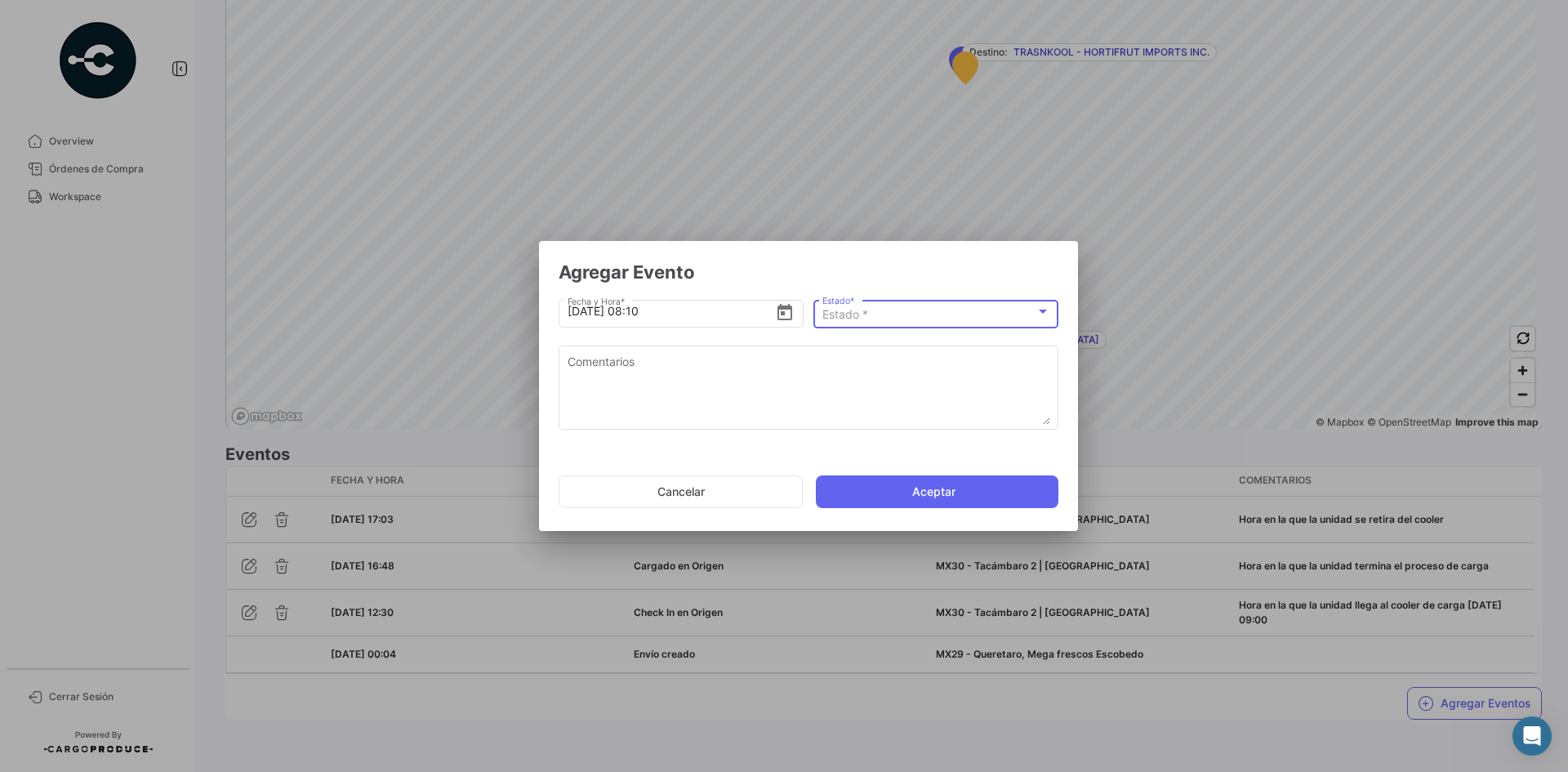
click at [877, 319] on div "Estado *" at bounding box center [929, 315] width 213 height 14
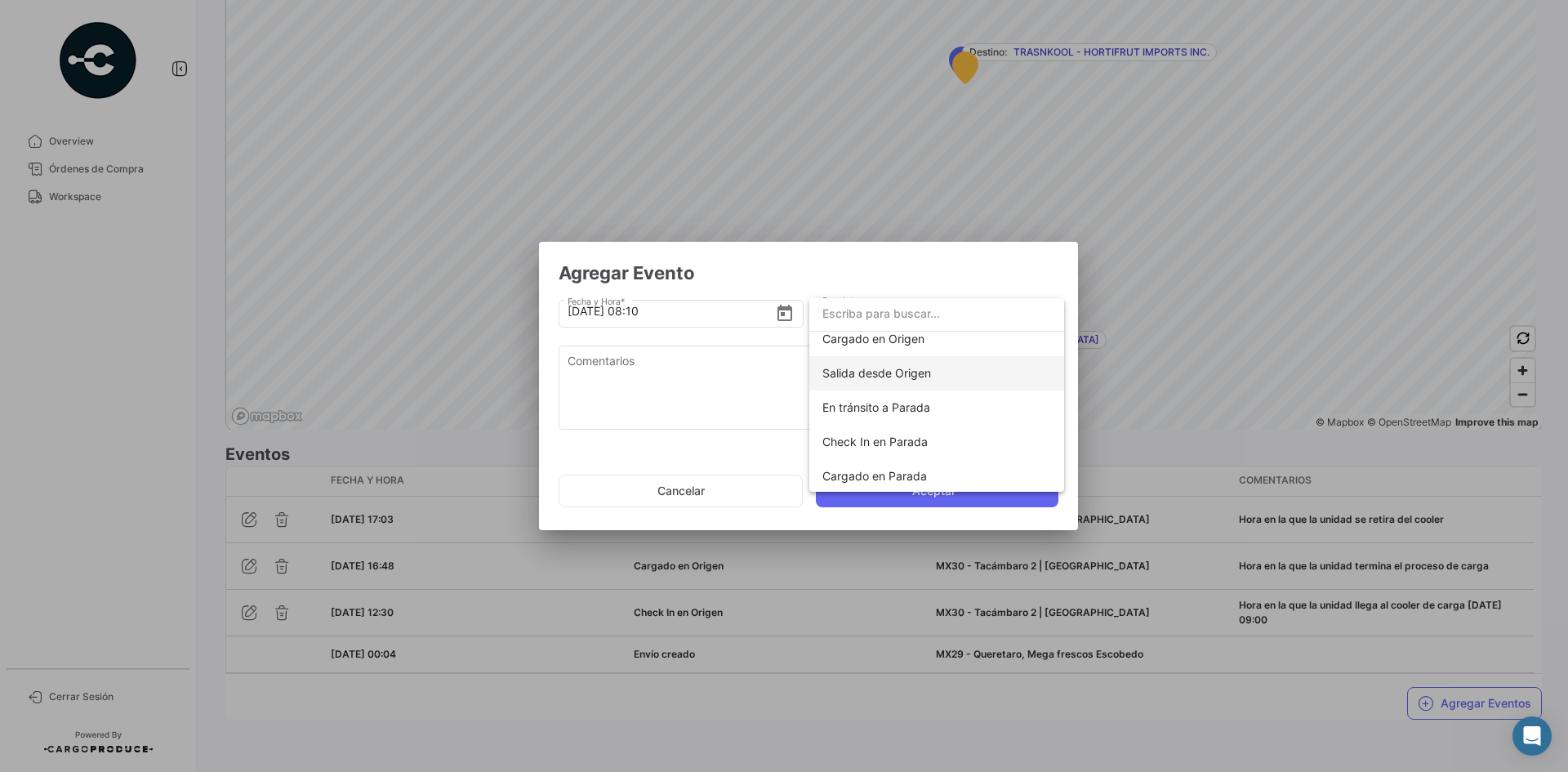
scroll to position [81, 0]
click at [913, 446] on span "Check In en Parada" at bounding box center [936, 439] width 228 height 34
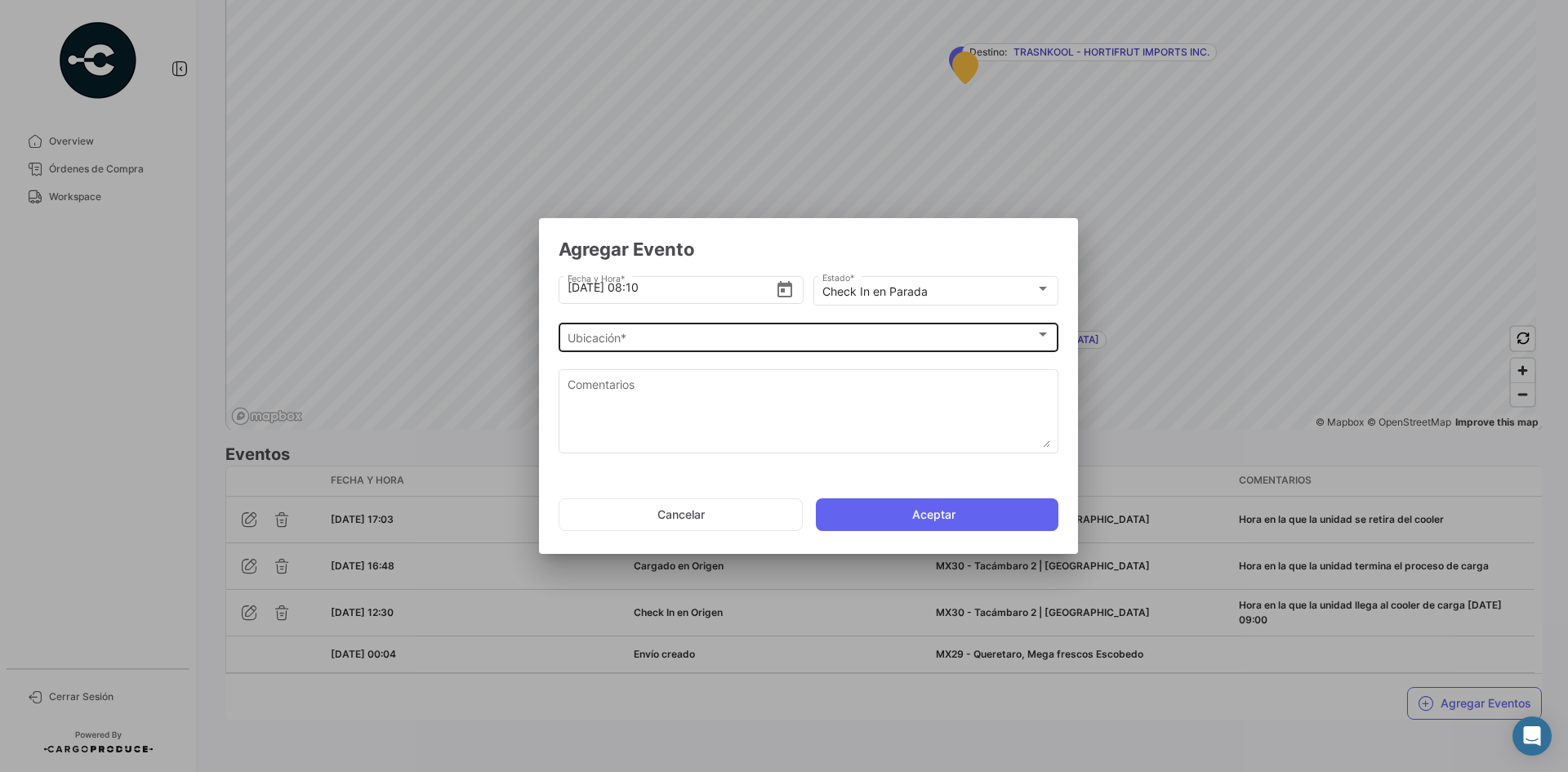
click at [713, 330] on div "Ubicación * Ubicación *" at bounding box center [809, 336] width 483 height 31
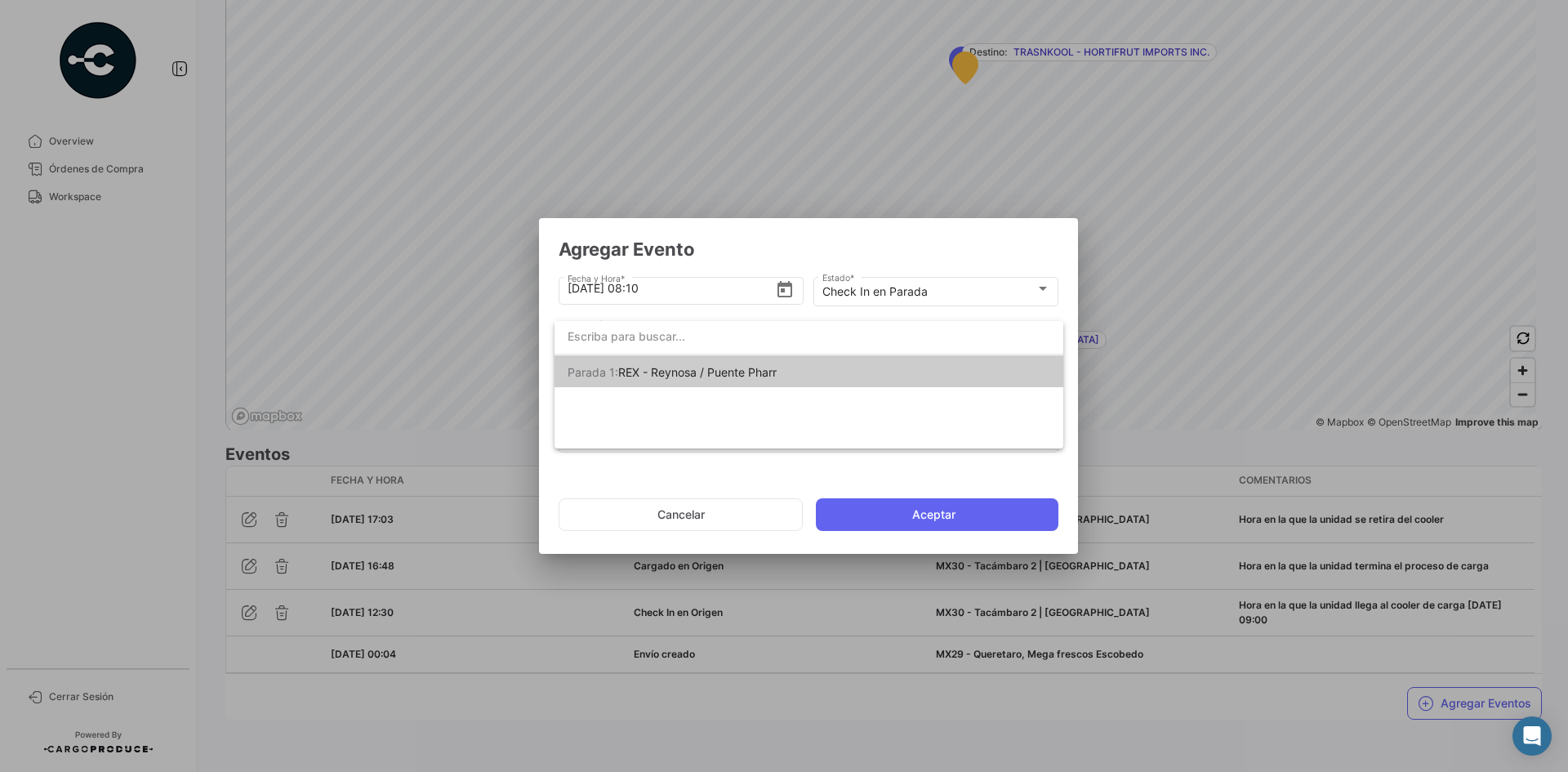
click at [724, 367] on span "REX - Reynosa / Puente Pharr" at bounding box center [697, 372] width 158 height 14
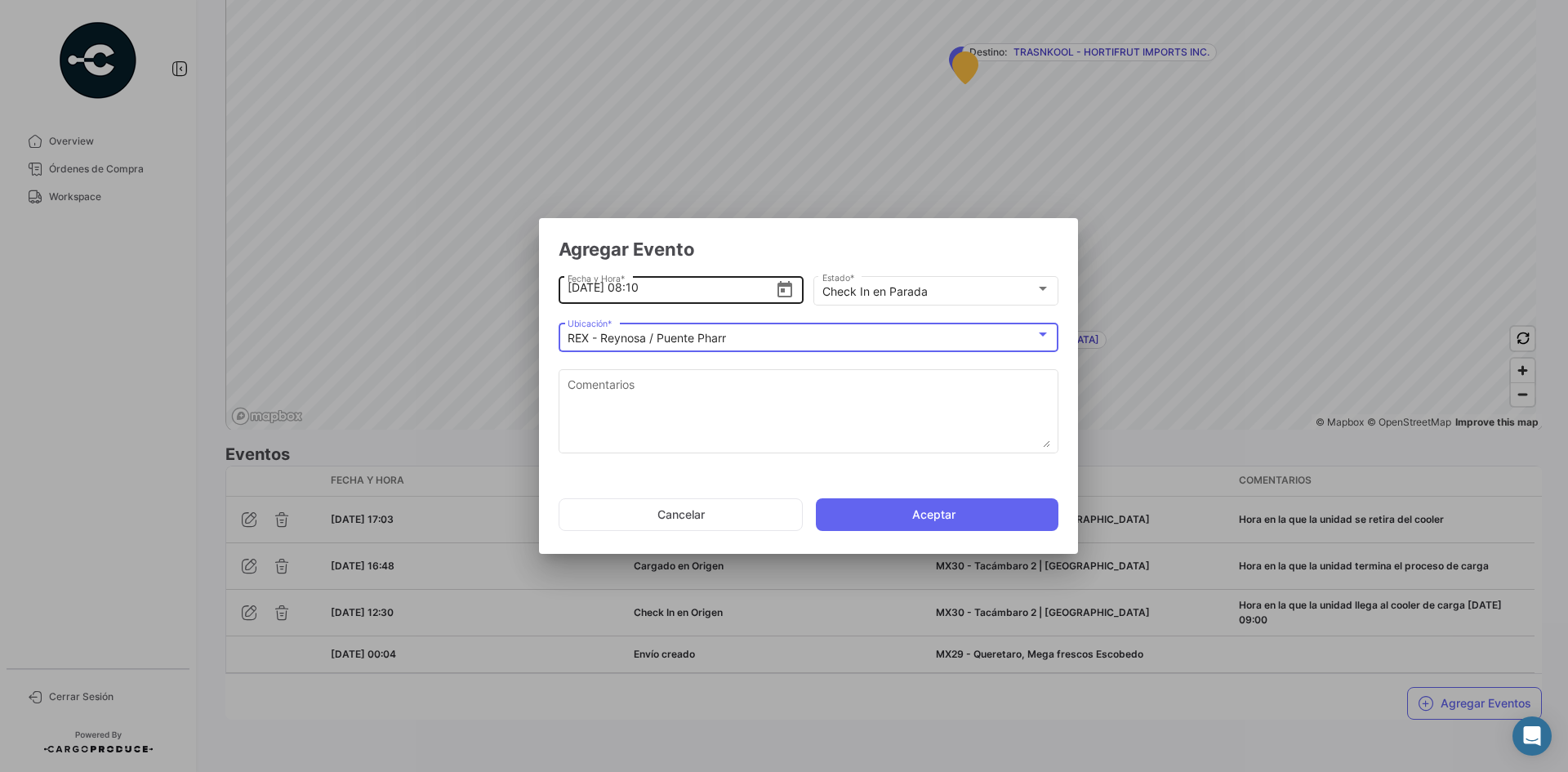
click at [665, 290] on input "[DATE] 08:10" at bounding box center [671, 288] width 208 height 57
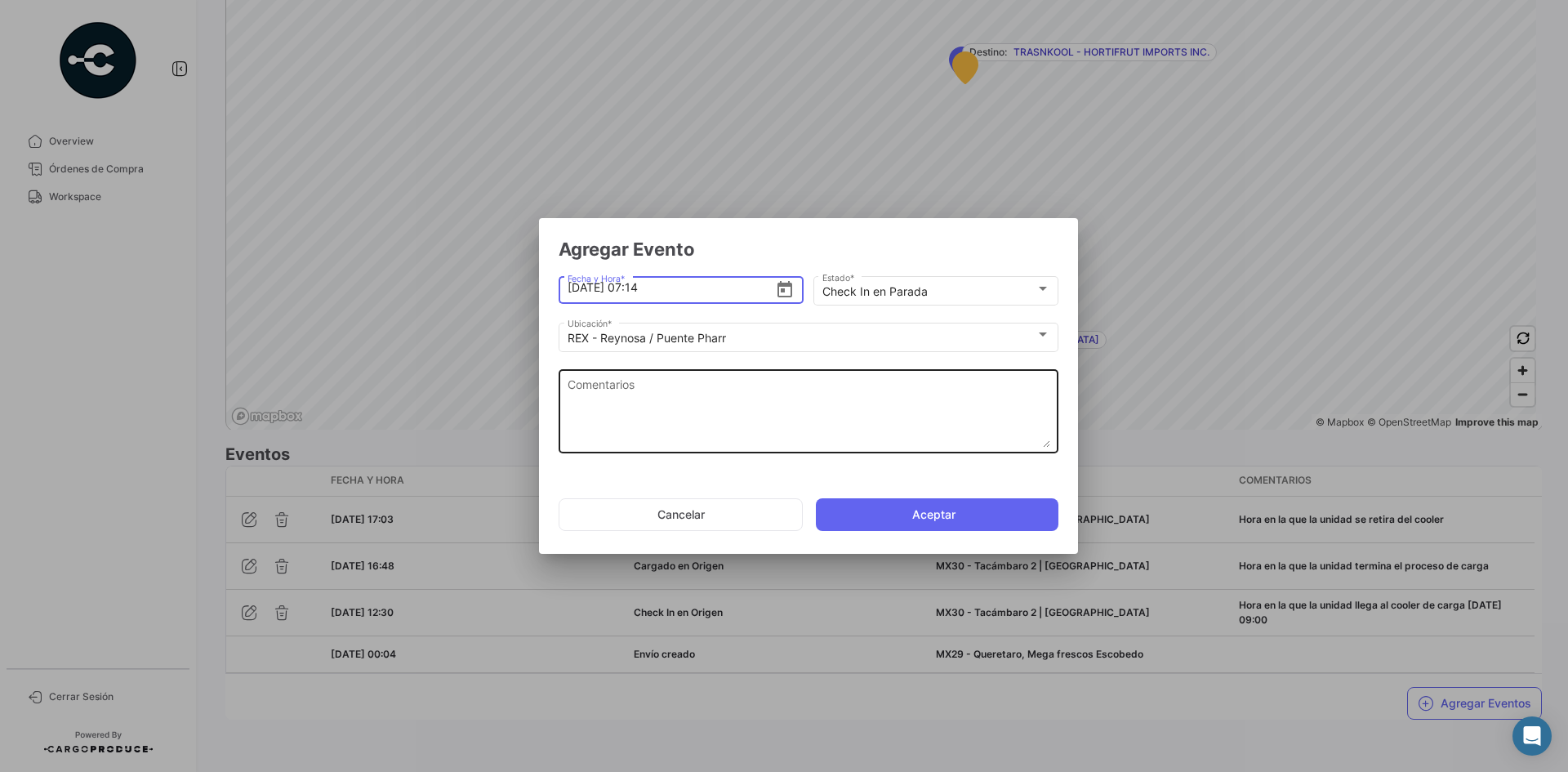
type input "[DATE] 07:14"
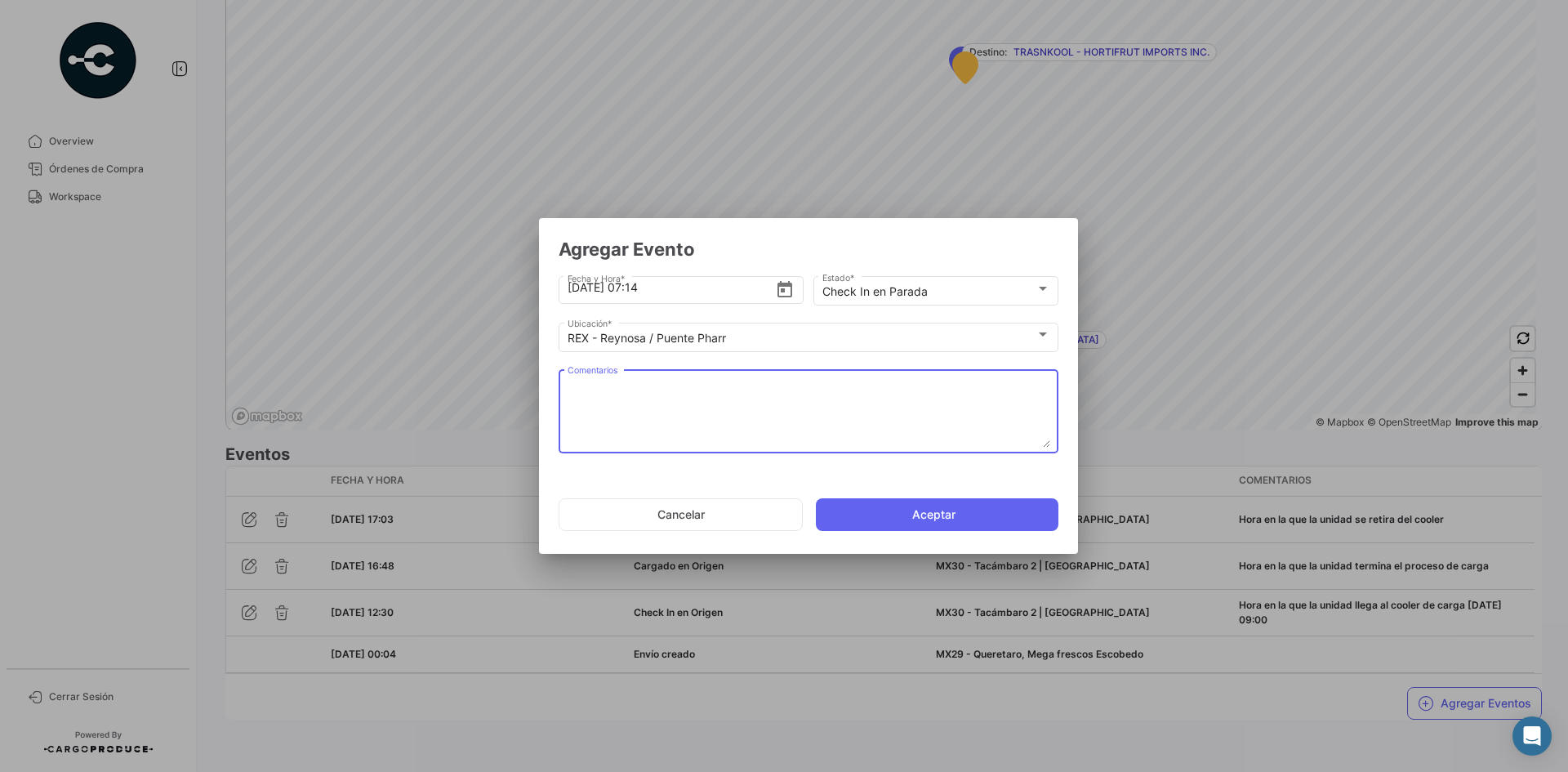
click at [686, 415] on textarea "Comentarios" at bounding box center [809, 412] width 483 height 72
paste textarea "Hora de llegada a frontera"
type textarea "Hora de llegada a frontera"
click at [897, 511] on button "Aceptar" at bounding box center [937, 514] width 242 height 32
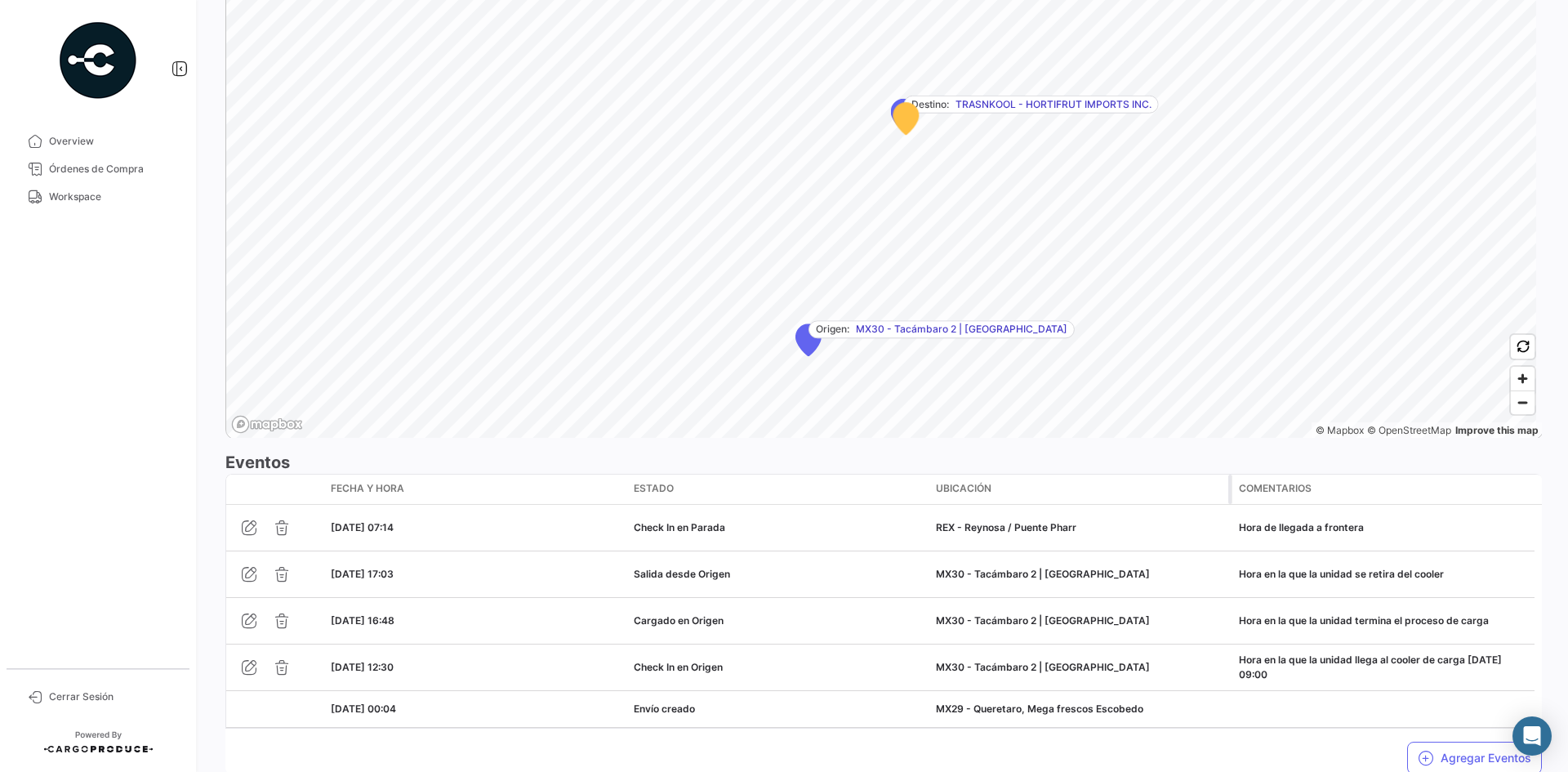
scroll to position [1062, 0]
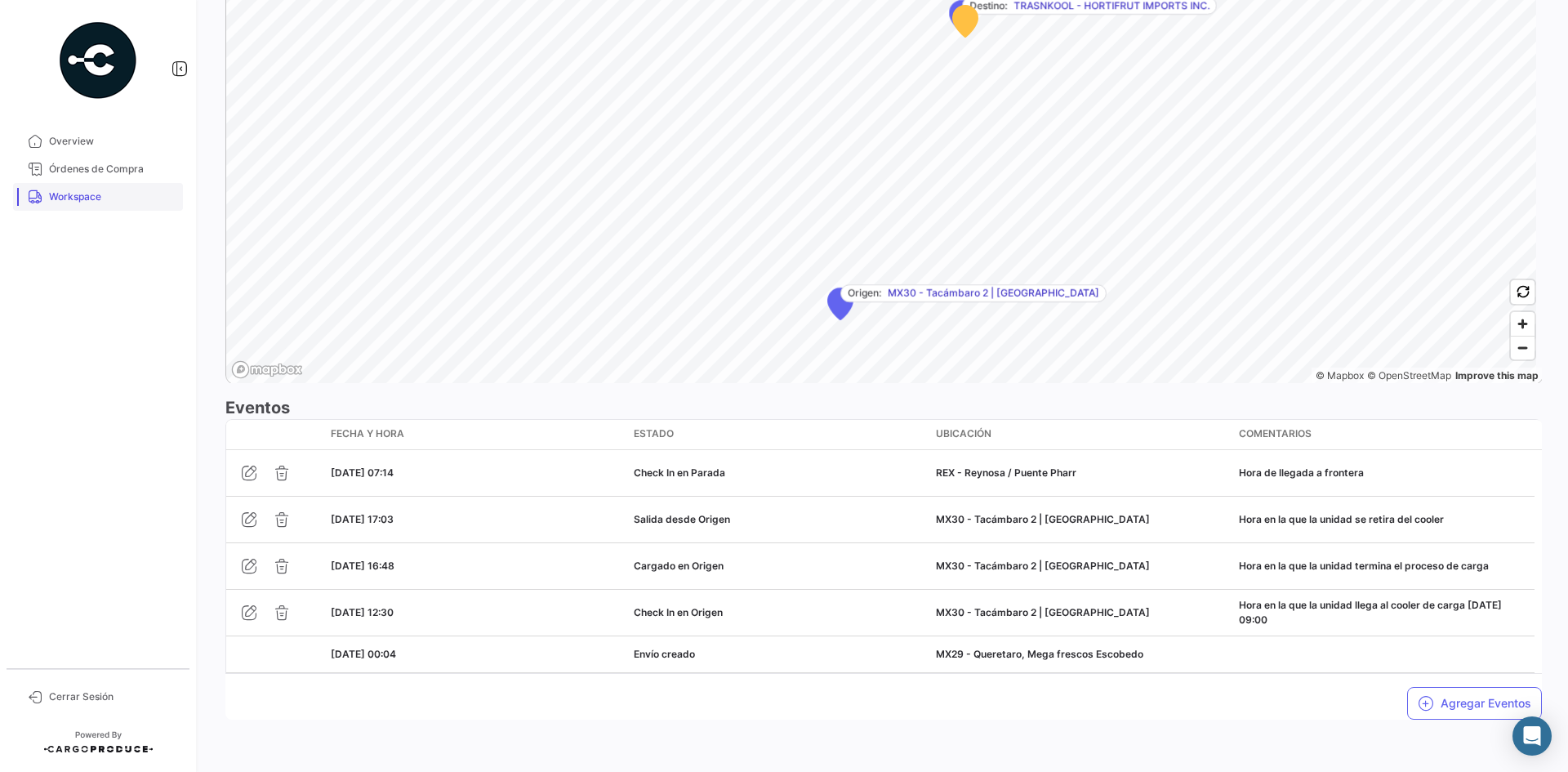
click at [100, 199] on span "Workspace" at bounding box center [113, 197] width 128 height 15
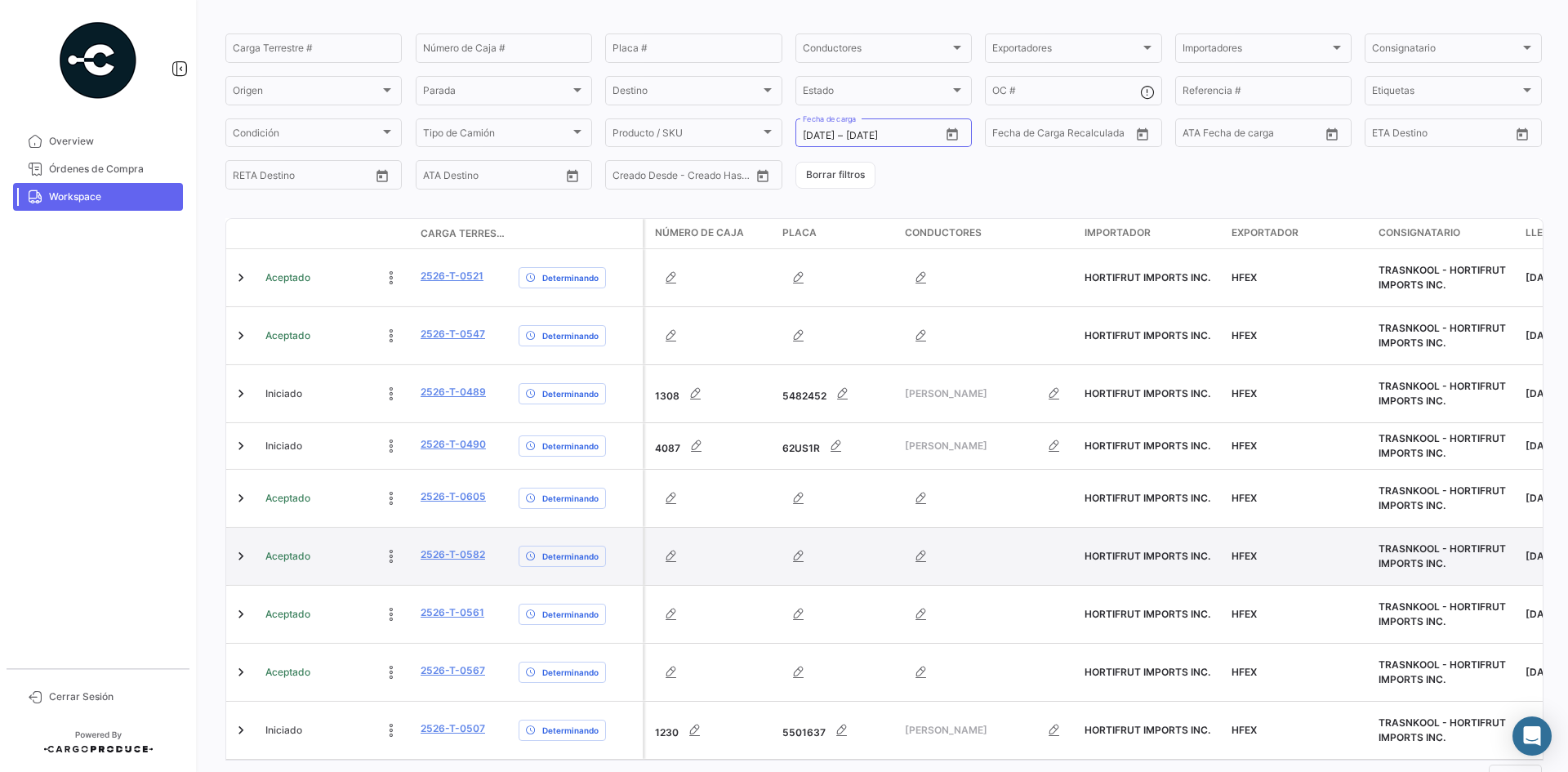
scroll to position [187, 0]
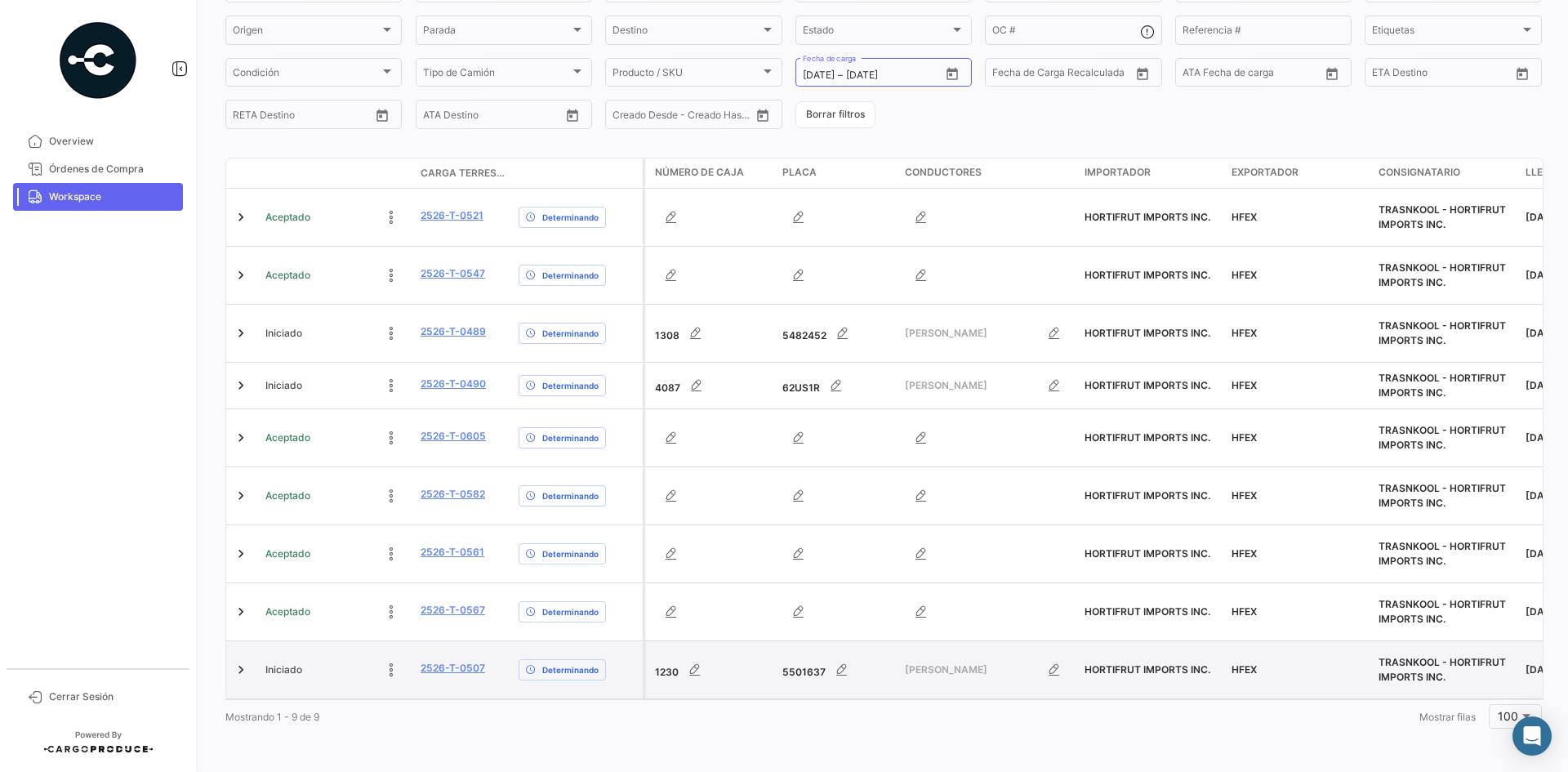
drag, startPoint x: 490, startPoint y: 655, endPoint x: 419, endPoint y: 658, distance: 71.1
click at [419, 595] on datatable-body-cell "2526-T-0507" at bounding box center [463, 670] width 98 height 57
copy link "2526-T-0507"
